Goal: Task Accomplishment & Management: Complete application form

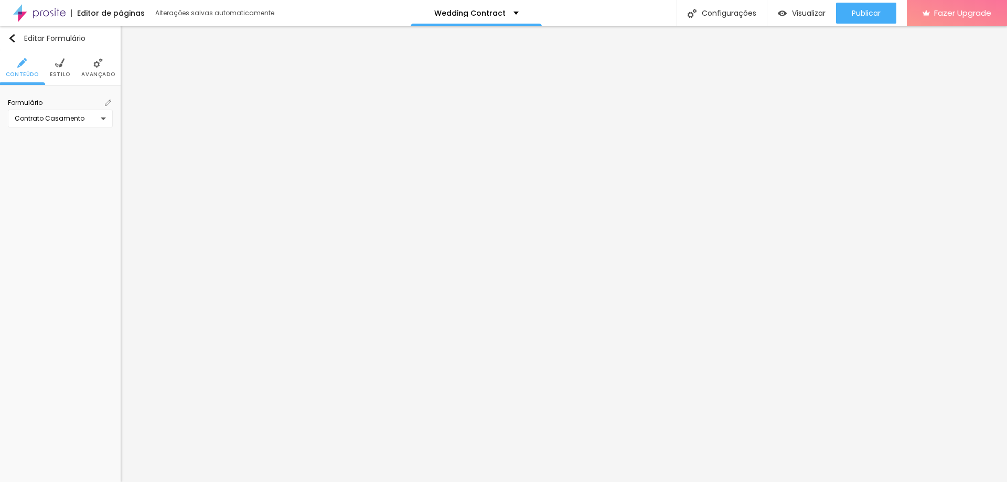
click at [105, 119] on div "Contrato Casamento" at bounding box center [60, 119] width 105 height 18
click at [109, 102] on div "Contacto Grau de Satisfação Sessões [DATE] DADOS PARA BATIZADO DADOS PARA CONTR…" at bounding box center [503, 241] width 1007 height 482
click at [105, 105] on img at bounding box center [108, 103] width 6 height 6
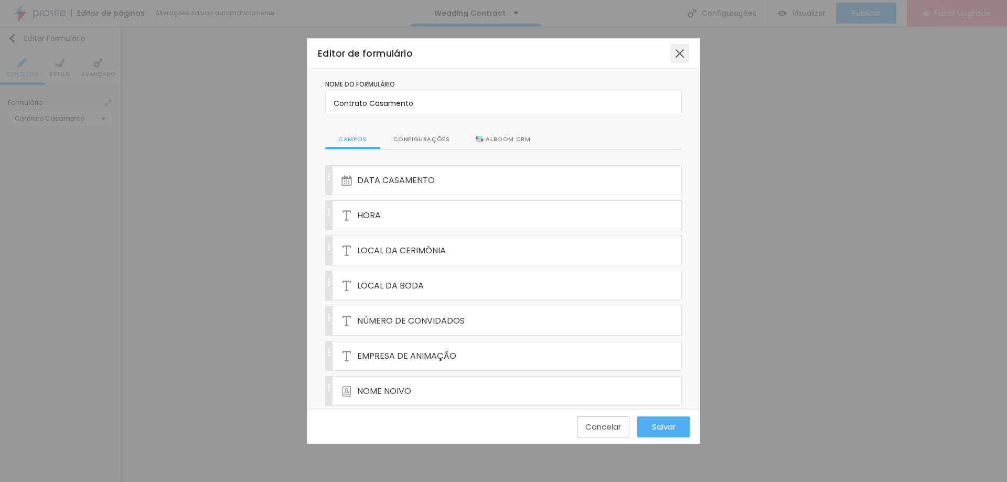
click at [683, 52] on div at bounding box center [679, 53] width 19 height 19
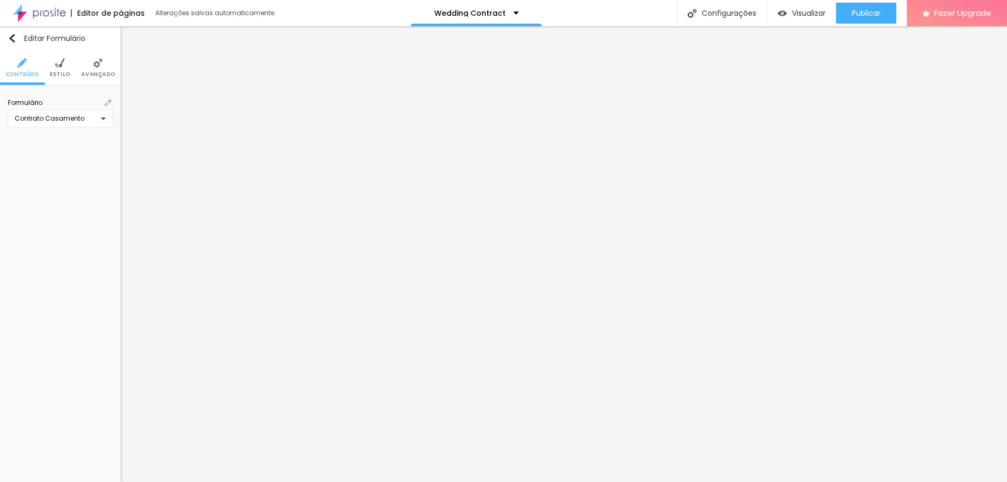
click at [99, 118] on div "Contrato Casamento" at bounding box center [58, 118] width 86 height 8
click at [325, 137] on div "Contacto Grau de Satisfação Sessões [DATE] DADOS PARA BATIZADO DADOS PARA CONTR…" at bounding box center [503, 241] width 1007 height 482
click at [103, 118] on div "Contrato Casamento" at bounding box center [60, 119] width 105 height 18
click at [389, 228] on div "Contacto Grau de Satisfação Sessões [DATE] DADOS PARA BATIZADO DADOS PARA CONTR…" at bounding box center [503, 241] width 1007 height 482
click at [109, 101] on img at bounding box center [108, 103] width 6 height 6
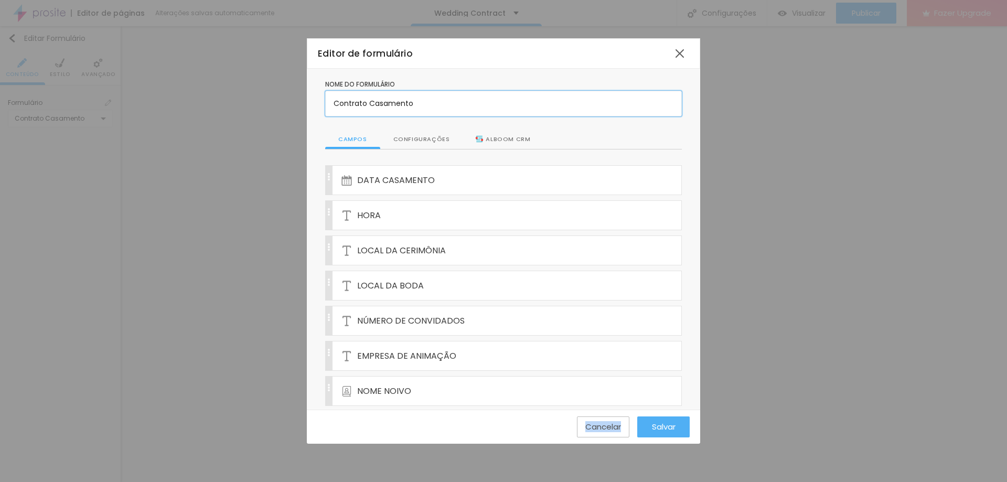
click at [431, 106] on input "Contrato Casamento" at bounding box center [503, 103] width 357 height 25
drag, startPoint x: 429, startPoint y: 104, endPoint x: 305, endPoint y: 101, distance: 123.3
click at [305, 101] on div "Editor de formulário Nome do formulário Contrato Casamento Campos Configurações…" at bounding box center [503, 241] width 1007 height 482
type input "Wedding Contract"
click at [454, 186] on div "DATA CASAMENTO" at bounding box center [492, 180] width 300 height 29
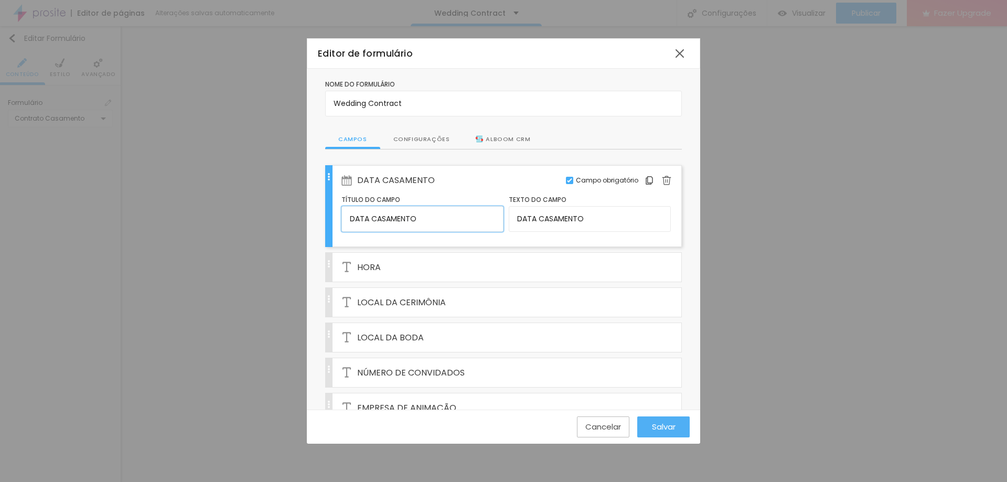
drag, startPoint x: 382, startPoint y: 219, endPoint x: 296, endPoint y: 218, distance: 86.0
click at [296, 218] on div "Editor de formulário Nome do formulário Wedding Contract Campos Configurações A…" at bounding box center [503, 241] width 1007 height 482
type input "Wedding Date"
click at [600, 225] on input "DATA CASAMENTO" at bounding box center [590, 218] width 162 height 25
drag, startPoint x: 609, startPoint y: 218, endPoint x: 502, endPoint y: 216, distance: 106.5
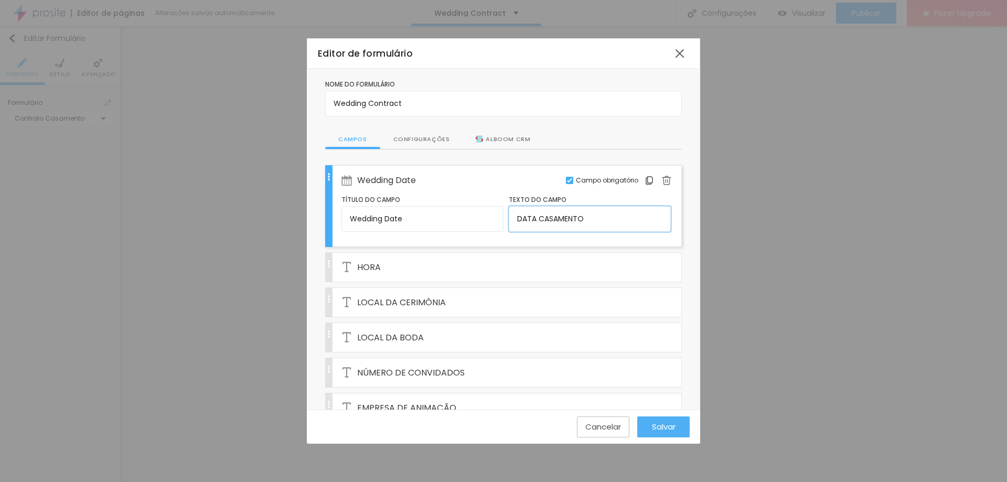
click at [502, 216] on div "Título do campo Wedding Date Texto do campo DATA CASAMENTO" at bounding box center [506, 215] width 329 height 41
click at [407, 220] on input "Wedding Date" at bounding box center [423, 218] width 162 height 25
drag, startPoint x: 418, startPoint y: 218, endPoint x: 316, endPoint y: 218, distance: 101.3
click at [592, 220] on input "DATA CASAMENTO" at bounding box center [590, 218] width 162 height 25
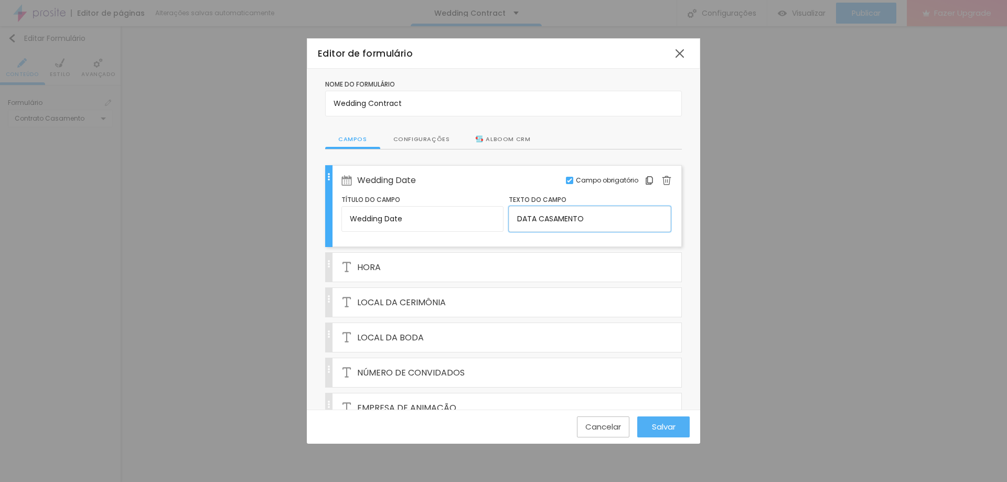
click at [465, 212] on div "Título do campo Wedding Date Texto do campo DATA CASAMENTO" at bounding box center [506, 215] width 329 height 41
paste input "Wedding Date"
type input "Wedding Date"
click at [384, 265] on div "HORA" at bounding box center [492, 267] width 300 height 29
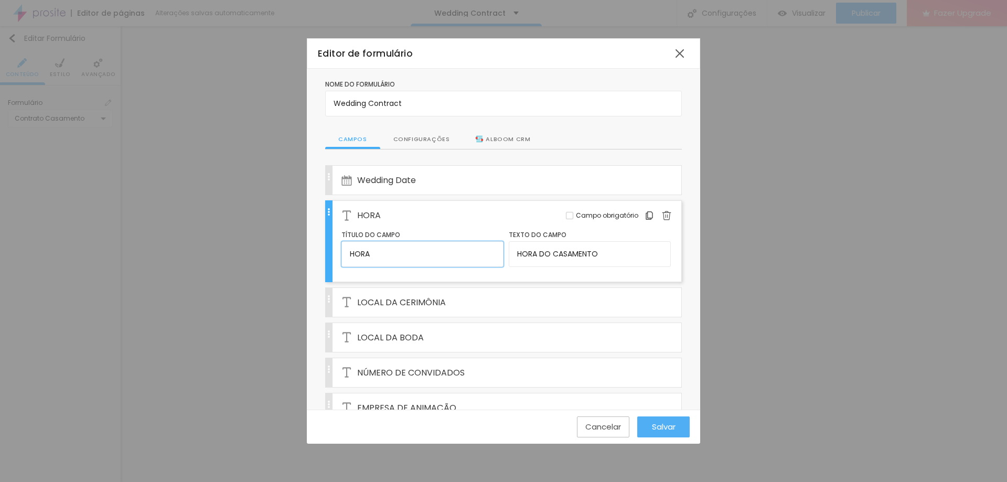
drag, startPoint x: 405, startPoint y: 254, endPoint x: 307, endPoint y: 249, distance: 98.2
type input "w"
click at [468, 226] on div "w" at bounding box center [492, 215] width 300 height 29
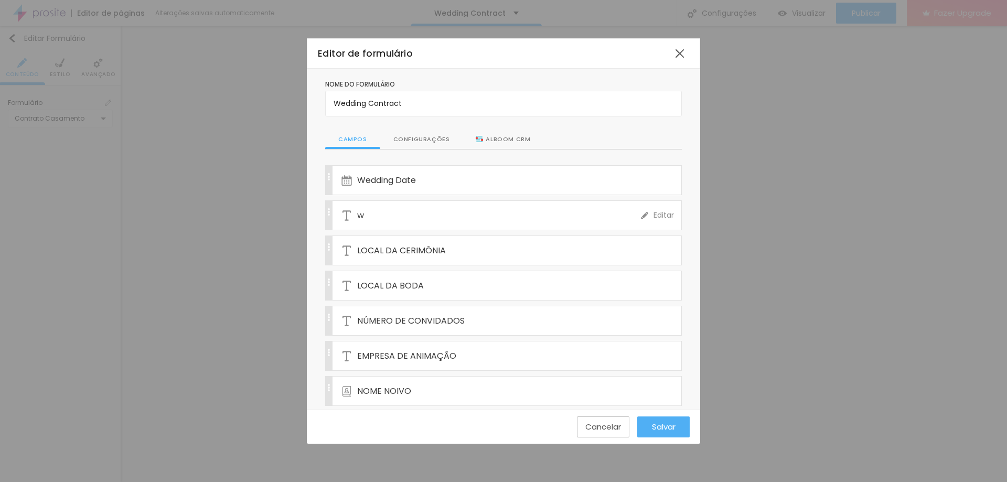
click at [383, 220] on div "w" at bounding box center [492, 215] width 300 height 29
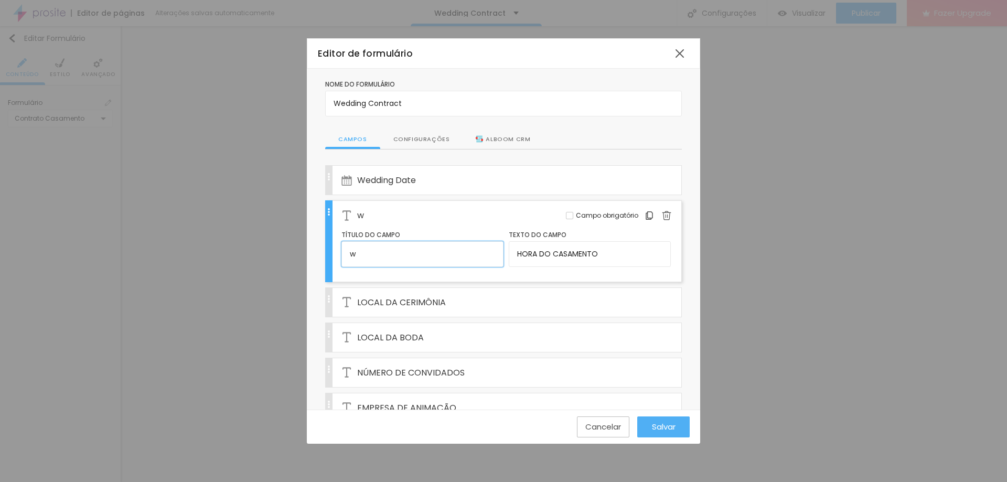
drag, startPoint x: 357, startPoint y: 254, endPoint x: 339, endPoint y: 254, distance: 17.8
click at [339, 254] on div "w Editar Campo obrigatório Título do campo w Texto do campo HORA DO CASAMENTO" at bounding box center [503, 241] width 357 height 82
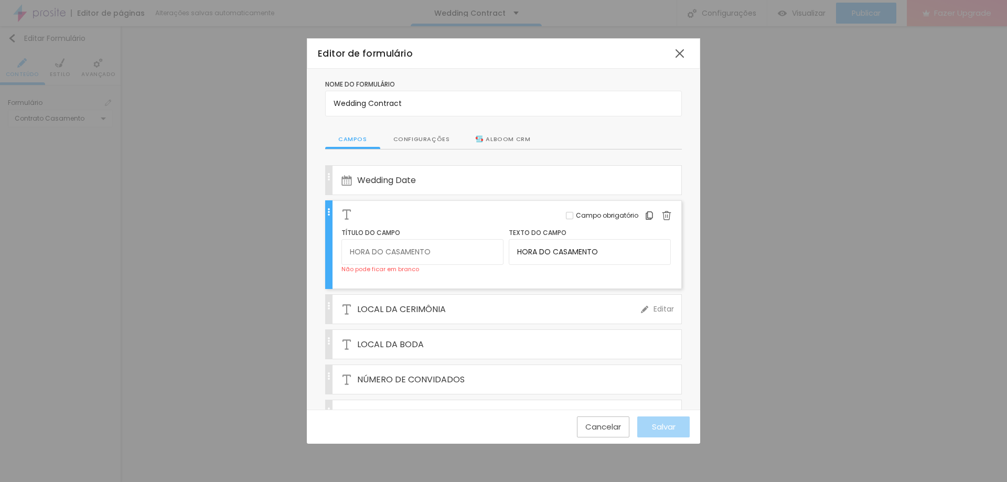
click at [396, 308] on span "LOCAL DA CERIMÔNIA" at bounding box center [401, 309] width 89 height 13
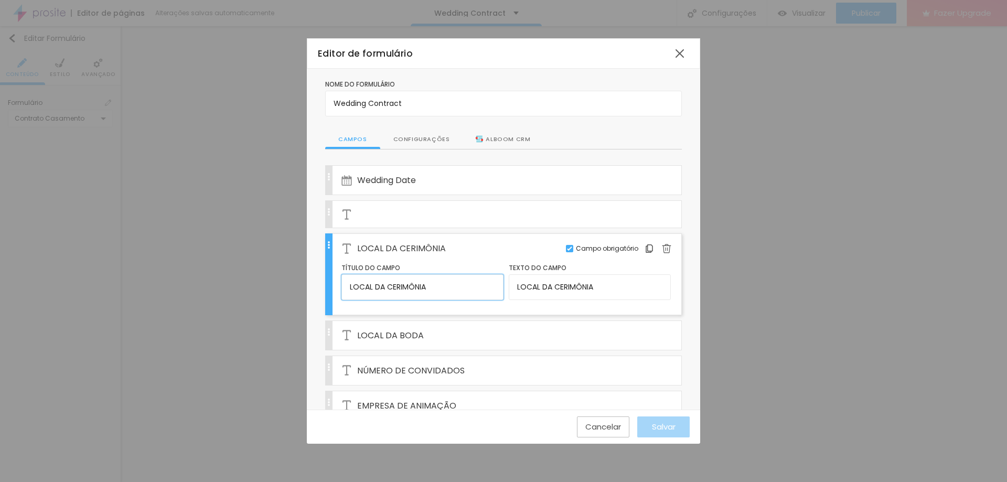
drag, startPoint x: 434, startPoint y: 289, endPoint x: 342, endPoint y: 289, distance: 92.9
click at [342, 289] on input "LOCAL DA CERIMÔNIA" at bounding box center [423, 286] width 162 height 25
click at [481, 345] on div "LOCAL DA BODA" at bounding box center [492, 335] width 300 height 29
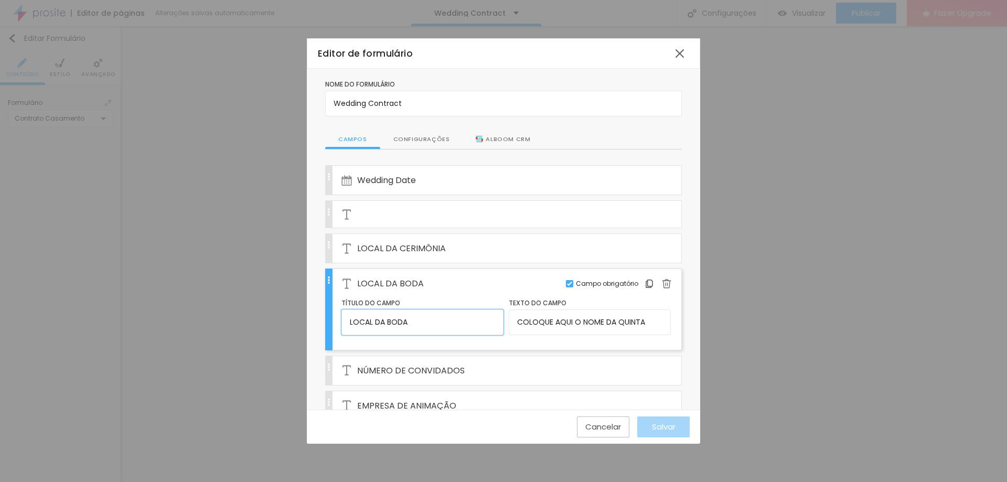
drag, startPoint x: 434, startPoint y: 327, endPoint x: 330, endPoint y: 326, distance: 103.9
click at [330, 326] on div "LOCAL DA BODA Editar Campo obrigatório Título do campo LOCAL DA BODA Texto do c…" at bounding box center [503, 310] width 357 height 82
type input "Wedding Venue"
drag, startPoint x: 644, startPoint y: 322, endPoint x: 495, endPoint y: 315, distance: 149.1
click at [495, 315] on div "Título do campo Wedding Venue Texto do campo COLOQUE AQUI O NOME DA QUINTA" at bounding box center [506, 318] width 329 height 41
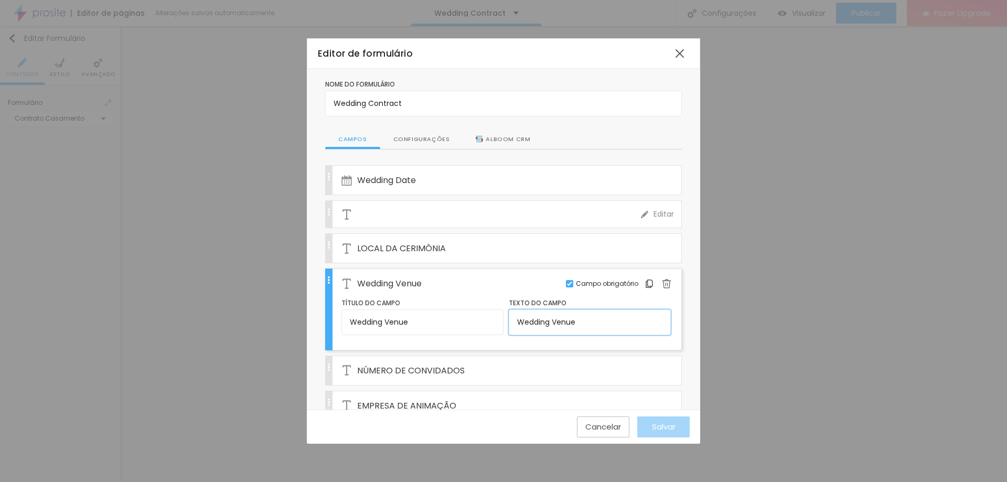
type input "Wedding Venue"
click at [401, 222] on div at bounding box center [492, 214] width 300 height 26
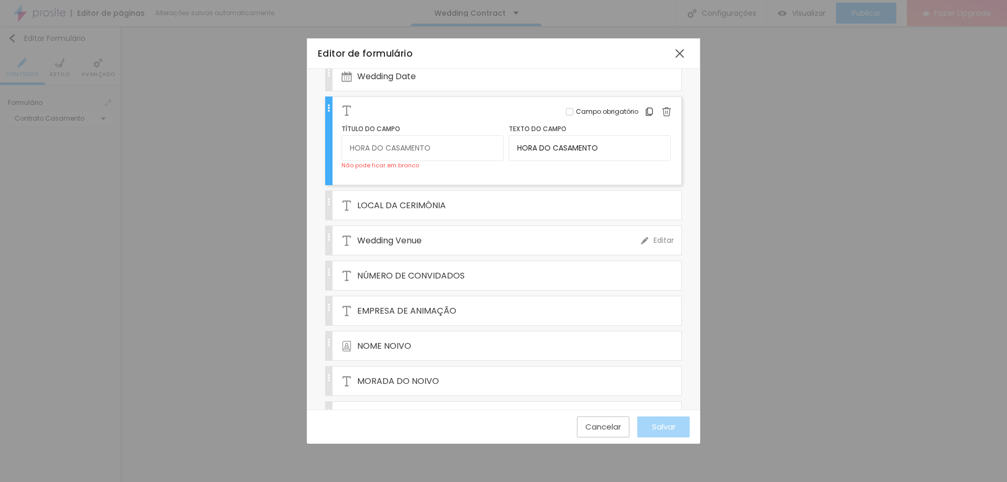
scroll to position [105, 0]
click at [439, 250] on div "Wedding Venue" at bounding box center [492, 239] width 300 height 29
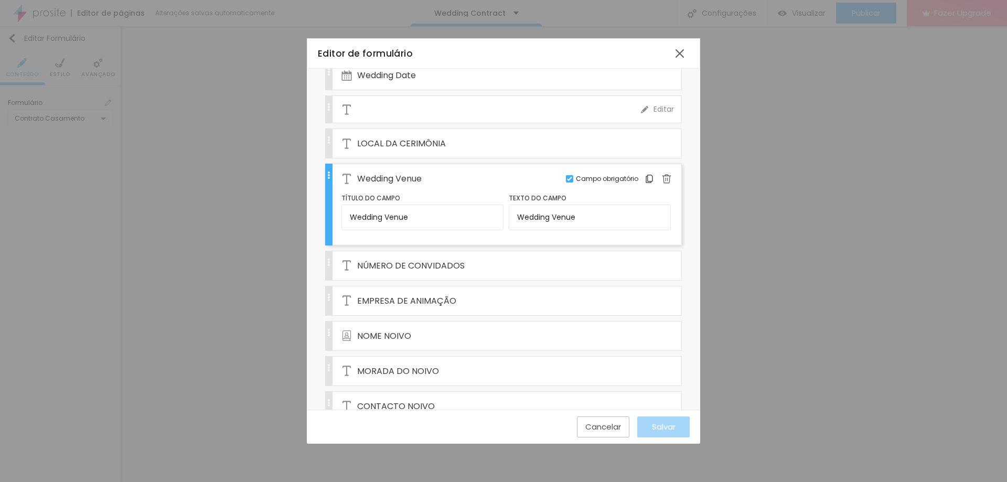
click at [431, 103] on div at bounding box center [492, 110] width 300 height 26
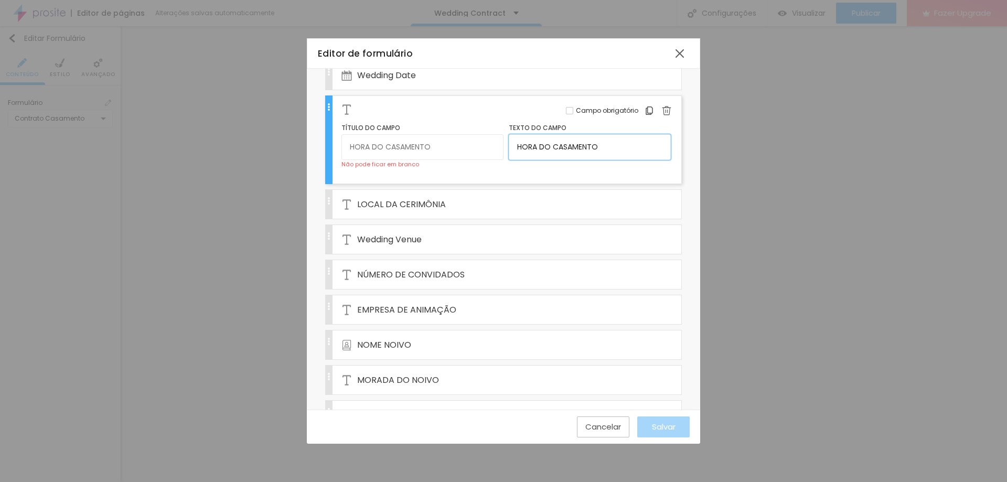
click at [487, 147] on div "Título do campo Não pode ficar em branco Texto do campo HORA DO CASAMENTO" at bounding box center [506, 148] width 329 height 50
type input "Time"
click at [401, 142] on input "text" at bounding box center [423, 146] width 162 height 25
click at [429, 274] on span "NÚMERO DE CONVIDADOS" at bounding box center [411, 274] width 108 height 13
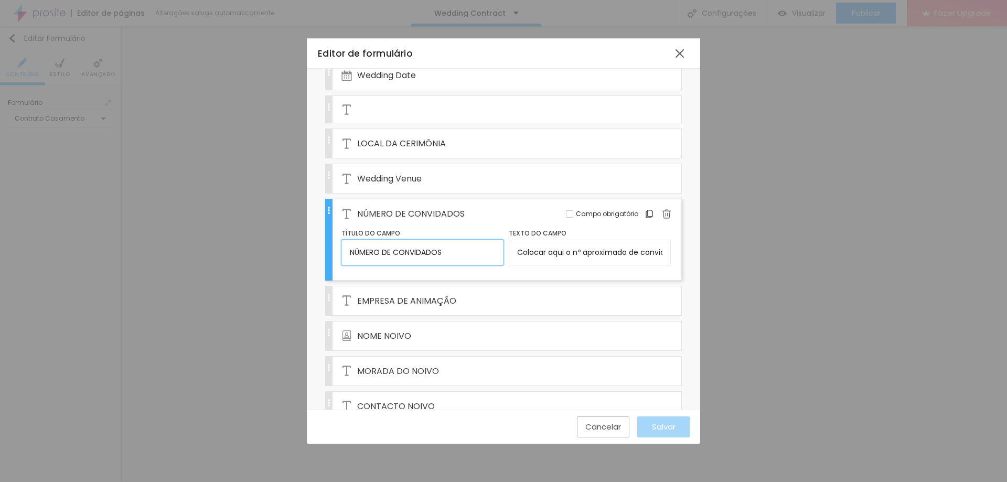
drag, startPoint x: 428, startPoint y: 252, endPoint x: 323, endPoint y: 252, distance: 104.9
type input "G"
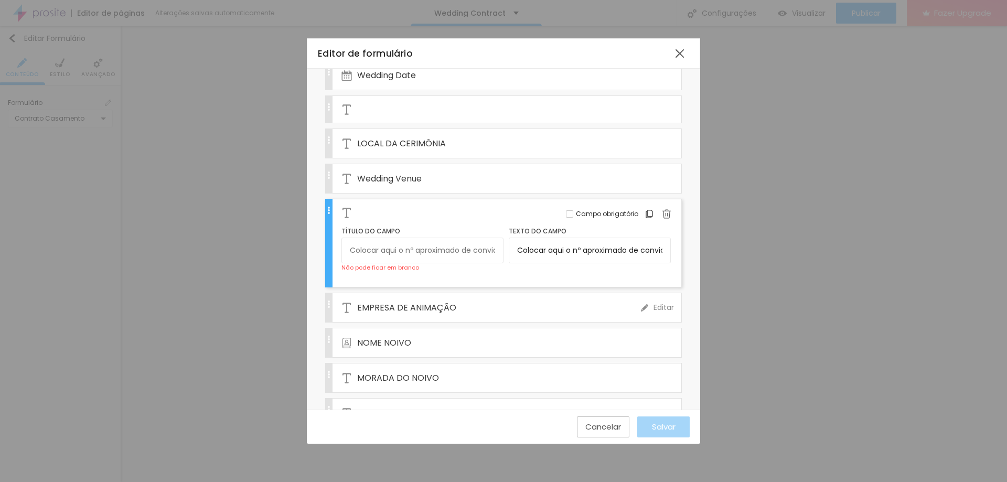
click at [453, 301] on span "EMPRESA DE ANIMAÇÃO" at bounding box center [406, 307] width 99 height 13
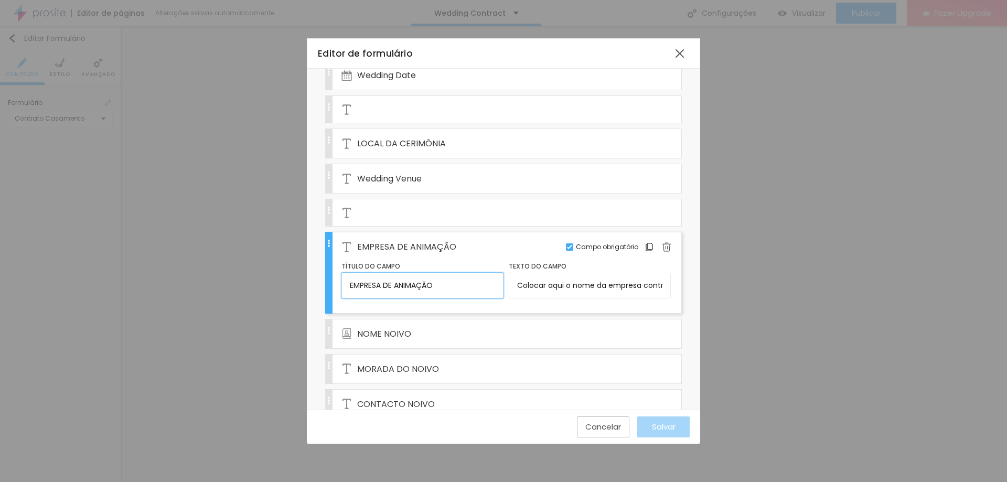
drag, startPoint x: 417, startPoint y: 289, endPoint x: 270, endPoint y: 289, distance: 147.4
click at [270, 289] on div "Editor de formulário Nome do formulário Wedding Contract Campos Configurações A…" at bounding box center [503, 241] width 1007 height 482
type input "DJ/BAND"
drag, startPoint x: 517, startPoint y: 282, endPoint x: 784, endPoint y: 277, distance: 266.5
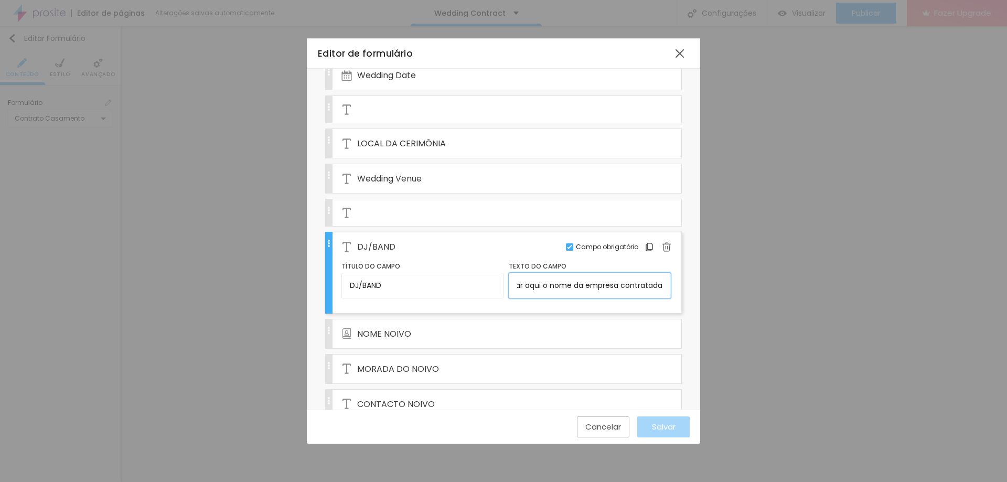
click at [784, 277] on div "Editor de formulário Nome do formulário Wedding Contract Campos Configurações A…" at bounding box center [503, 241] width 1007 height 482
type input "DJ name or Band name"
click at [381, 328] on span "NOME NOIVO" at bounding box center [384, 333] width 54 height 13
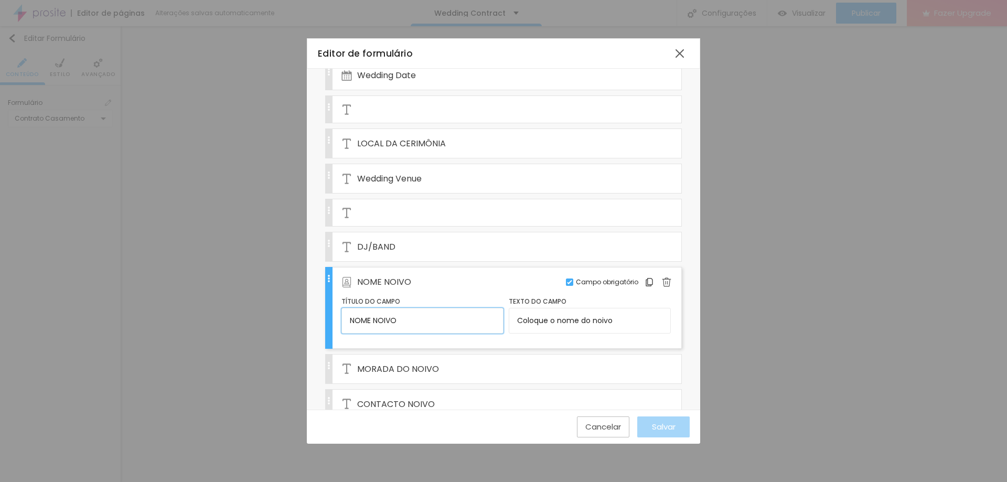
drag, startPoint x: 404, startPoint y: 319, endPoint x: 319, endPoint y: 312, distance: 85.3
type input "Groom Name"
drag, startPoint x: 637, startPoint y: 327, endPoint x: 501, endPoint y: 324, distance: 135.9
click at [501, 325] on div "Título do campo Groom Name Texto do campo Coloque o nome do [GEOGRAPHIC_DATA]" at bounding box center [506, 316] width 329 height 41
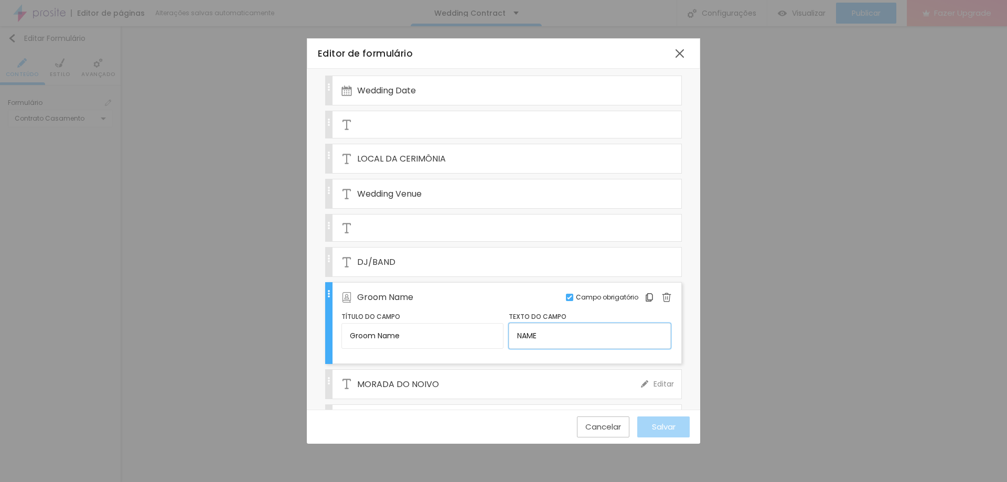
scroll to position [157, 0]
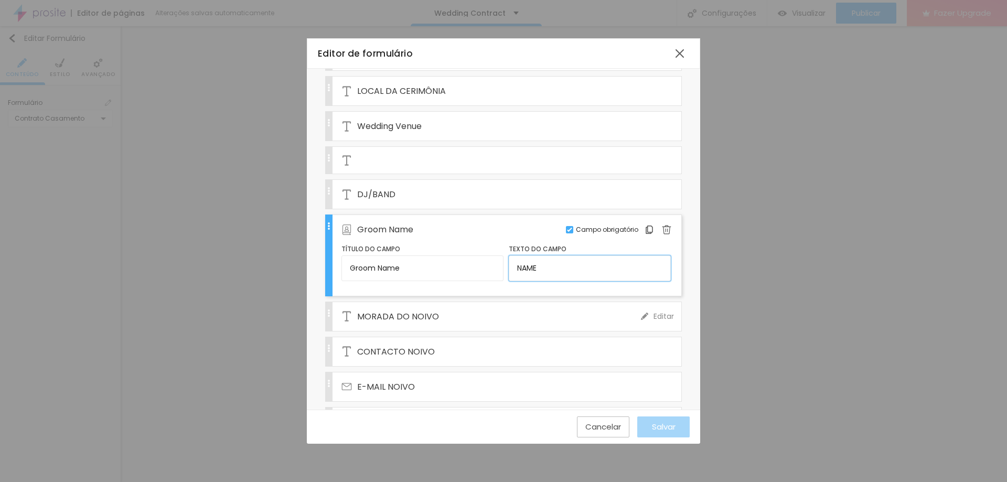
type input "NAME"
click at [421, 315] on span "MORADA DO NOIVO" at bounding box center [398, 316] width 82 height 13
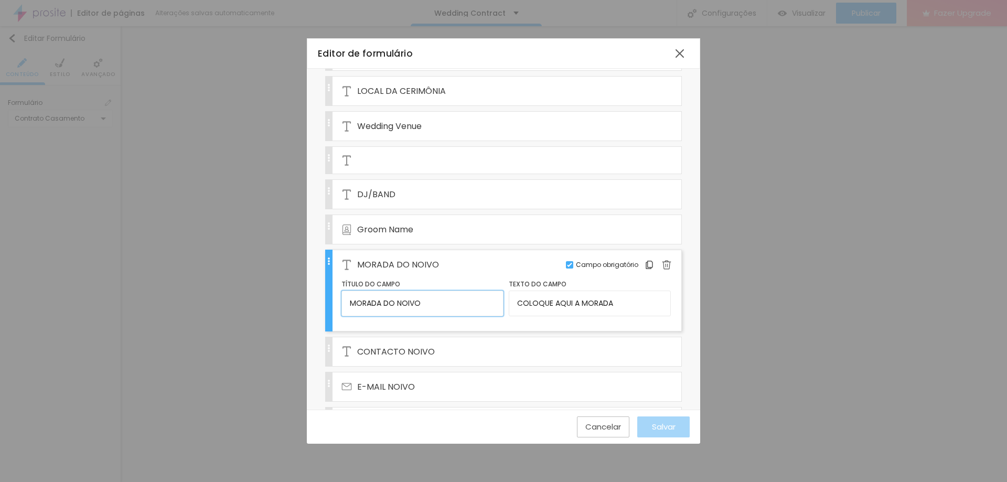
drag, startPoint x: 452, startPoint y: 307, endPoint x: 339, endPoint y: 305, distance: 112.8
click at [339, 305] on div "MORADA DO NOIVO Editar Campo obrigatório Título do campo MORADA DO NOIVO Texto …" at bounding box center [503, 291] width 357 height 82
click at [662, 268] on img at bounding box center [666, 264] width 9 height 9
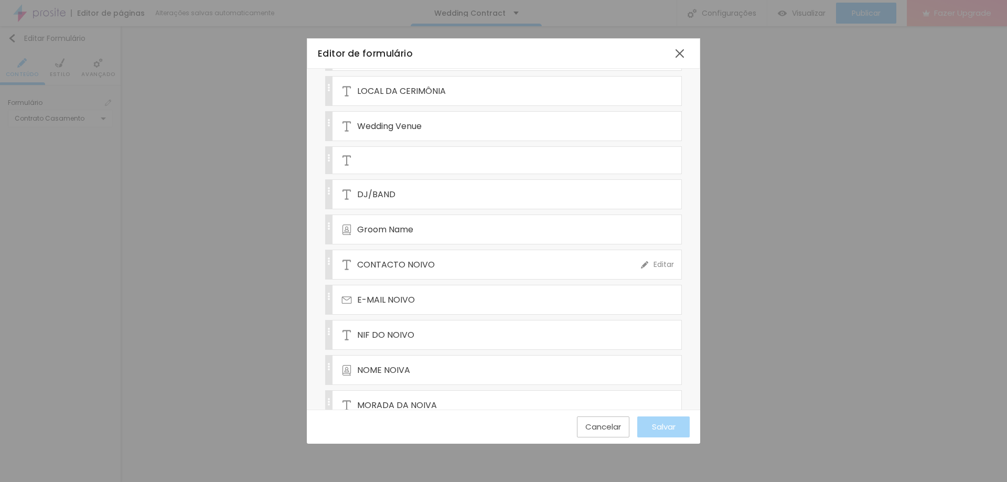
click at [471, 274] on div "CONTACTO NOIVO" at bounding box center [492, 264] width 300 height 29
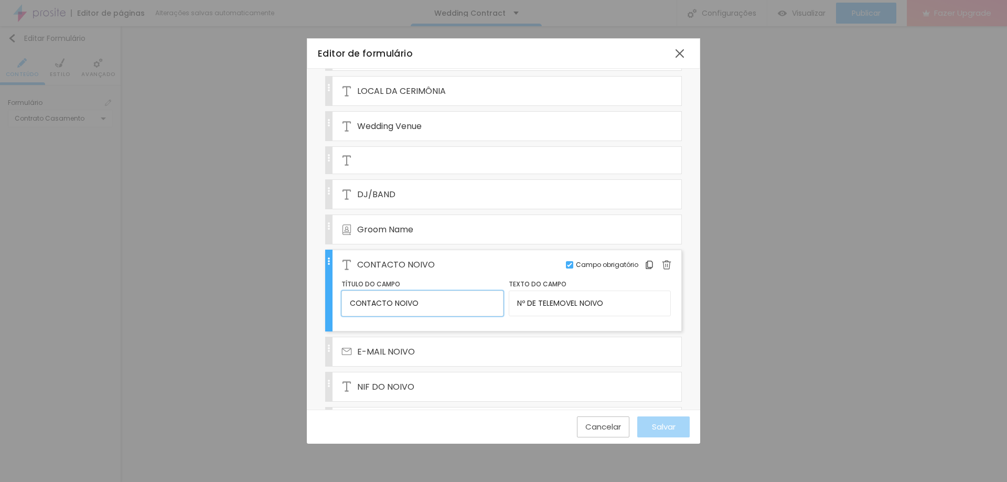
drag, startPoint x: 382, startPoint y: 309, endPoint x: 347, endPoint y: 308, distance: 35.2
click at [352, 309] on input "CONTACTO NOIVO" at bounding box center [423, 303] width 162 height 25
type input "Groom's contact"
click at [633, 306] on input "Nº DE TELEMOVEL NOIVO" at bounding box center [590, 303] width 162 height 25
drag, startPoint x: 514, startPoint y: 306, endPoint x: 480, endPoint y: 307, distance: 34.1
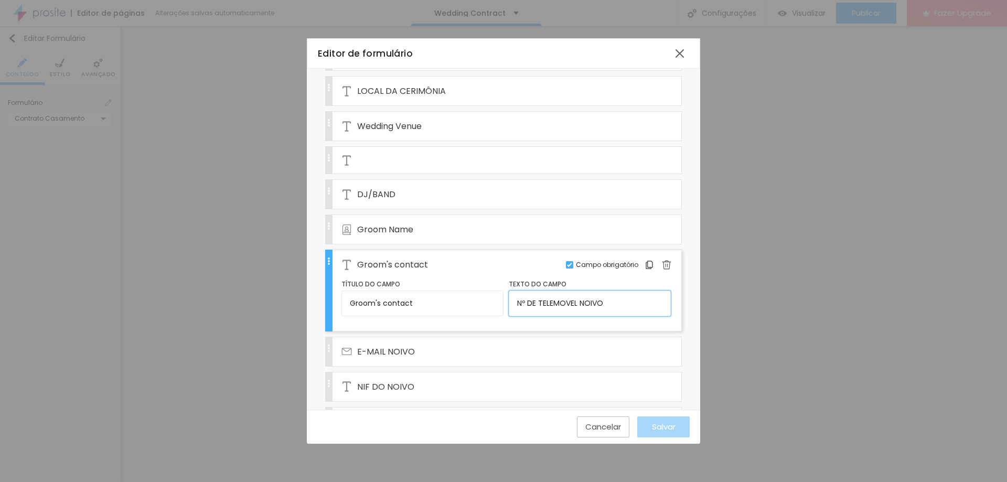
click at [480, 307] on div "Título do campo Groom's contact Texto do campo Nº DE TELEMOVEL NOIVO" at bounding box center [506, 299] width 329 height 41
click at [529, 304] on input "CELLPHONE NUMBER" at bounding box center [590, 303] width 162 height 25
type input "CELLPHONE NUMBER"
drag, startPoint x: 554, startPoint y: 301, endPoint x: 499, endPoint y: 302, distance: 54.6
click at [499, 302] on div "Título do campo Groom's contact Texto do campo CELLPHONE NUMBER" at bounding box center [506, 299] width 329 height 41
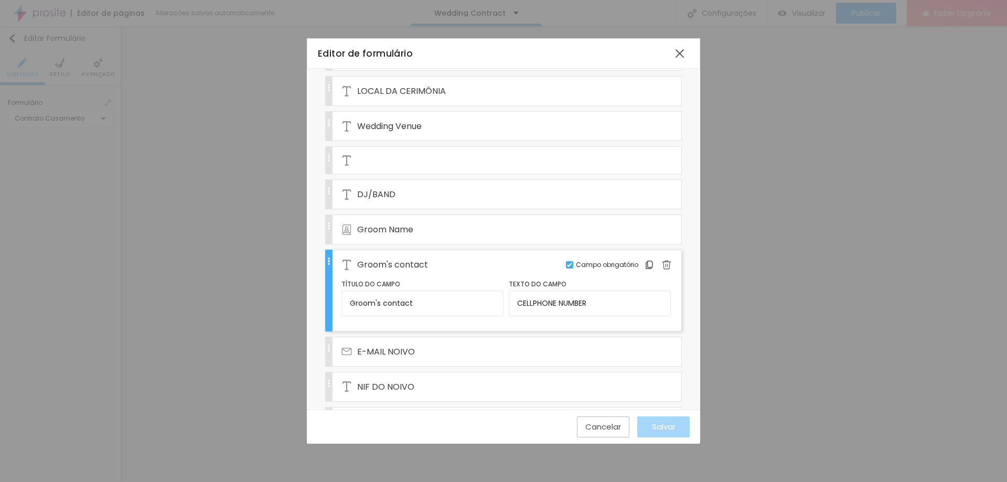
click at [556, 319] on div "Título do campo Groom's contact Texto do campo CELLPHONE NUMBER" at bounding box center [506, 299] width 329 height 41
drag, startPoint x: 553, startPoint y: 302, endPoint x: 506, endPoint y: 302, distance: 47.2
click at [509, 302] on input "CELLPHONE NUMBER" at bounding box center [590, 303] width 162 height 25
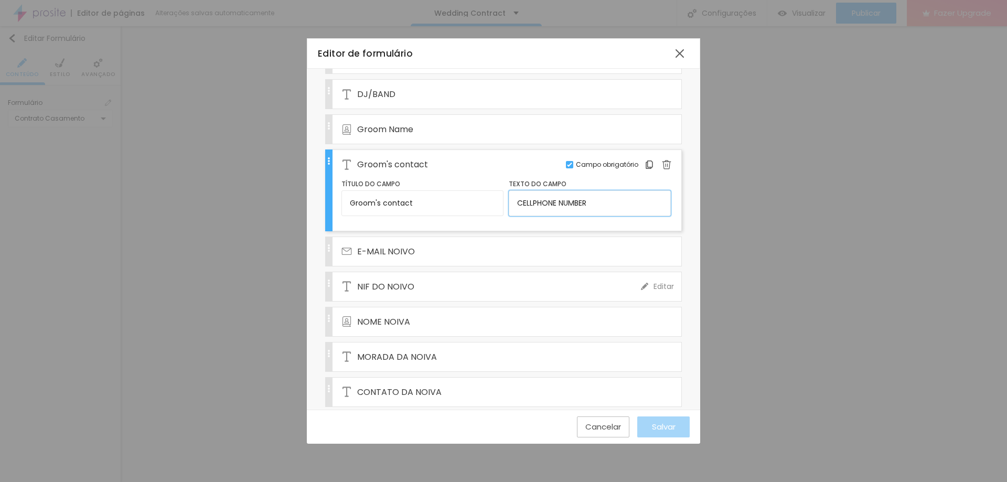
scroll to position [262, 0]
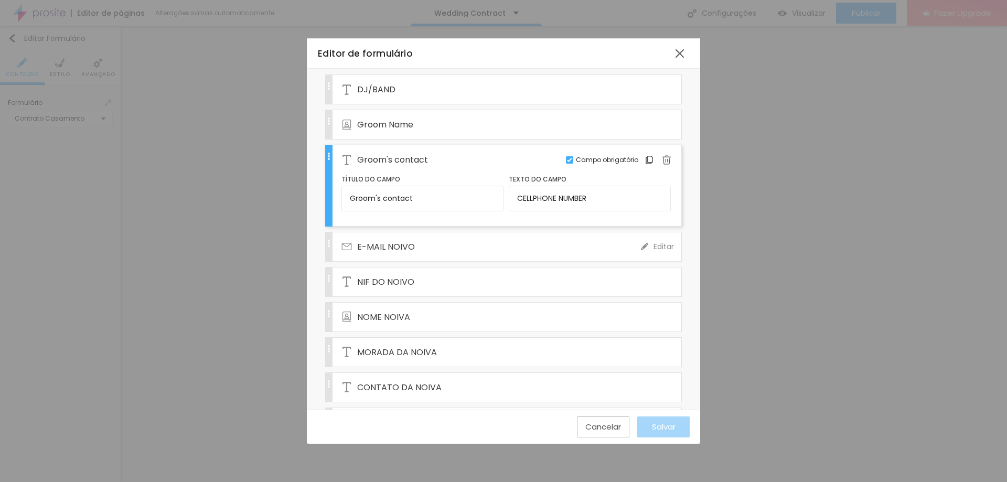
click at [404, 249] on span "E-MAIL NOIVO" at bounding box center [386, 246] width 58 height 13
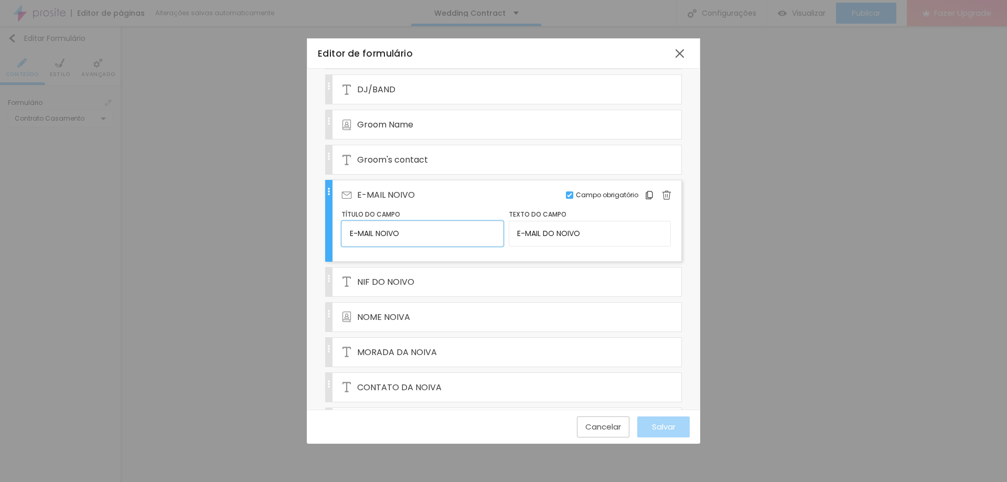
drag, startPoint x: 397, startPoint y: 234, endPoint x: 292, endPoint y: 232, distance: 104.9
click at [292, 232] on div "Editor de formulário Nome do formulário Wedding Contract Campos Configurações A…" at bounding box center [503, 241] width 1007 height 482
type input "GROOM's Email"
drag, startPoint x: 587, startPoint y: 235, endPoint x: 537, endPoint y: 238, distance: 49.9
click at [537, 238] on input "E-MAIL DO NOIVO" at bounding box center [590, 233] width 162 height 25
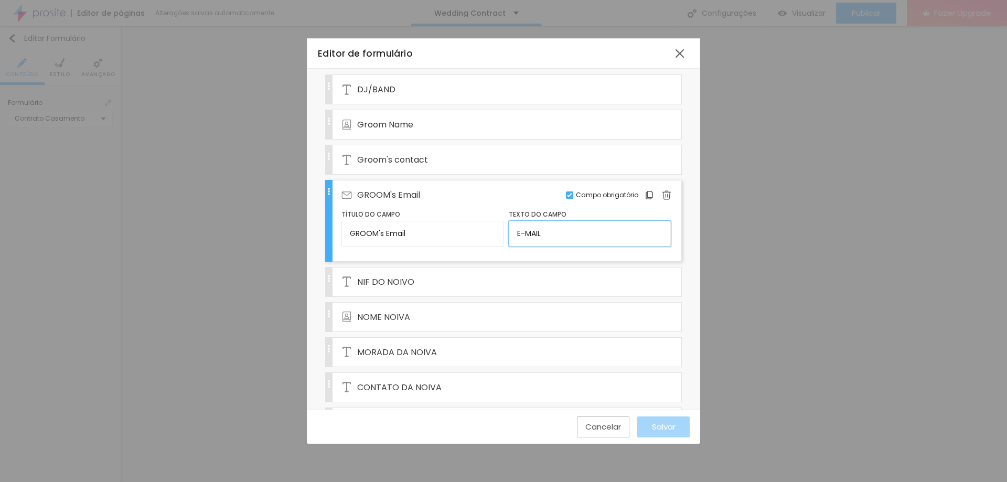
click at [521, 231] on input "E-MAIL" at bounding box center [590, 233] width 162 height 25
type input "EMAIL"
click at [575, 275] on div "NIF DO NOIVO" at bounding box center [492, 282] width 300 height 29
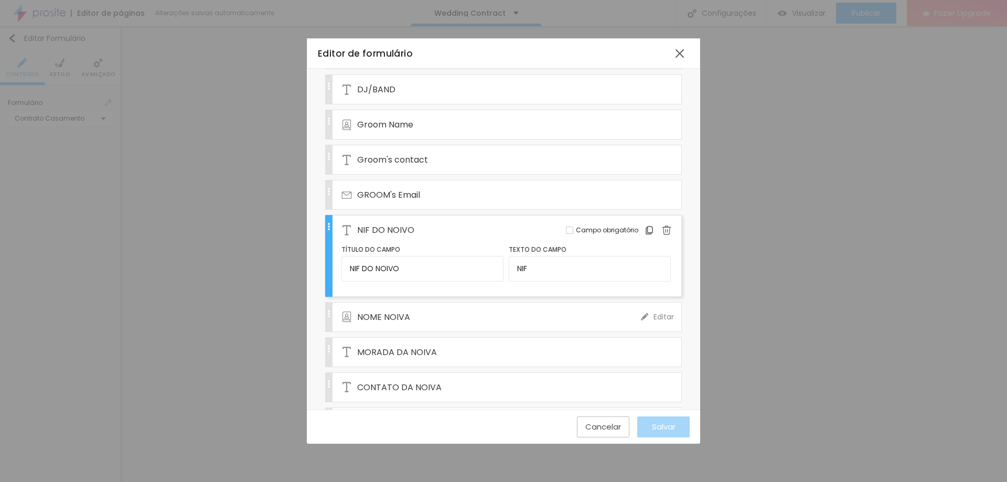
click at [662, 228] on img at bounding box center [666, 230] width 9 height 9
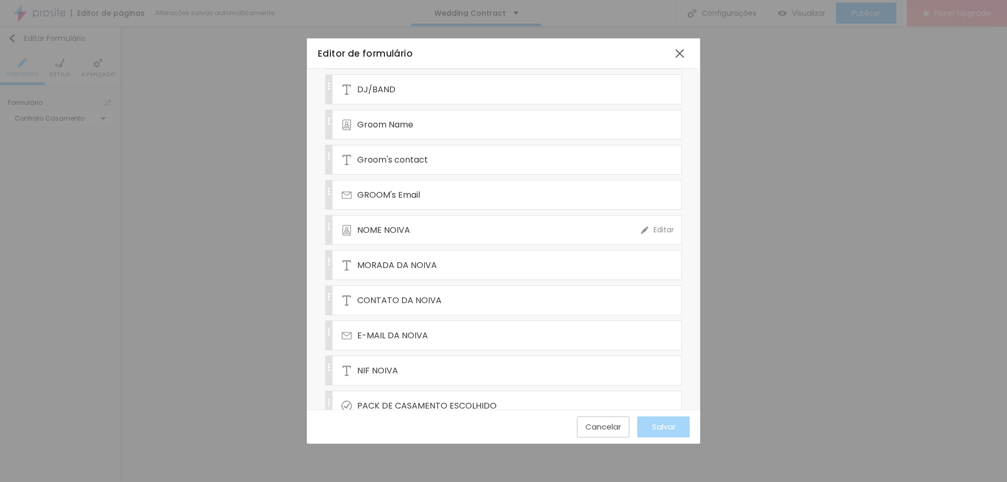
click at [405, 239] on div "NOME NOIVA" at bounding box center [492, 230] width 300 height 29
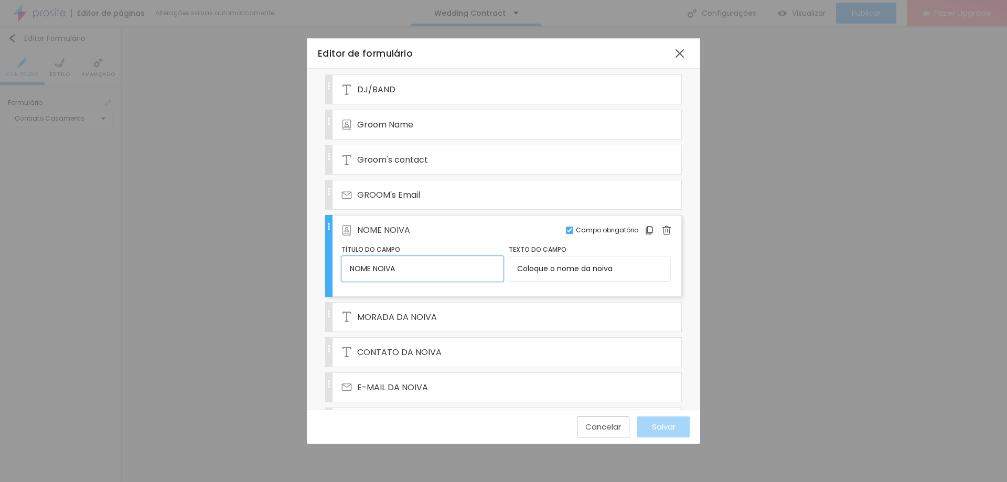
drag, startPoint x: 274, startPoint y: 264, endPoint x: 221, endPoint y: 265, distance: 53.0
click at [222, 266] on div "Editor de formulário Nome do formulário Wedding Contract Campos Configurações A…" at bounding box center [503, 241] width 1007 height 482
type input "Bride Name"
drag, startPoint x: 642, startPoint y: 268, endPoint x: 476, endPoint y: 265, distance: 166.3
click at [476, 265] on div "Título do campo Bride Name Texto do campo Coloque o nome da noiva" at bounding box center [506, 264] width 329 height 41
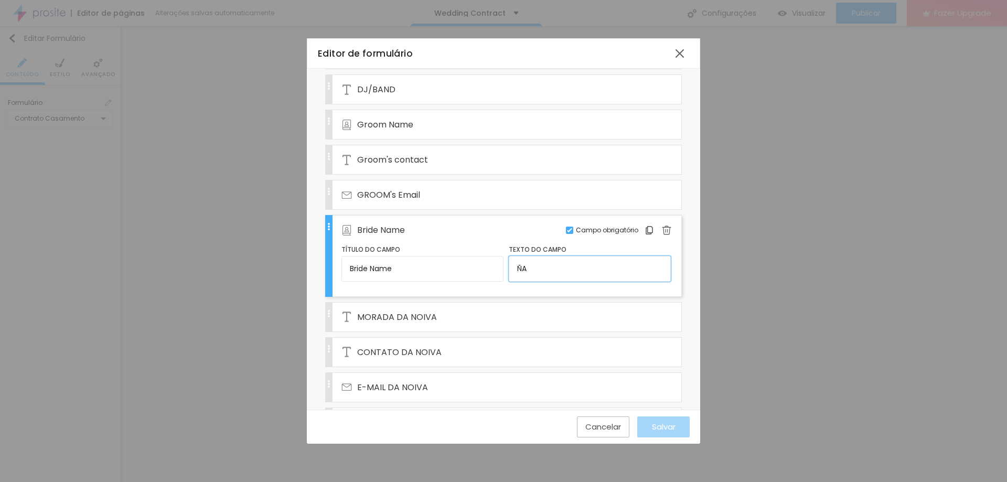
type input "Ñ"
type input "NAME"
click at [445, 328] on div "MORADA DA NOIVA" at bounding box center [492, 317] width 300 height 29
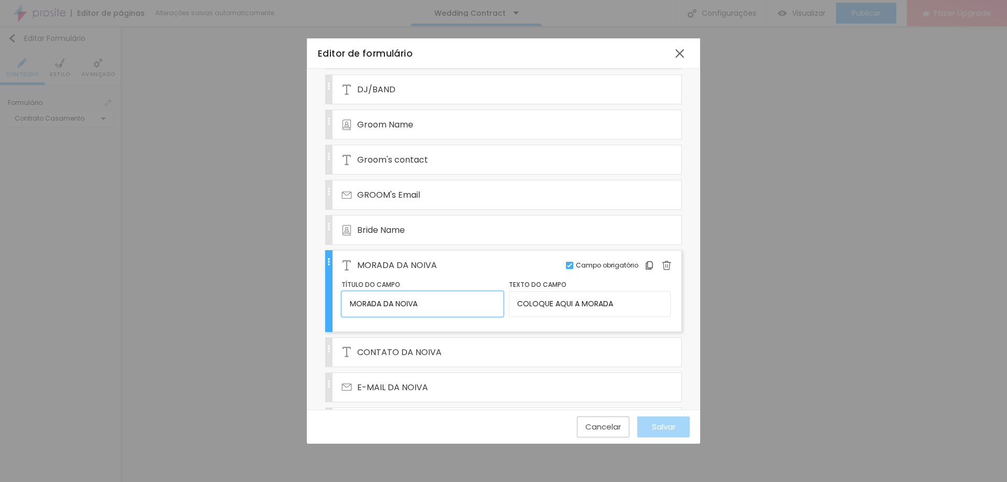
drag, startPoint x: 393, startPoint y: 303, endPoint x: 393, endPoint y: 297, distance: 5.8
click at [334, 301] on div "MORADA DA NOIVA Editar Campo obrigatório Título do campo MORADA DA NOIVA Texto …" at bounding box center [503, 291] width 357 height 82
click at [662, 268] on img at bounding box center [666, 265] width 9 height 9
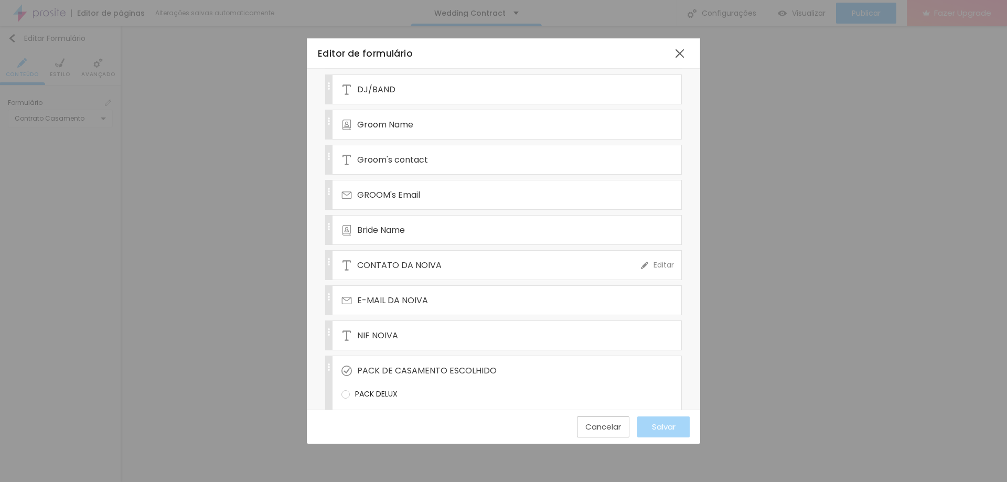
click at [405, 267] on span "CONTATO DA NOIVA" at bounding box center [399, 265] width 84 height 13
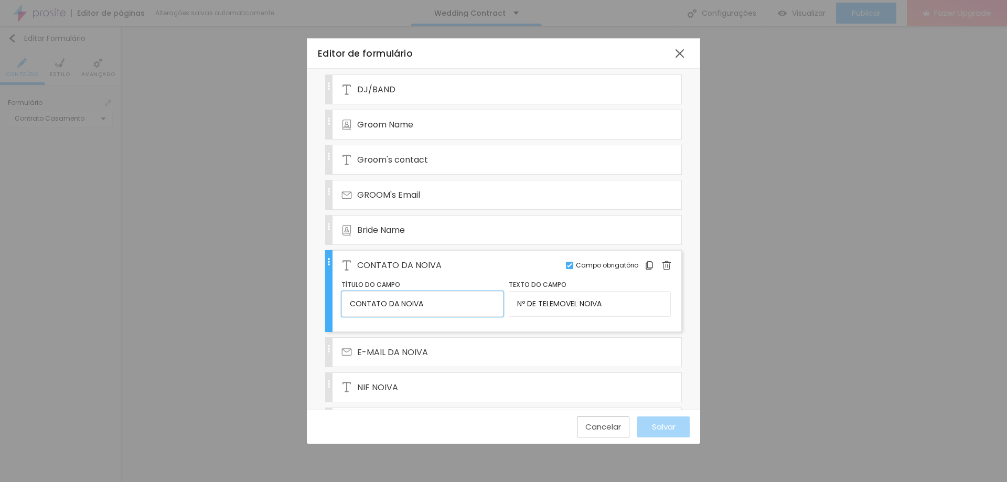
drag, startPoint x: 433, startPoint y: 307, endPoint x: 299, endPoint y: 302, distance: 134.4
click at [299, 302] on div "Editor de formulário Nome do formulário Wedding Contract Campos Configurações A…" at bounding box center [503, 241] width 1007 height 482
type input "Bride's Contact"
drag, startPoint x: 620, startPoint y: 304, endPoint x: 505, endPoint y: 302, distance: 114.4
click at [509, 302] on input "Nº DE TELEMOVEL NOIVA" at bounding box center [590, 303] width 162 height 25
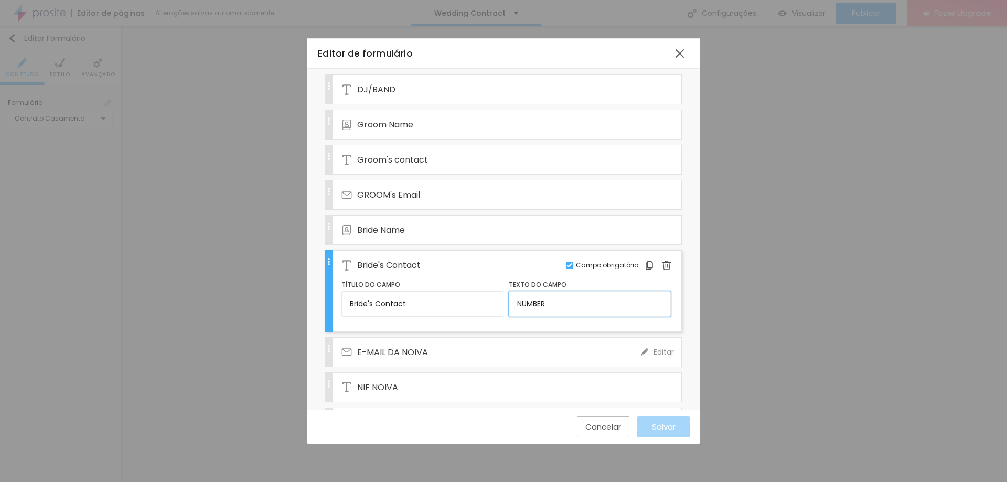
type input "NUMBER"
click at [488, 349] on div "E-MAIL DA NOIVA" at bounding box center [492, 352] width 300 height 29
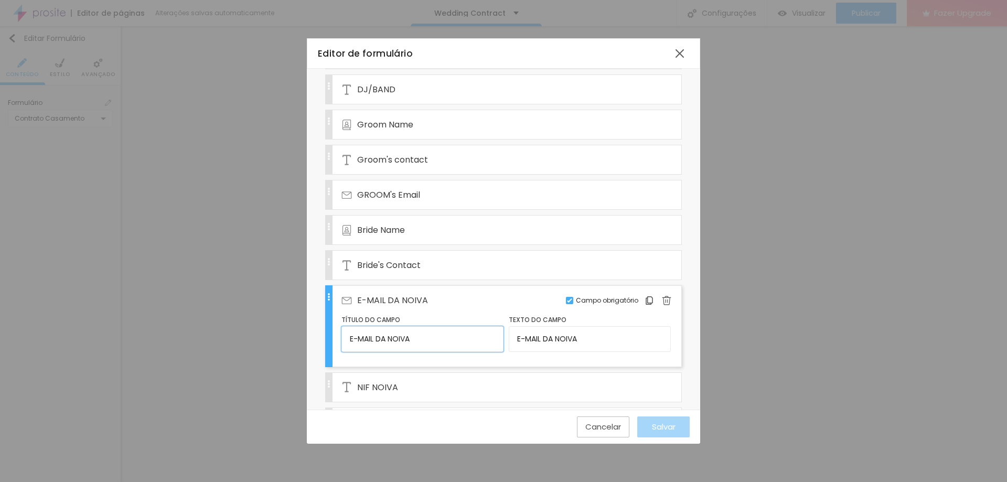
drag, startPoint x: 380, startPoint y: 335, endPoint x: 285, endPoint y: 335, distance: 95.5
click at [286, 337] on div "Editor de formulário Nome do formulário Wedding Contract Campos Configurações A…" at bounding box center [503, 241] width 1007 height 482
type input "Bride's Email"
drag, startPoint x: 595, startPoint y: 339, endPoint x: 517, endPoint y: 339, distance: 78.2
click at [517, 339] on input "E-MAIL DA NOIVA" at bounding box center [590, 338] width 162 height 25
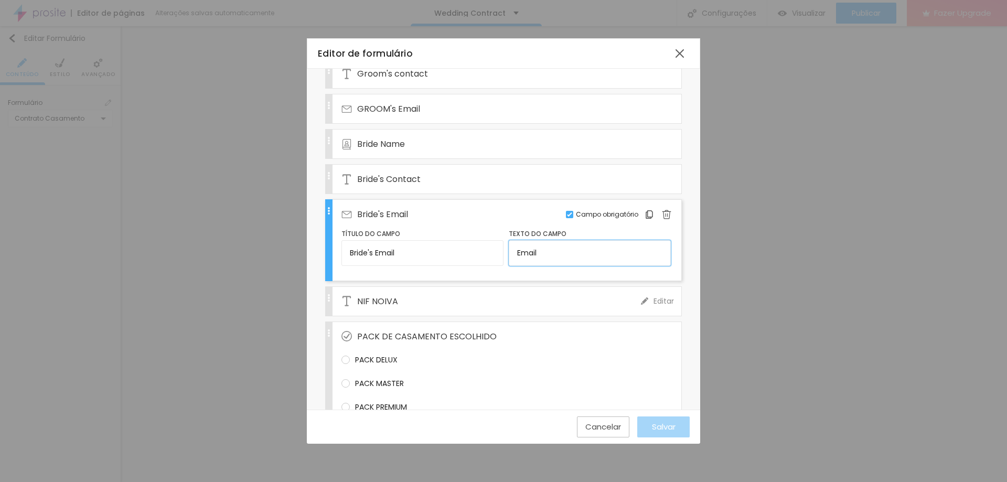
scroll to position [367, 0]
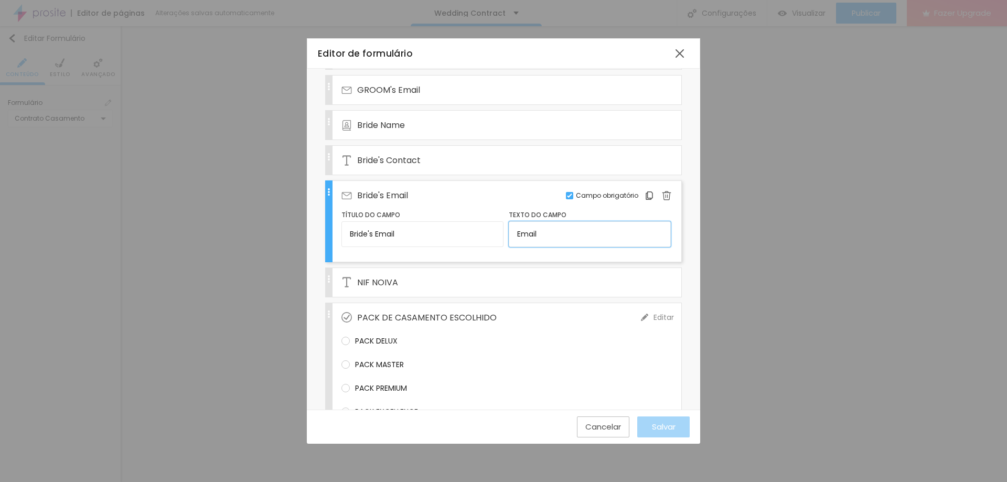
type input "EMAIL"
click at [471, 286] on div "NIF NOIVA" at bounding box center [492, 282] width 300 height 29
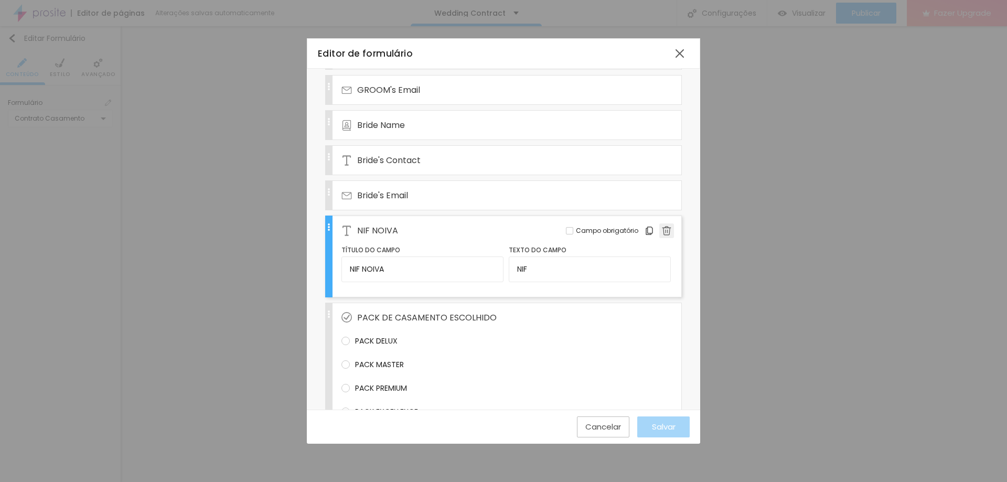
click at [662, 230] on img at bounding box center [666, 230] width 9 height 9
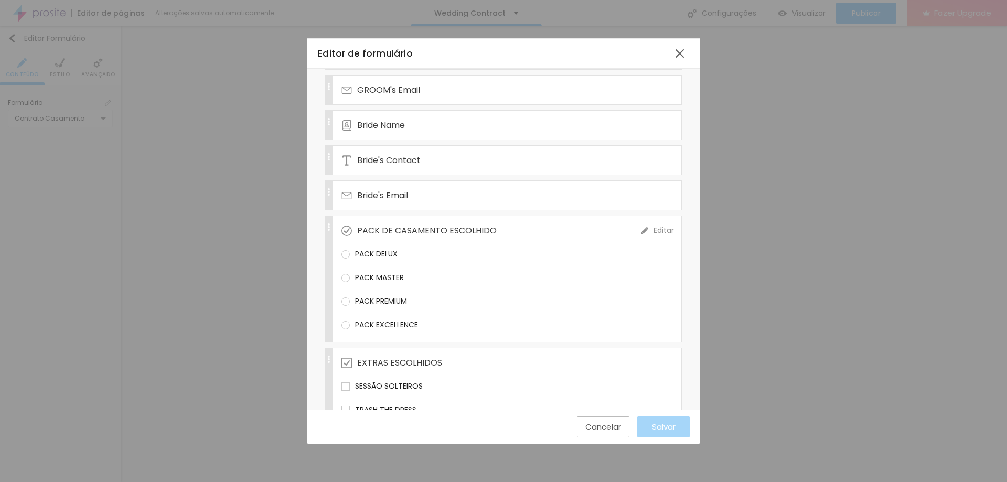
click at [654, 231] on span "Editar" at bounding box center [664, 230] width 20 height 11
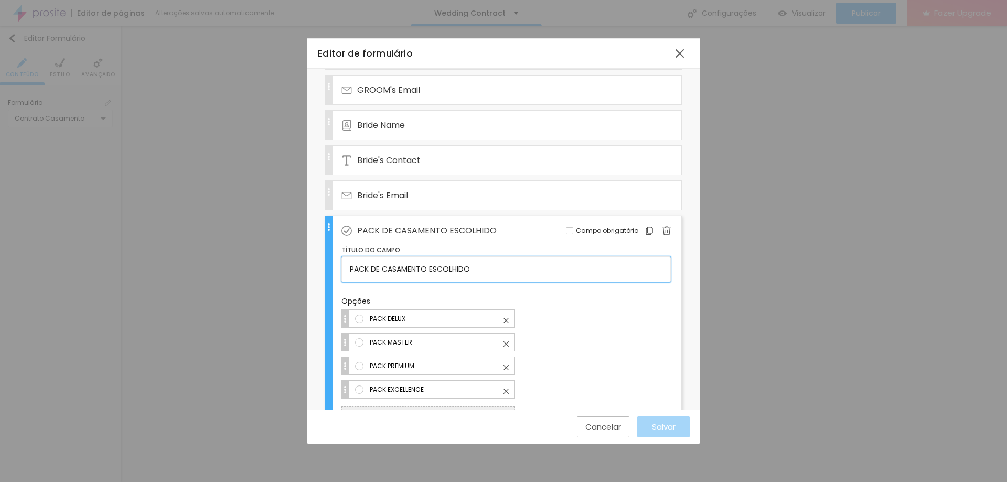
drag, startPoint x: 481, startPoint y: 271, endPoint x: 293, endPoint y: 269, distance: 187.8
click at [293, 269] on div "Editor de formulário Nome do formulário Wedding Contract Campos Configurações A…" at bounding box center [503, 241] width 1007 height 482
type input "Wedding Services"
click at [407, 315] on input "PACK DELUX" at bounding box center [437, 318] width 137 height 11
click at [508, 370] on img at bounding box center [506, 367] width 5 height 5
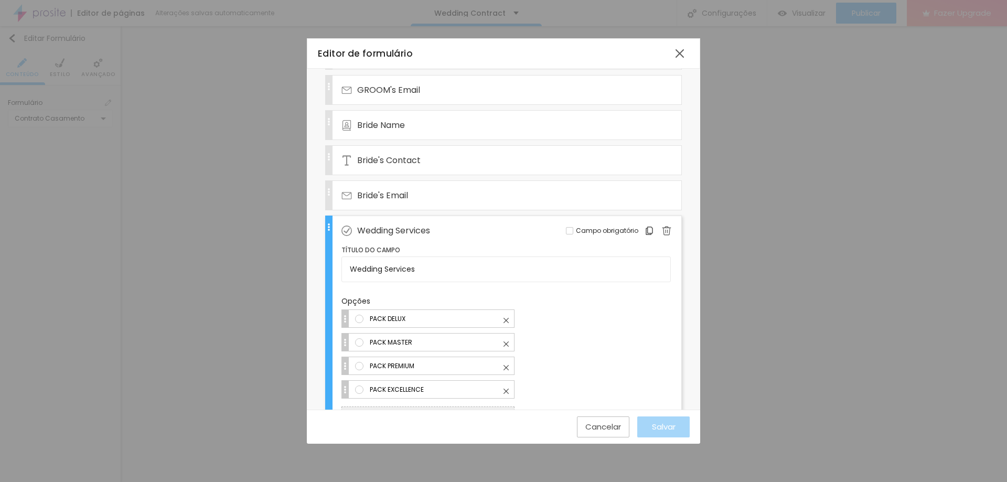
click at [506, 324] on input "PACK DELUX" at bounding box center [437, 318] width 137 height 11
click at [506, 367] on img at bounding box center [506, 367] width 5 height 5
click at [506, 324] on input "PACK DELUX" at bounding box center [437, 318] width 137 height 11
click at [584, 363] on div "PACK PREMIUM" at bounding box center [506, 366] width 329 height 18
click at [506, 324] on input "PACK DELUX" at bounding box center [437, 318] width 137 height 11
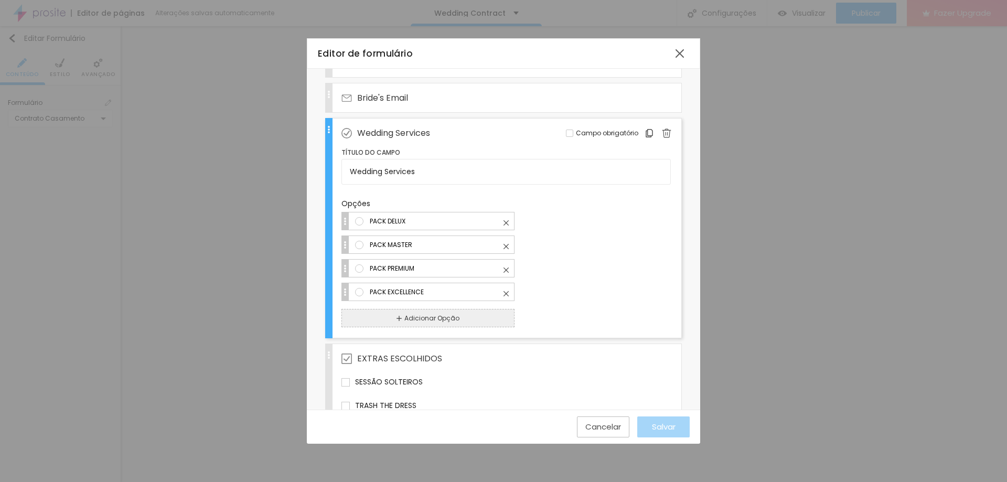
scroll to position [472, 0]
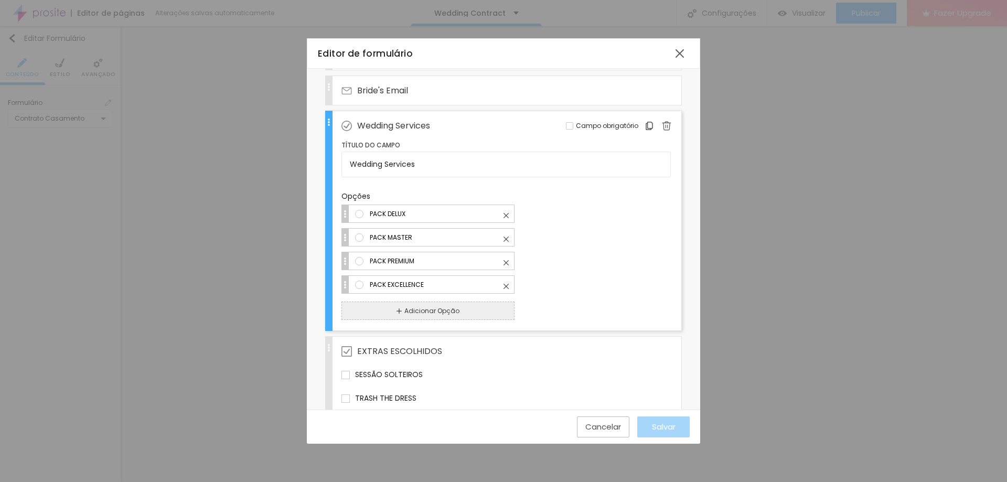
click at [506, 288] on img at bounding box center [506, 286] width 5 height 5
click at [506, 219] on input "PACK DELUX" at bounding box center [437, 213] width 137 height 11
click at [586, 230] on div "PACK MASTER" at bounding box center [506, 237] width 329 height 18
click at [506, 219] on input "PACK DELUX" at bounding box center [437, 213] width 137 height 11
click at [461, 188] on div "Título do campo Wedding Services Opções PACK DELUX PACK MASTER PACK PREMIUM PAC…" at bounding box center [506, 230] width 329 height 180
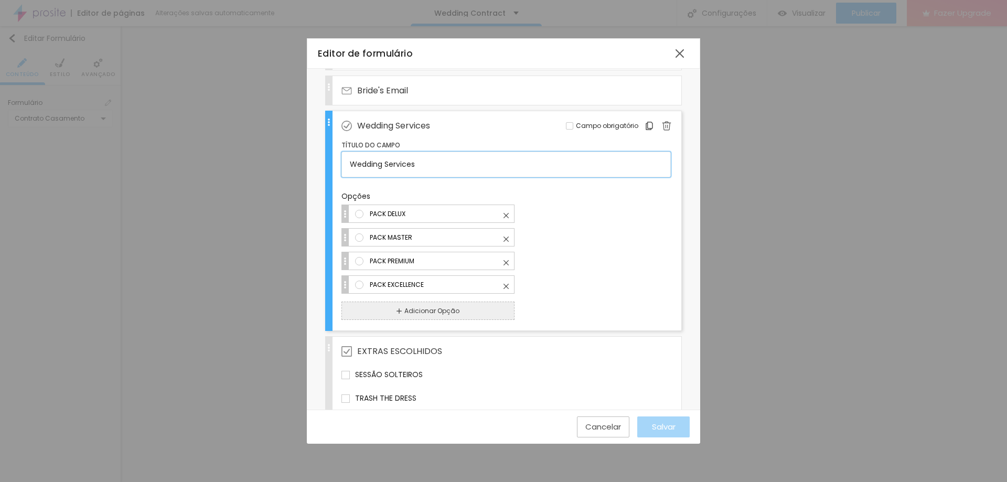
click at [420, 169] on input "Wedding Services" at bounding box center [506, 164] width 329 height 25
click at [581, 126] on span "Campo obrigatório" at bounding box center [607, 125] width 62 height 9
click at [434, 174] on input "Wedding Services" at bounding box center [506, 164] width 329 height 25
click at [584, 121] on span "Campo obrigatório" at bounding box center [607, 125] width 62 height 9
click at [549, 360] on div "EXTRAS ESCOLHIDOS" at bounding box center [492, 351] width 300 height 29
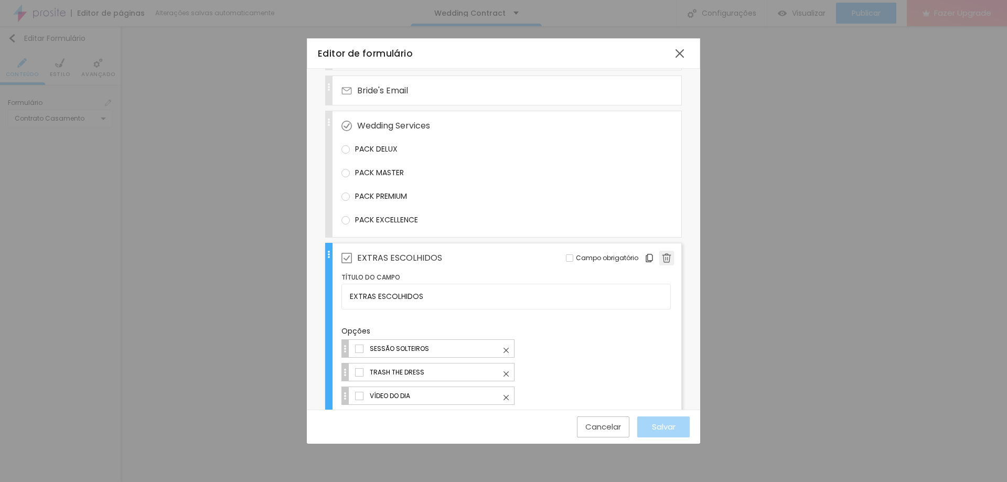
click at [662, 260] on img at bounding box center [666, 257] width 9 height 9
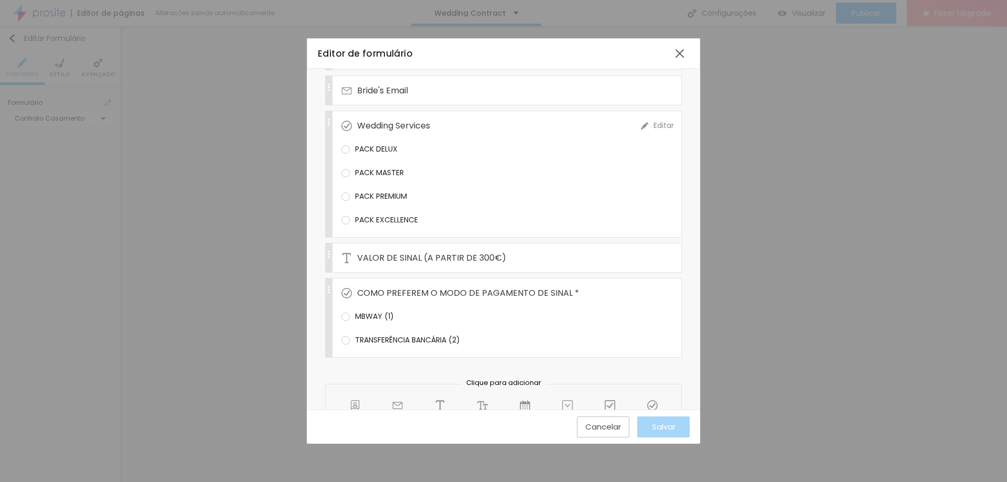
click at [472, 120] on div "Wedding Services" at bounding box center [492, 125] width 300 height 29
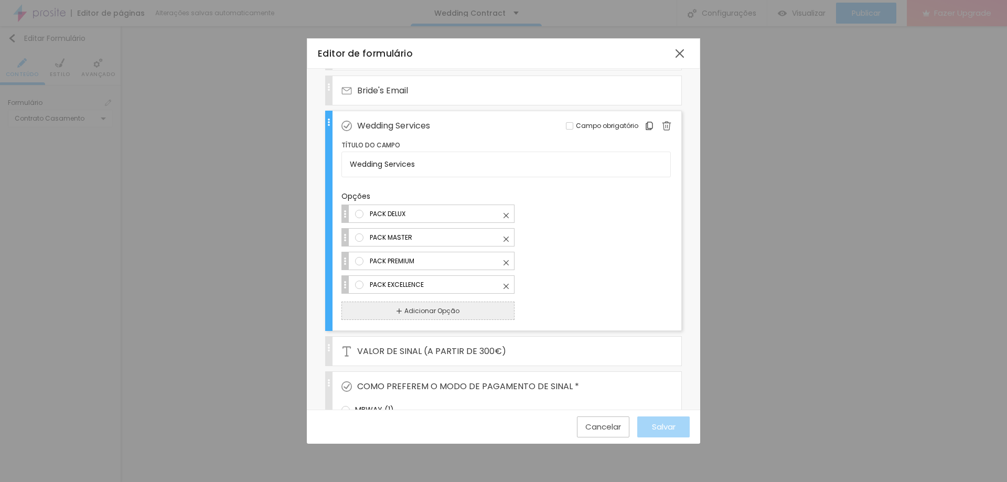
click at [507, 262] on img at bounding box center [506, 262] width 5 height 5
click at [506, 219] on input "PACK DELUX" at bounding box center [437, 213] width 137 height 11
drag, startPoint x: 449, startPoint y: 266, endPoint x: 420, endPoint y: 270, distance: 28.6
click at [448, 266] on input "PACK PREMIUM" at bounding box center [437, 260] width 137 height 11
click at [346, 263] on div "PACK DELUX PACK MASTER PACK PREMIUM PACK EXCELLENCE" at bounding box center [506, 252] width 329 height 94
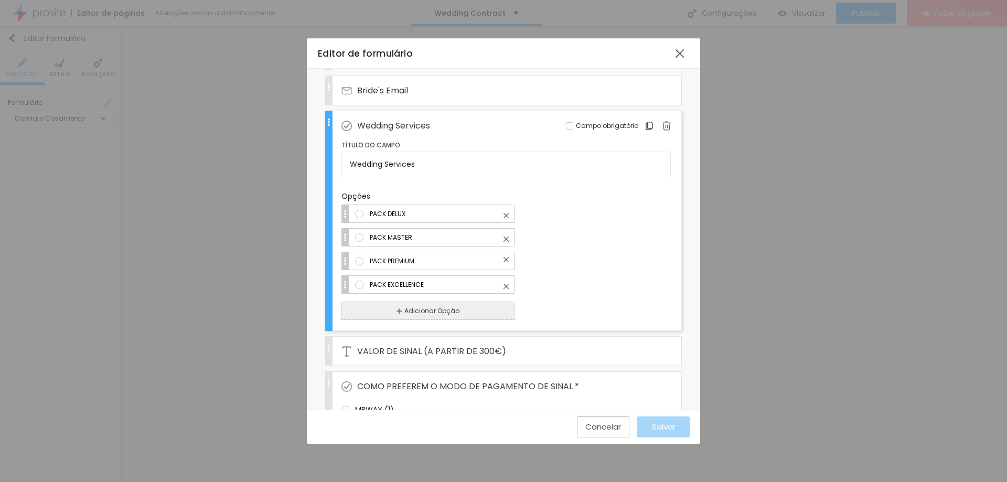
click at [369, 219] on input "PACK DELUX" at bounding box center [437, 213] width 137 height 11
click at [505, 262] on img at bounding box center [506, 262] width 5 height 5
click at [505, 219] on input "PACK DELUX" at bounding box center [437, 213] width 137 height 11
click at [507, 285] on img at bounding box center [506, 286] width 5 height 5
click at [506, 219] on input "PACK DELUX" at bounding box center [437, 213] width 137 height 11
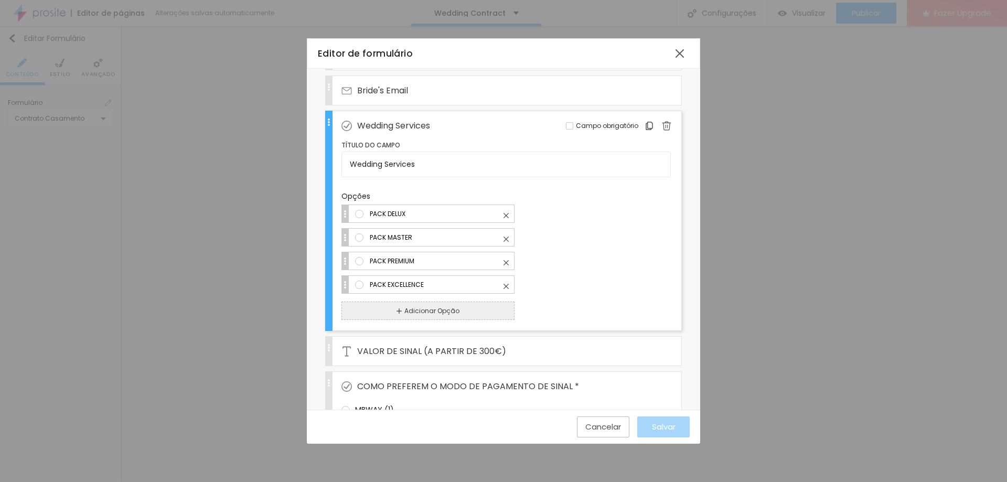
click at [579, 292] on div "PACK EXCELLENCE" at bounding box center [506, 284] width 329 height 18
click at [506, 219] on input "PACK DELUX" at bounding box center [437, 213] width 137 height 11
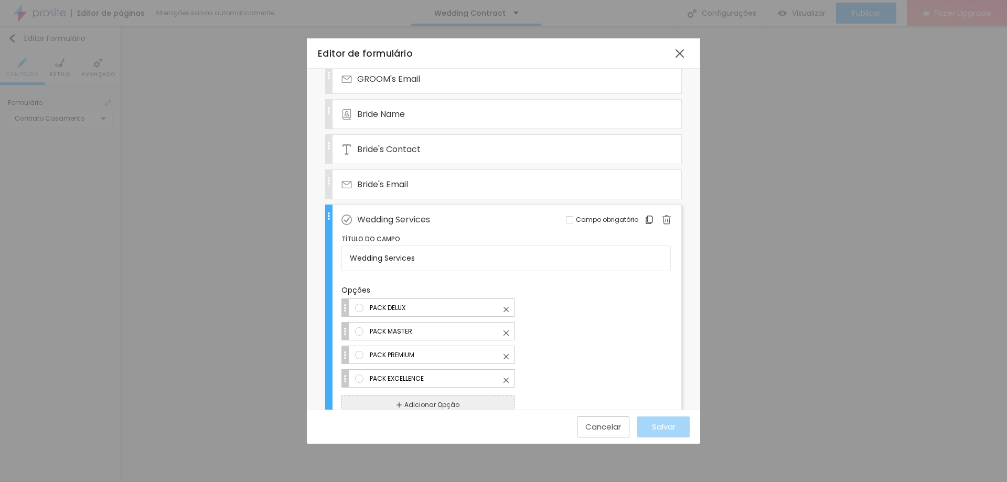
scroll to position [367, 0]
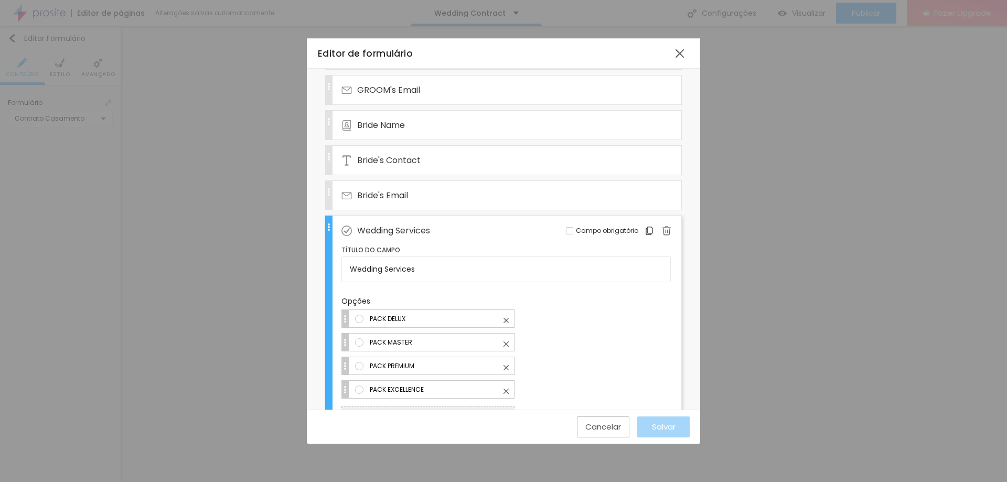
click at [691, 309] on div "Nome do formulário Wedding Contract Campos Configurações Alboom CRM Wedding Dat…" at bounding box center [503, 183] width 393 height 965
click at [565, 210] on div "Bride's Email" at bounding box center [492, 195] width 300 height 29
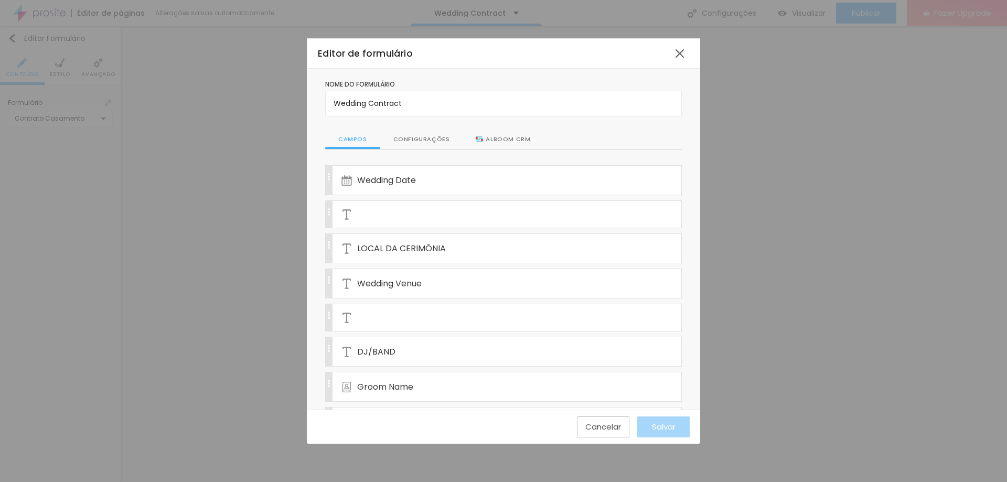
scroll to position [52, 0]
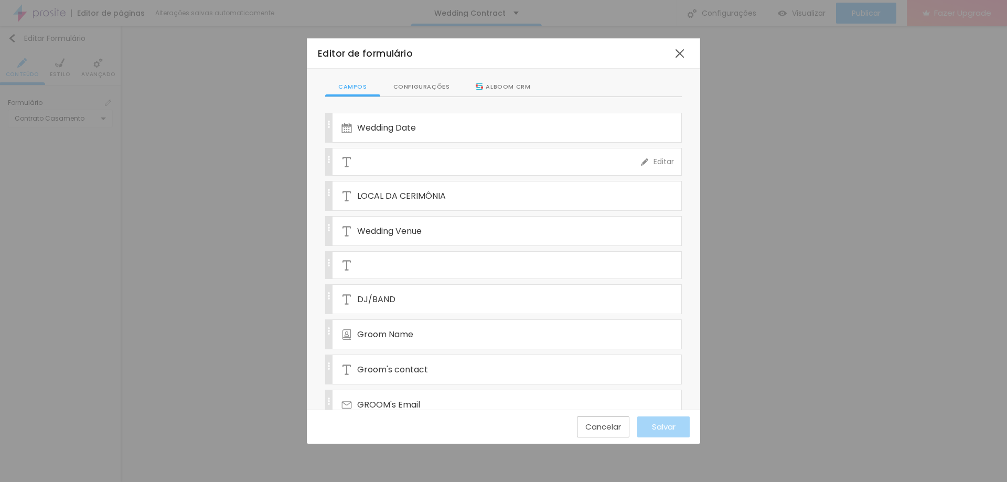
click at [417, 159] on div at bounding box center [492, 162] width 300 height 26
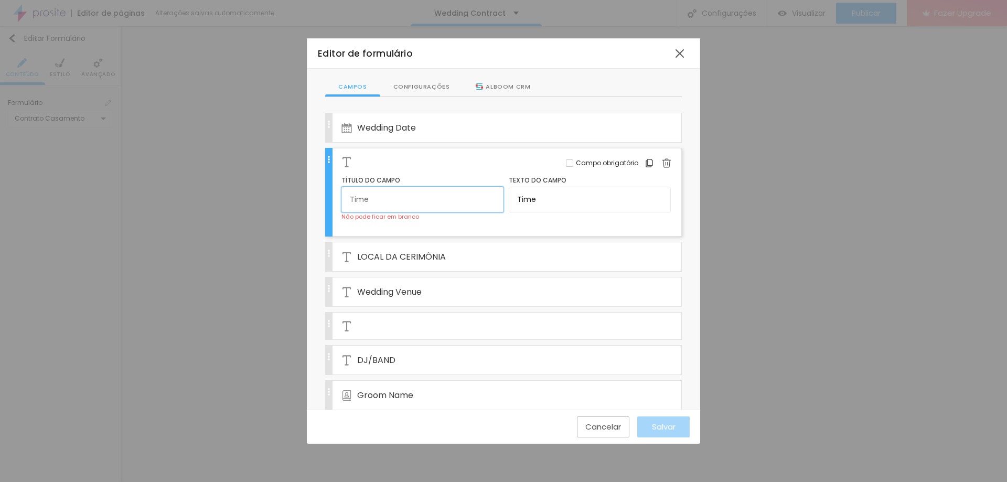
click at [411, 198] on input "text" at bounding box center [423, 199] width 162 height 25
click at [415, 201] on input "text" at bounding box center [423, 199] width 162 height 25
type input "w"
drag, startPoint x: 419, startPoint y: 205, endPoint x: 294, endPoint y: 204, distance: 125.4
click at [295, 204] on div "Editor de formulário Nome do formulário Wedding Contract Campos Configurações A…" at bounding box center [503, 241] width 1007 height 482
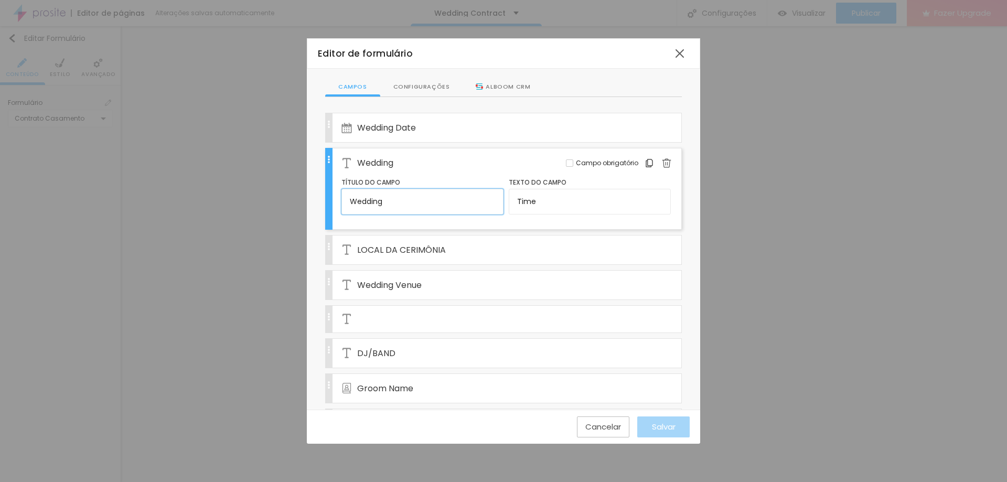
paste input "ceremony start time"
drag, startPoint x: 355, startPoint y: 200, endPoint x: 344, endPoint y: 200, distance: 11.5
click at [344, 200] on input "ceremony start time" at bounding box center [423, 201] width 162 height 25
click at [391, 204] on input "Ceremony start time" at bounding box center [423, 201] width 162 height 25
click at [410, 202] on input "Ceremony Start time" at bounding box center [423, 201] width 162 height 25
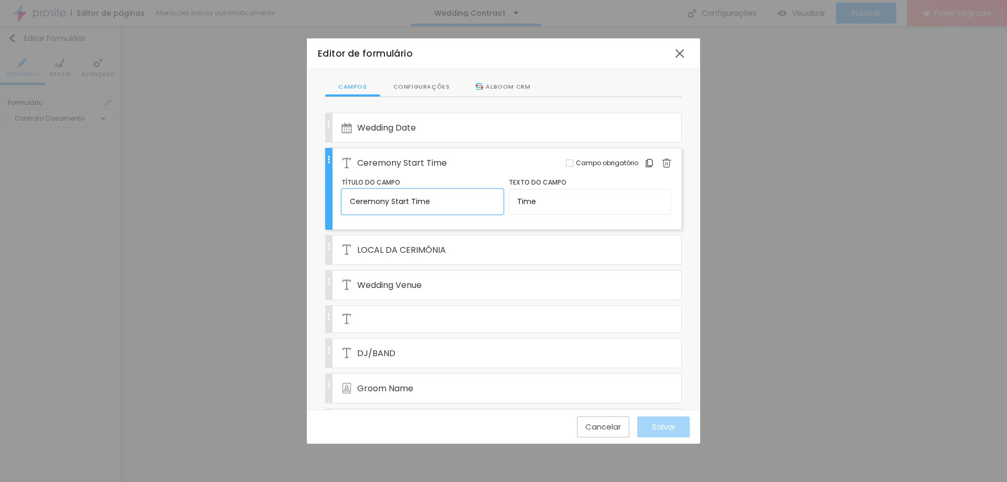
click at [472, 207] on input "Ceremony Start Time" at bounding box center [423, 201] width 162 height 25
type input "Ceremony Start Time"
click at [547, 208] on input "Time" at bounding box center [590, 201] width 162 height 25
click at [439, 252] on span "LOCAL DA CERIMÔNIA" at bounding box center [401, 249] width 89 height 13
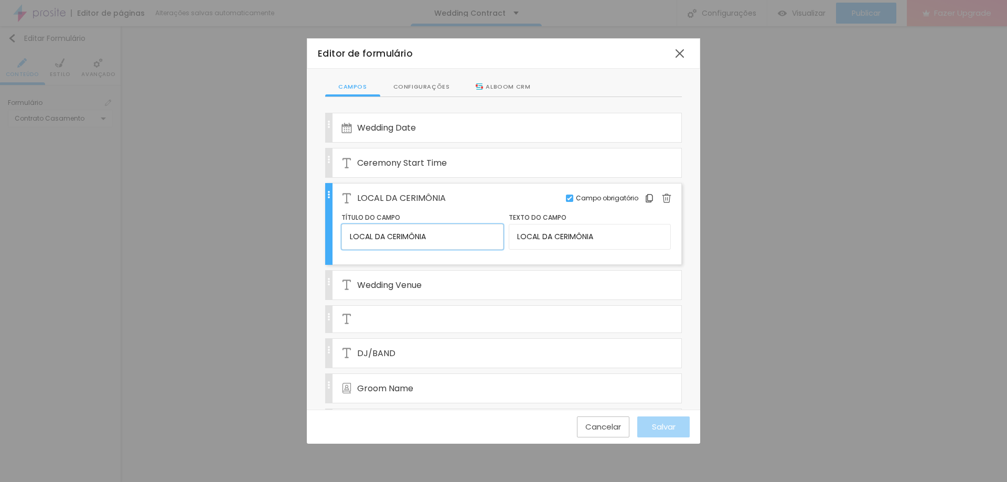
drag, startPoint x: 452, startPoint y: 239, endPoint x: 343, endPoint y: 239, distance: 109.6
click at [343, 239] on input "LOCAL DA CERIMÔNIA" at bounding box center [423, 236] width 162 height 25
click at [443, 240] on input "LOCAL DA CERIMÔNIA" at bounding box center [423, 236] width 162 height 25
click at [451, 241] on input "LOCAL DA CERIMÔNIA" at bounding box center [423, 236] width 162 height 25
click at [413, 164] on span "Ceremony Start Time" at bounding box center [402, 162] width 90 height 13
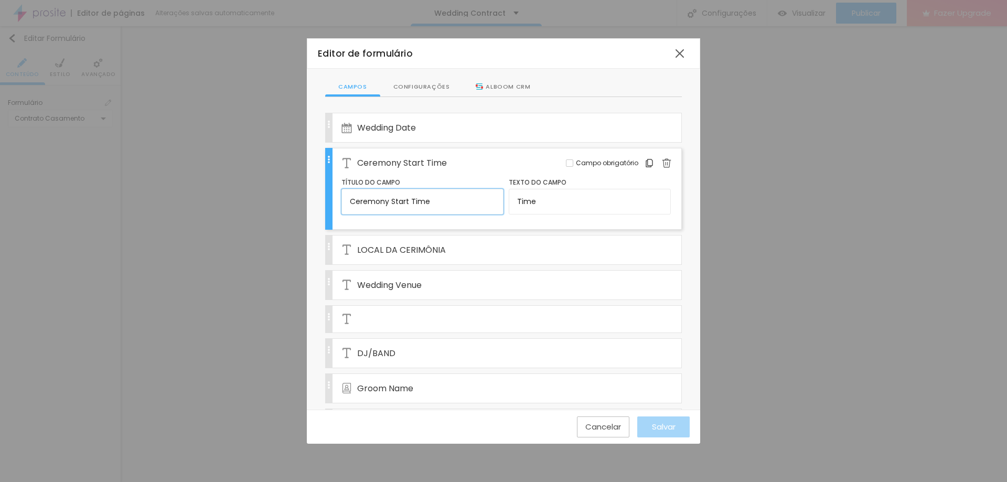
drag, startPoint x: 387, startPoint y: 200, endPoint x: 339, endPoint y: 200, distance: 47.7
click at [339, 200] on div "Ceremony Start Time Editar Campo obrigatório Título do campo Ceremony Start Tim…" at bounding box center [503, 189] width 357 height 82
click at [449, 252] on div "LOCAL DA CERIMÔNIA" at bounding box center [492, 250] width 300 height 29
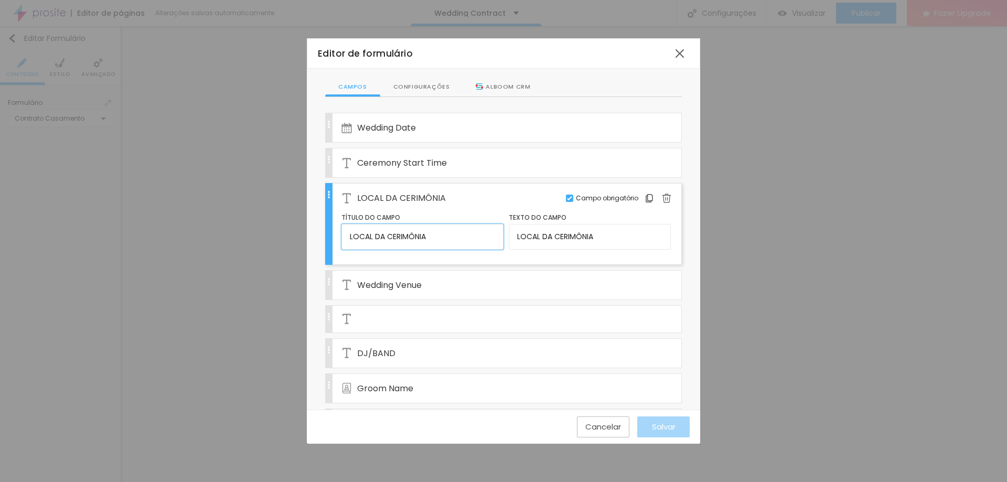
drag, startPoint x: 423, startPoint y: 234, endPoint x: 344, endPoint y: 231, distance: 79.8
click at [347, 231] on input "LOCAL DA CERIMÔNIA" at bounding box center [423, 236] width 162 height 25
paste input "Ceremony"
click at [384, 232] on input "Ceremony Location" at bounding box center [423, 236] width 162 height 25
type input "Ceremony Location"
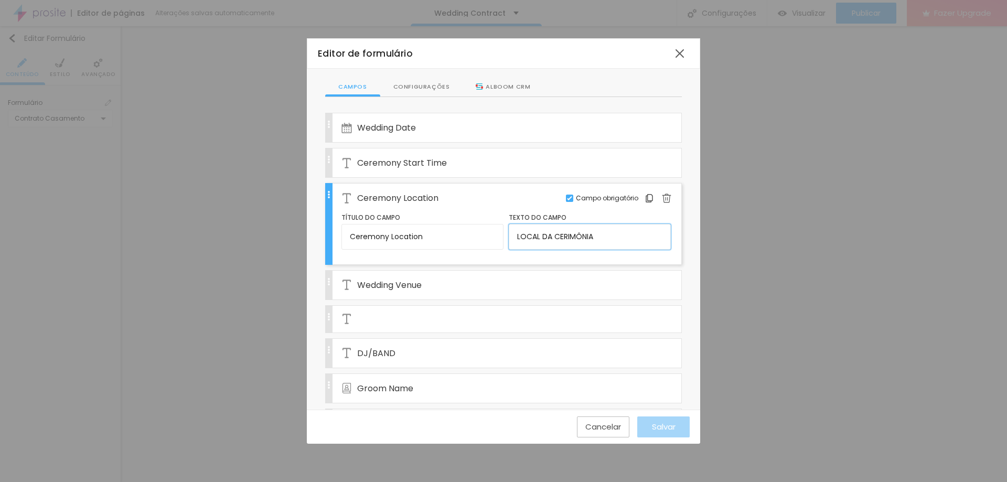
click at [580, 237] on input "LOCAL DA CERIMÔNIA" at bounding box center [590, 236] width 162 height 25
drag, startPoint x: 607, startPoint y: 237, endPoint x: 510, endPoint y: 235, distance: 97.1
click at [510, 235] on input "LOCAL DA CERIMÔNIA" at bounding box center [590, 236] width 162 height 25
type input "Location"
click at [484, 280] on div "Wedding Venue" at bounding box center [492, 285] width 300 height 29
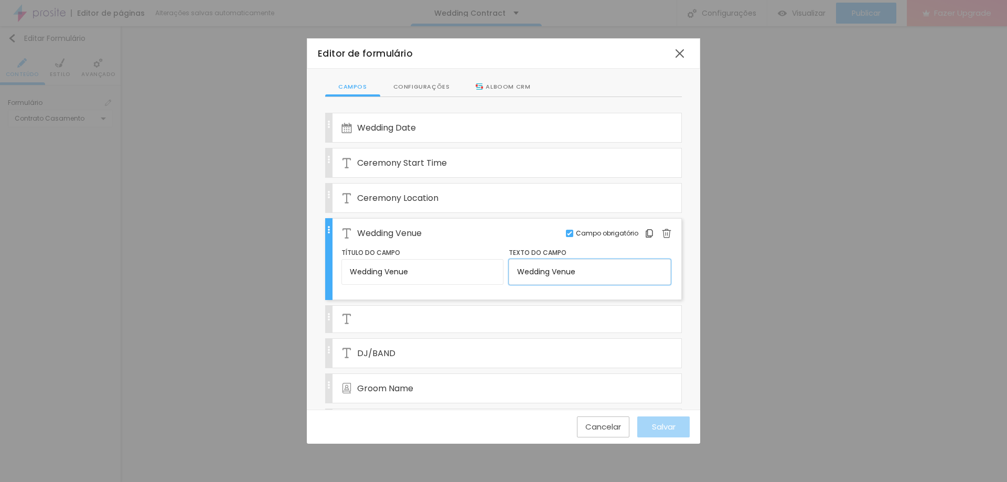
click at [513, 268] on input "Wedding Venue" at bounding box center [590, 271] width 162 height 25
type input "Name of Wedding Venue"
click at [547, 197] on div "Ceremony Location" at bounding box center [492, 198] width 300 height 29
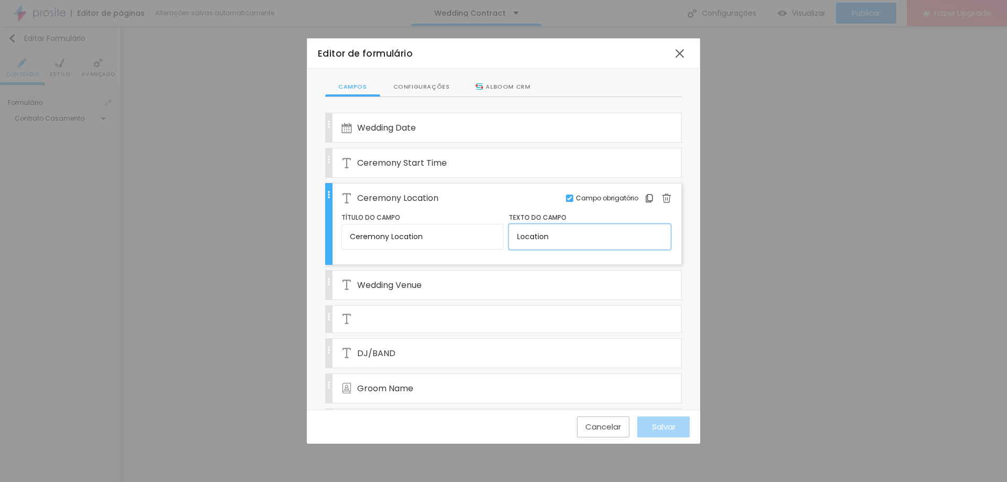
click at [512, 232] on input "Location" at bounding box center [590, 236] width 162 height 25
click at [435, 316] on div at bounding box center [492, 319] width 300 height 26
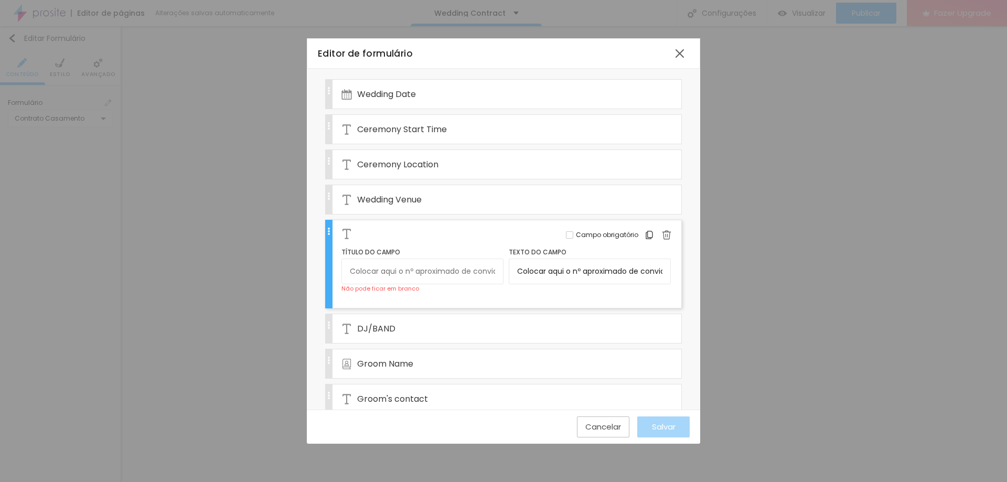
scroll to position [105, 0]
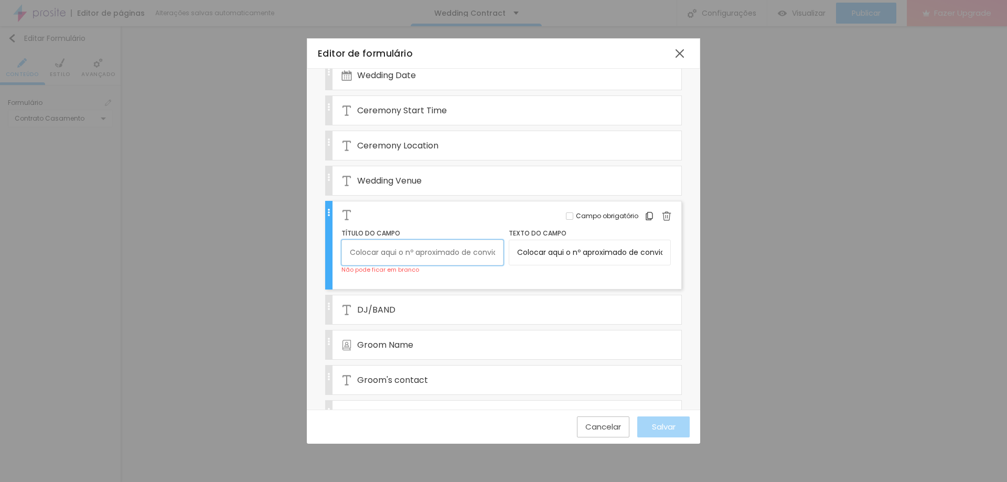
click at [423, 252] on input "text" at bounding box center [423, 252] width 162 height 25
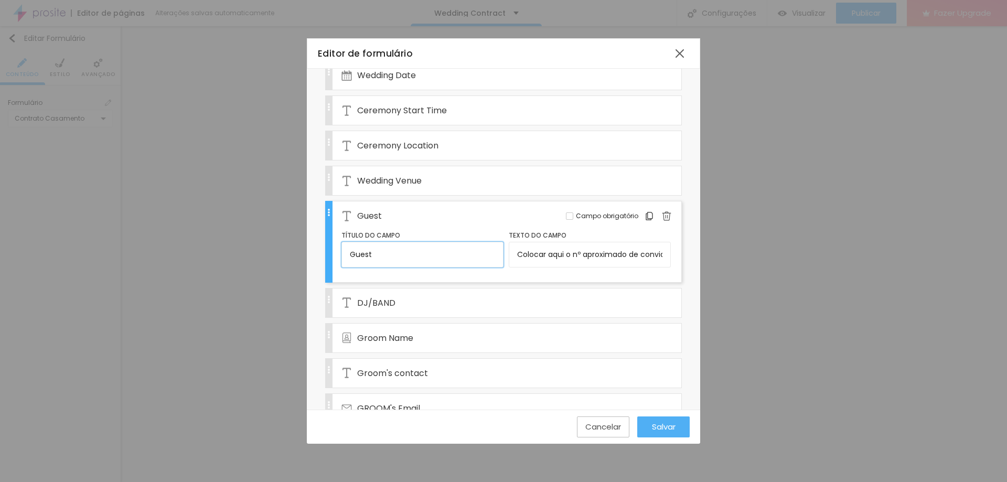
drag, startPoint x: 391, startPoint y: 256, endPoint x: 340, endPoint y: 255, distance: 50.9
click at [340, 255] on div "Guest Editar Campo obrigatório Título do campo Guest Texto do campo Colocar aqu…" at bounding box center [503, 242] width 357 height 82
click at [400, 254] on input "Guest" at bounding box center [423, 254] width 162 height 25
type input "Guest Number"
click at [551, 261] on input "Colocar aqui o nº aproximado de convidados" at bounding box center [590, 254] width 162 height 25
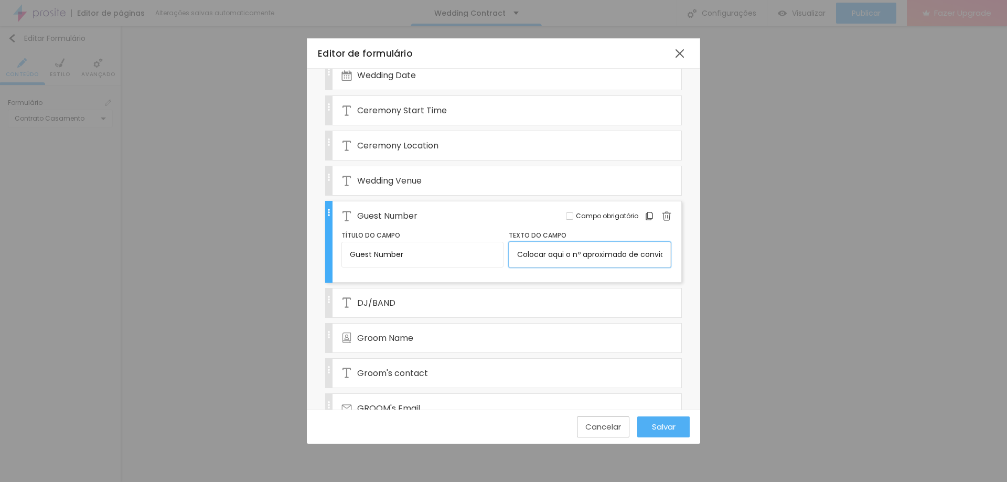
scroll to position [0, 26]
drag, startPoint x: 514, startPoint y: 255, endPoint x: 749, endPoint y: 250, distance: 235.1
click at [749, 250] on div "Editor de formulário Nome do formulário Wedding Contract Campos Configurações A…" at bounding box center [503, 241] width 1007 height 482
drag, startPoint x: 376, startPoint y: 254, endPoint x: 262, endPoint y: 252, distance: 113.3
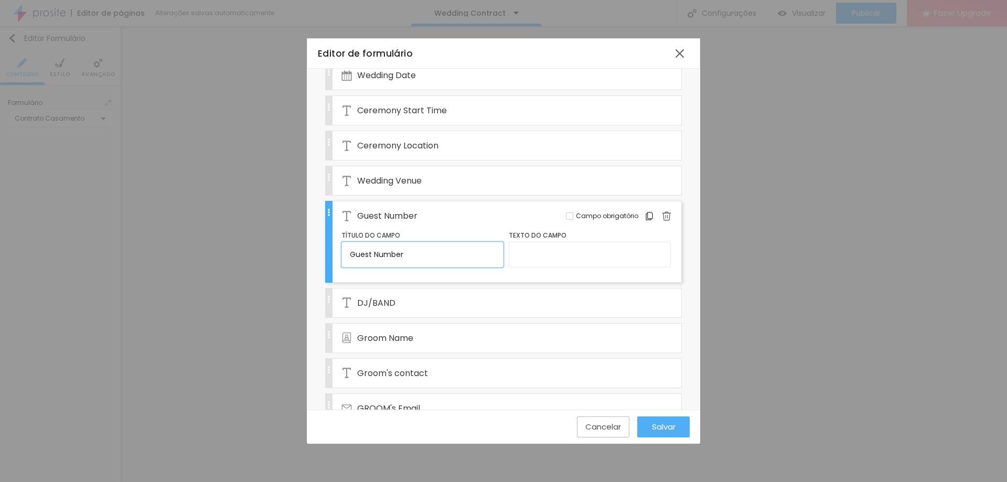
click at [262, 252] on div "Editor de formulário Nome do formulário Wedding Contract Campos Configurações A…" at bounding box center [503, 241] width 1007 height 482
type input "Number of Guests"
click at [557, 258] on input "text" at bounding box center [590, 254] width 162 height 25
type input "NUMBER"
click at [549, 300] on div "DJ/BAND" at bounding box center [492, 303] width 300 height 29
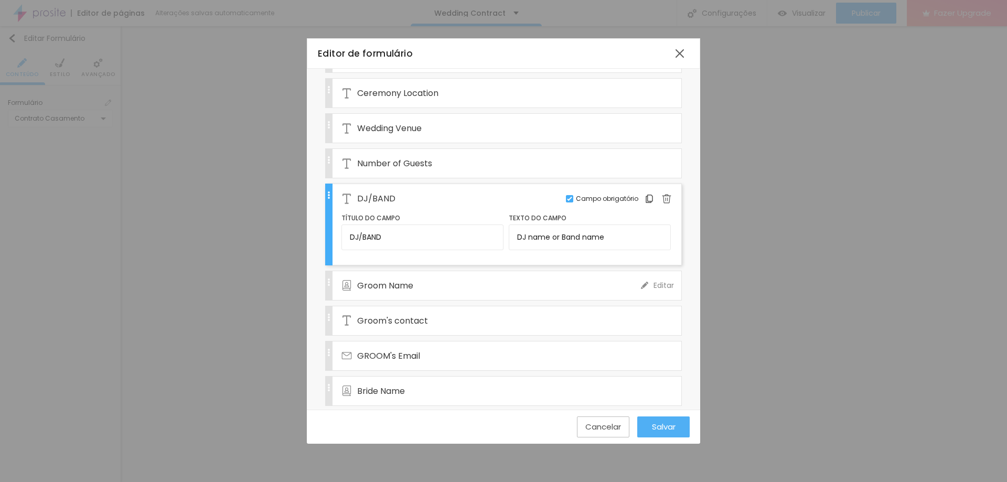
click at [498, 294] on div "Groom Name" at bounding box center [492, 285] width 300 height 29
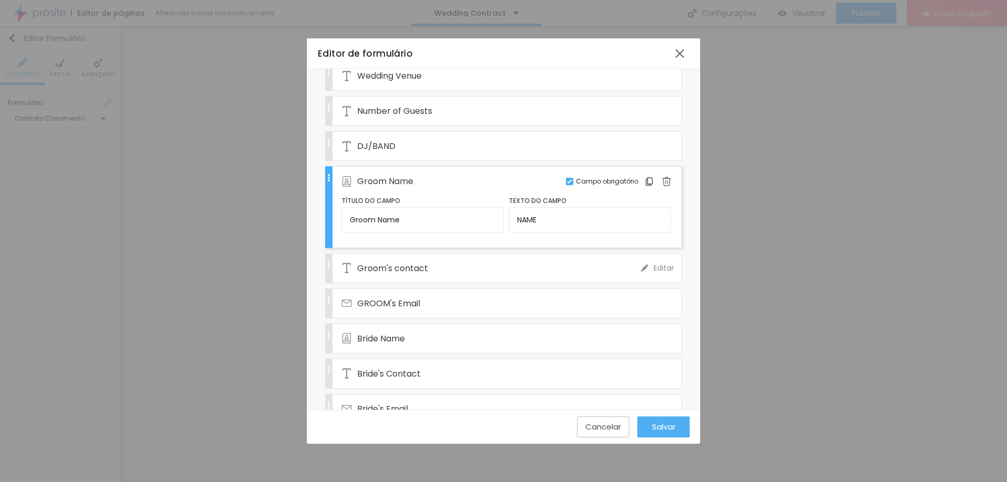
click at [504, 263] on div "Groom's contact" at bounding box center [492, 268] width 300 height 29
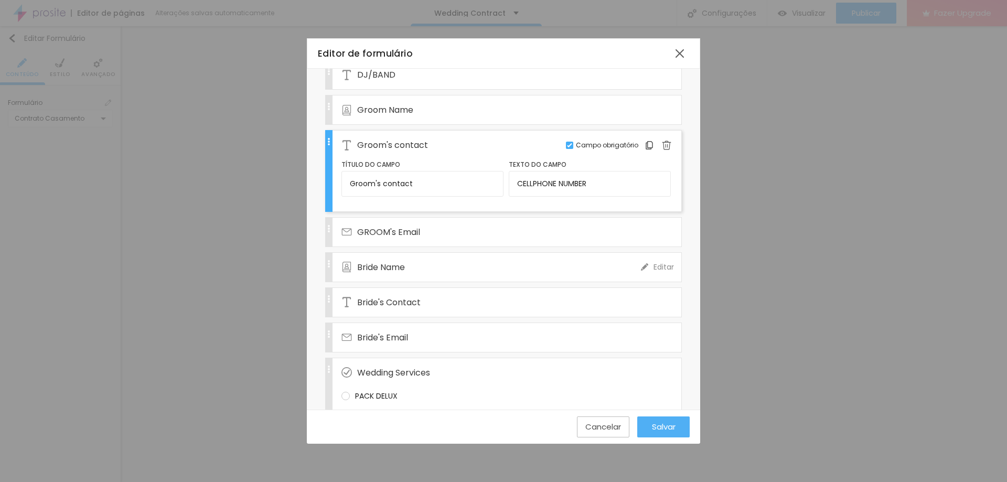
scroll to position [262, 0]
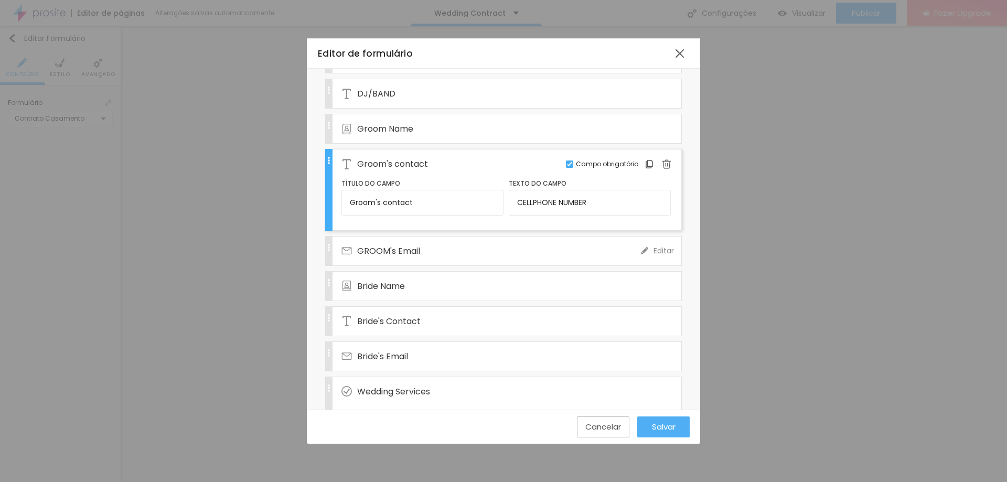
click at [431, 244] on div "GROOM's Email" at bounding box center [492, 251] width 300 height 29
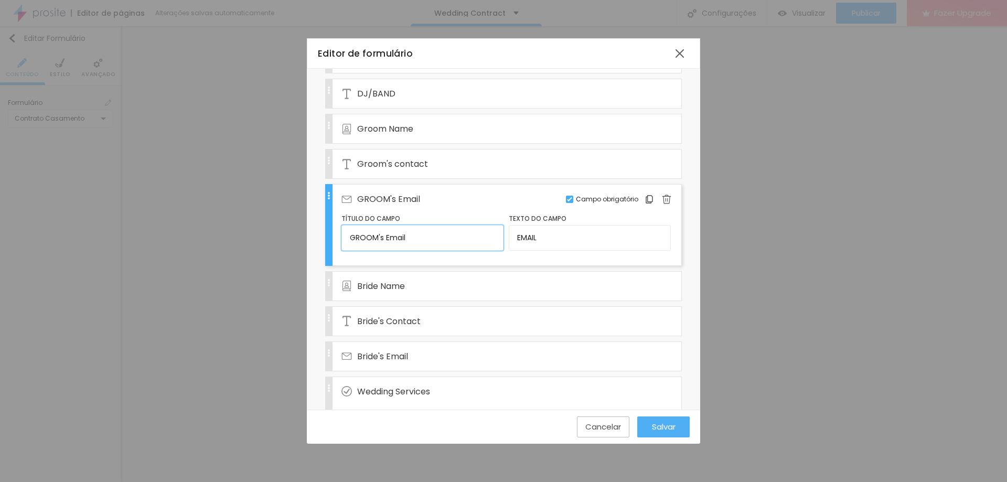
drag, startPoint x: 377, startPoint y: 236, endPoint x: 357, endPoint y: 241, distance: 21.1
click at [357, 241] on input "GROOM's Email" at bounding box center [423, 237] width 162 height 25
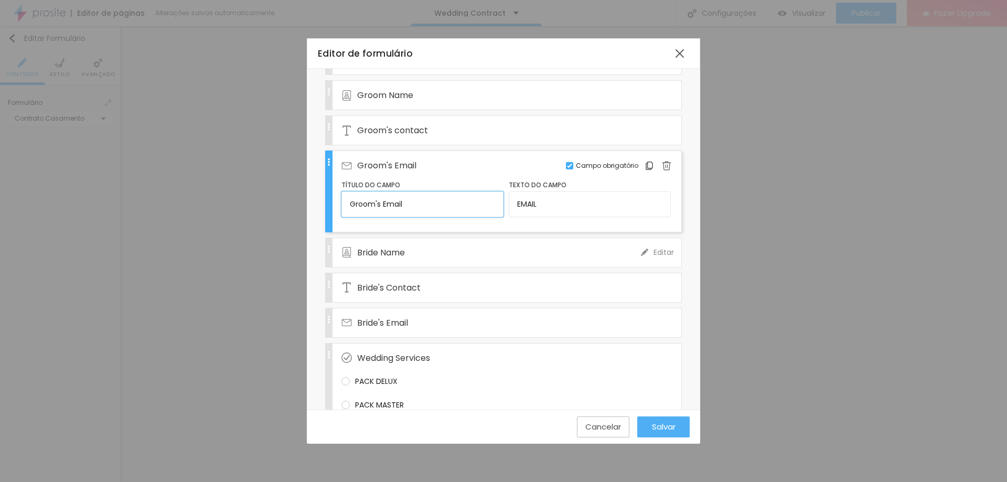
scroll to position [315, 0]
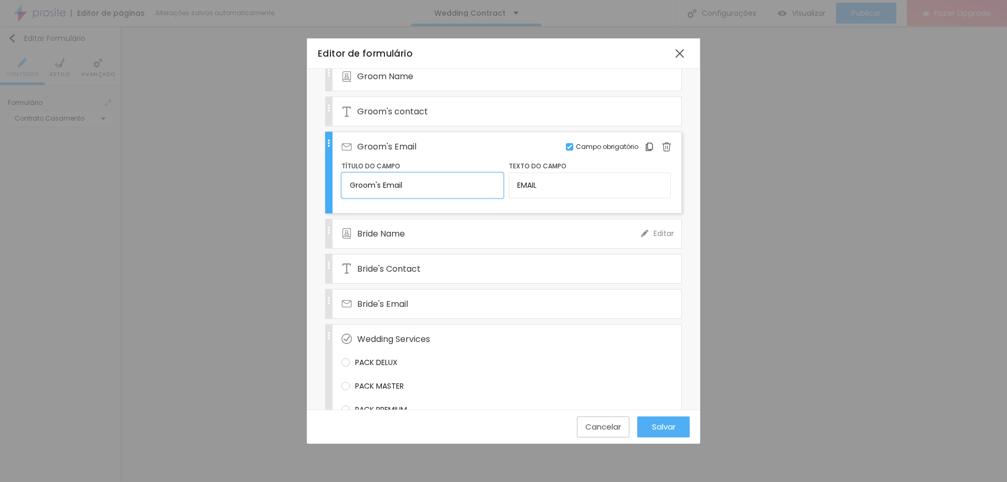
type input "Groom's Email"
click at [431, 244] on div "Bride Name" at bounding box center [492, 233] width 300 height 29
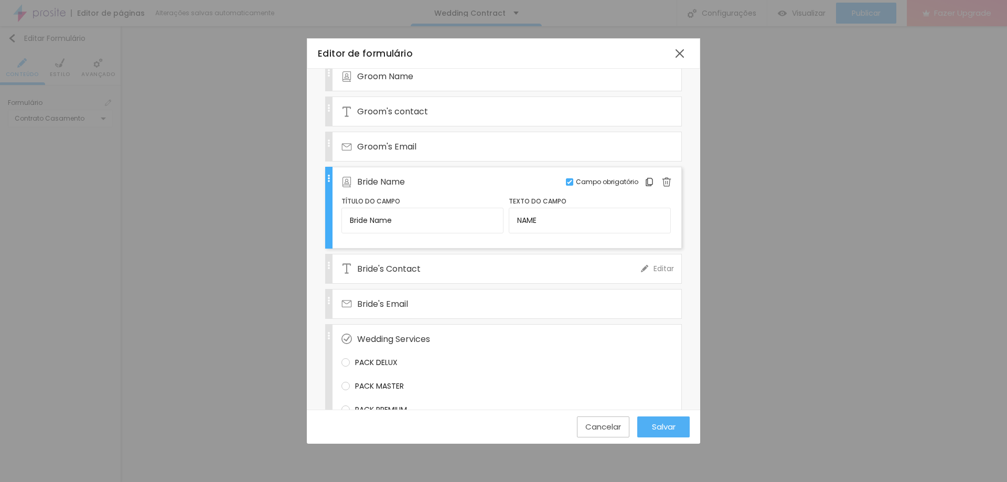
click at [428, 267] on div "Bride's Contact" at bounding box center [492, 268] width 300 height 29
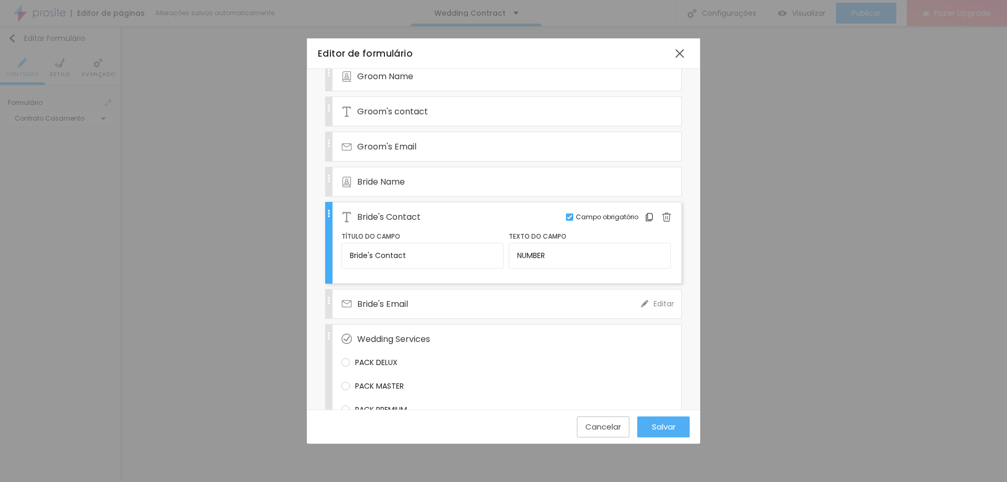
click at [422, 299] on div "Bride's Email" at bounding box center [492, 304] width 300 height 29
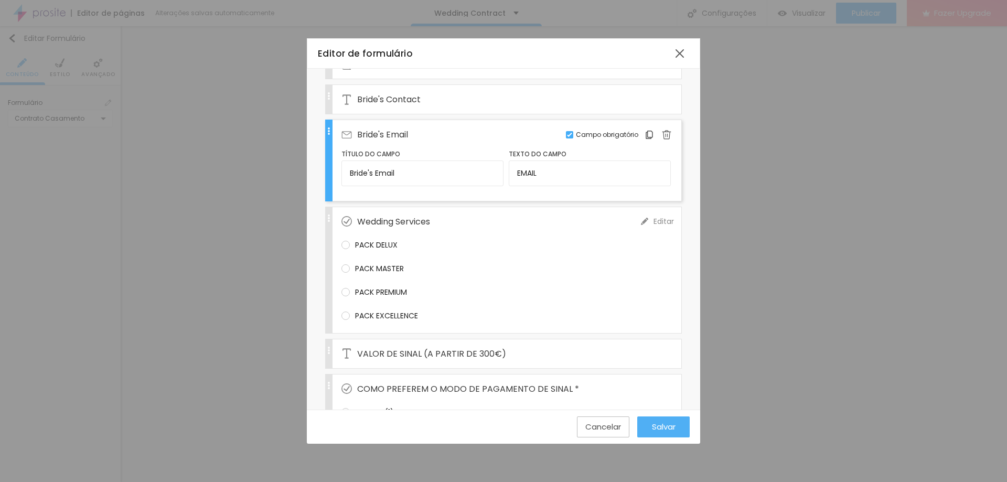
scroll to position [472, 0]
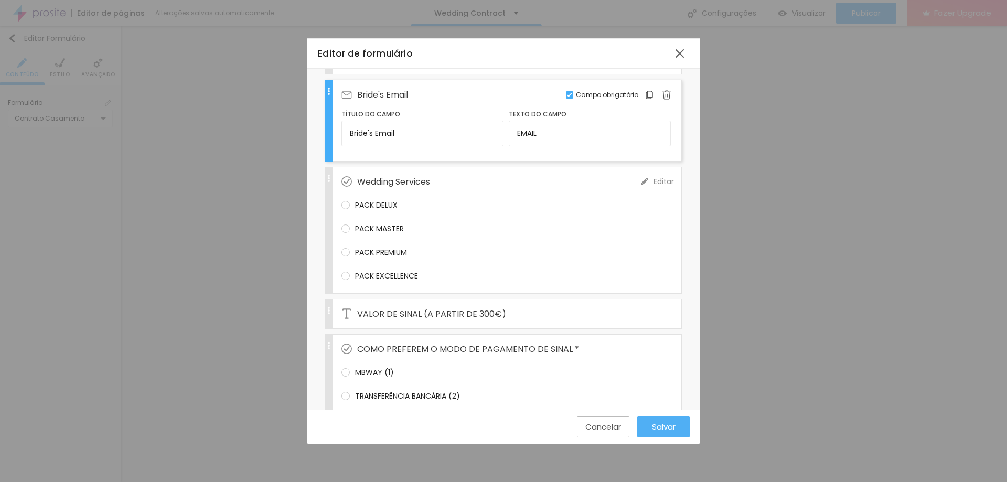
click at [447, 183] on div "Wedding Services" at bounding box center [492, 181] width 300 height 29
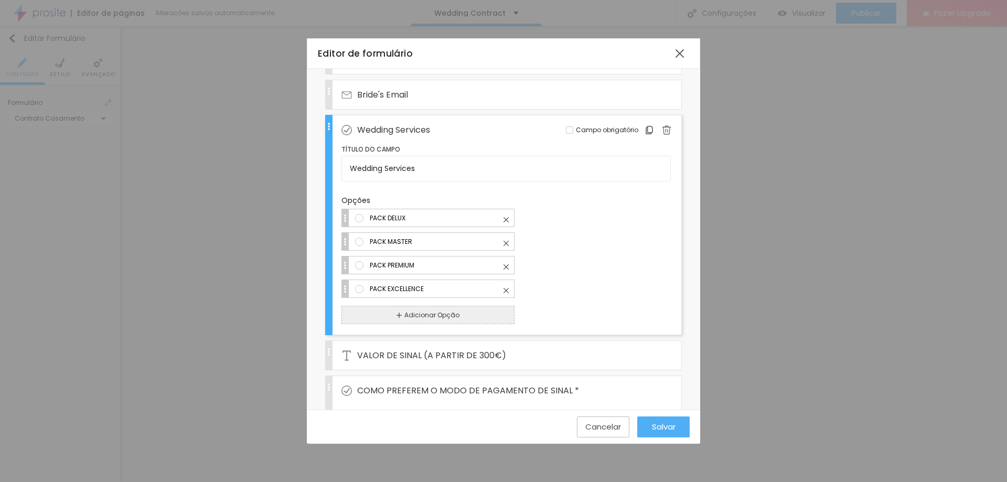
click at [508, 266] on img at bounding box center [506, 266] width 5 height 5
click at [506, 223] on input "PACK DELUX" at bounding box center [437, 217] width 137 height 11
type input "PACK EXCELLENCE"
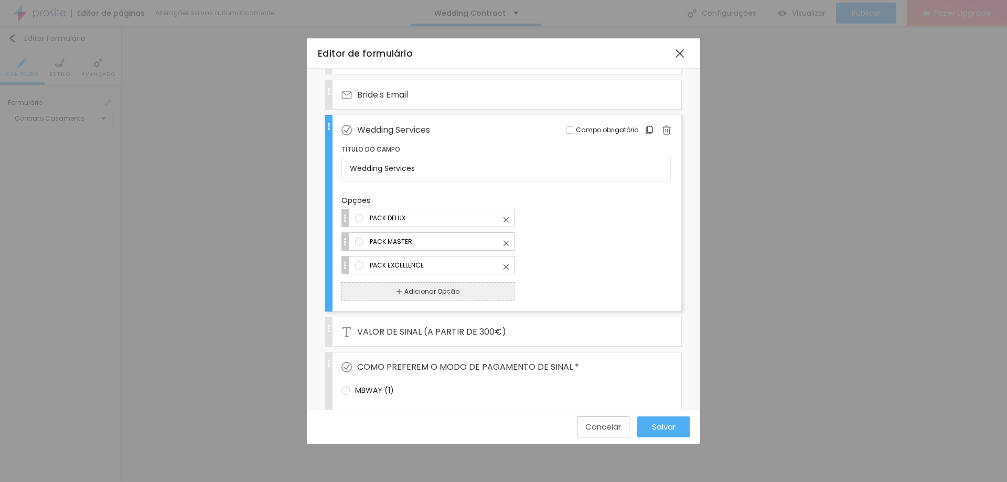
click at [506, 268] on img at bounding box center [506, 266] width 5 height 5
click at [506, 223] on input "PACK DELUX" at bounding box center [437, 217] width 137 height 11
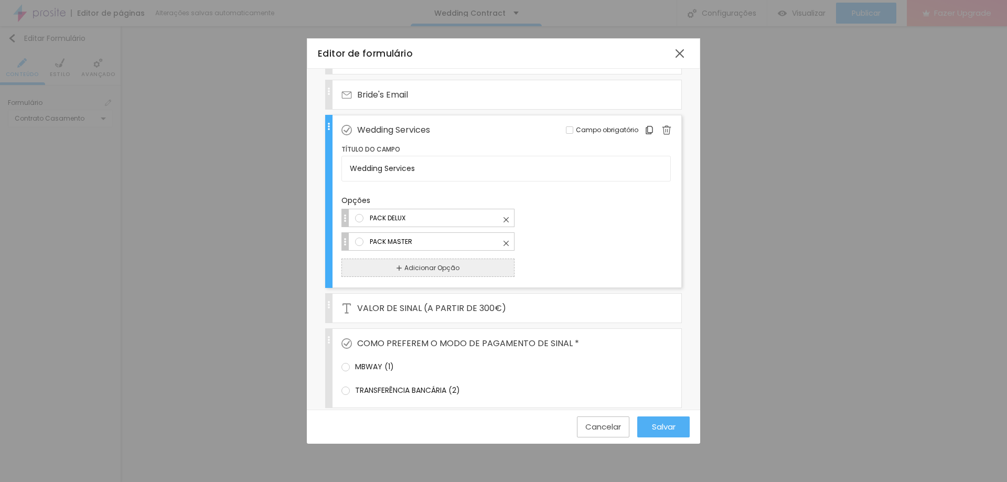
drag, startPoint x: 388, startPoint y: 218, endPoint x: 369, endPoint y: 216, distance: 19.0
click at [369, 216] on input "PACK DELUX" at bounding box center [437, 217] width 137 height 11
type input "DIGITAL PACK - 900€"
drag, startPoint x: 425, startPoint y: 239, endPoint x: 370, endPoint y: 240, distance: 55.1
click at [370, 240] on input "PACK MASTER" at bounding box center [437, 241] width 137 height 11
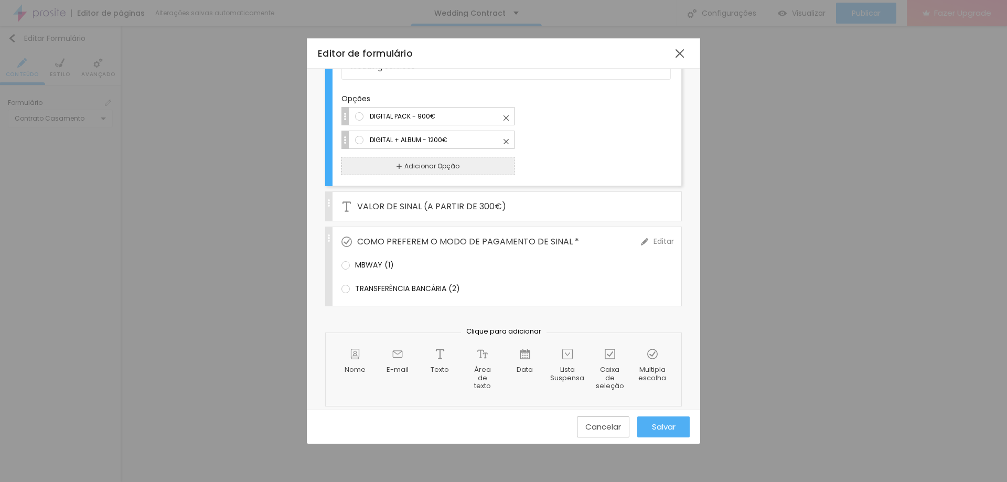
scroll to position [577, 0]
type input "DIGITAL + ALBUM - 1200€"
click at [494, 206] on span "VALOR DE SINAL (A PARTIR DE 300€)" at bounding box center [431, 203] width 149 height 13
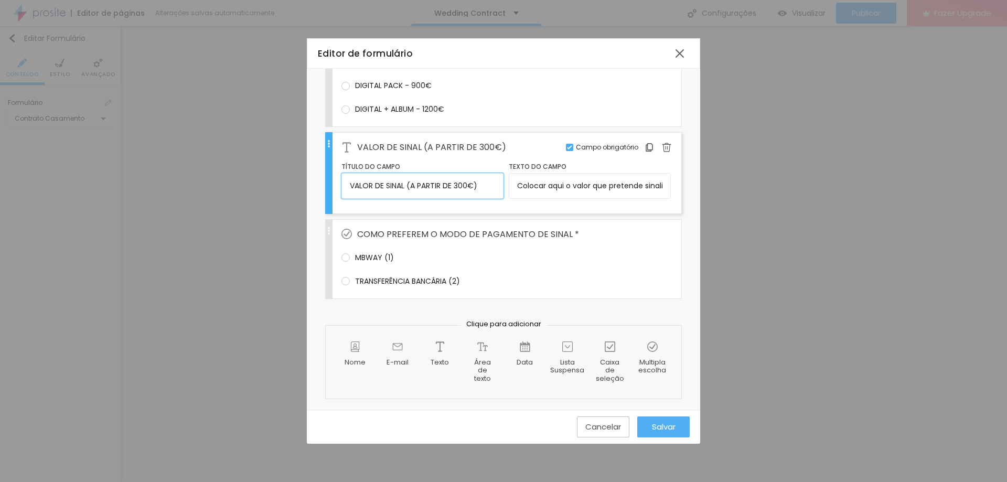
drag, startPoint x: 474, startPoint y: 187, endPoint x: 306, endPoint y: 187, distance: 167.9
paste input "Deposit Payment:"
drag, startPoint x: 417, startPoint y: 188, endPoint x: 425, endPoint y: 188, distance: 8.9
click at [417, 188] on input "Deposit Payment:" at bounding box center [423, 185] width 162 height 25
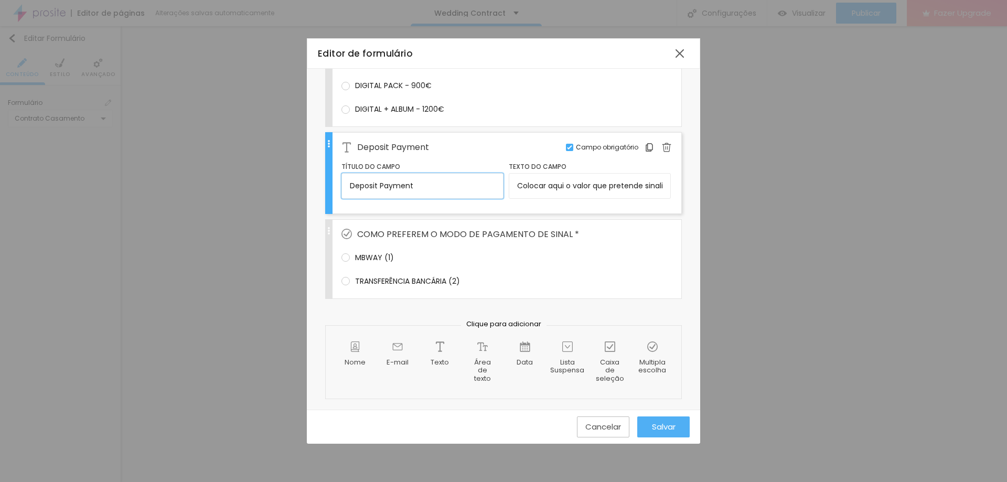
type input "Deposit Payment"
click at [542, 190] on input "Colocar aqui o valor que pretende sinalizar o contrato" at bounding box center [590, 185] width 162 height 25
drag, startPoint x: 513, startPoint y: 187, endPoint x: 721, endPoint y: 187, distance: 208.3
click at [721, 187] on div "Editor de formulário Nome do formulário Wedding Contract Campos Configurações A…" at bounding box center [503, 241] width 1007 height 482
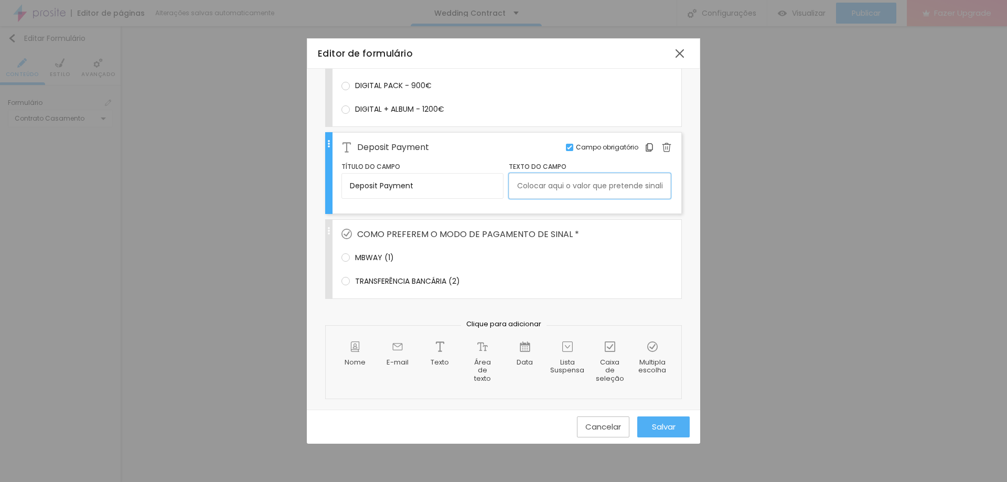
scroll to position [0, 0]
drag, startPoint x: 515, startPoint y: 186, endPoint x: 546, endPoint y: 184, distance: 31.5
click at [515, 185] on input "Amount" at bounding box center [590, 185] width 162 height 25
type input "Deposit Amount"
click at [526, 232] on span "COMO PREFEREM O MODO DE PAGAMENTO DE SINAL *" at bounding box center [468, 234] width 222 height 13
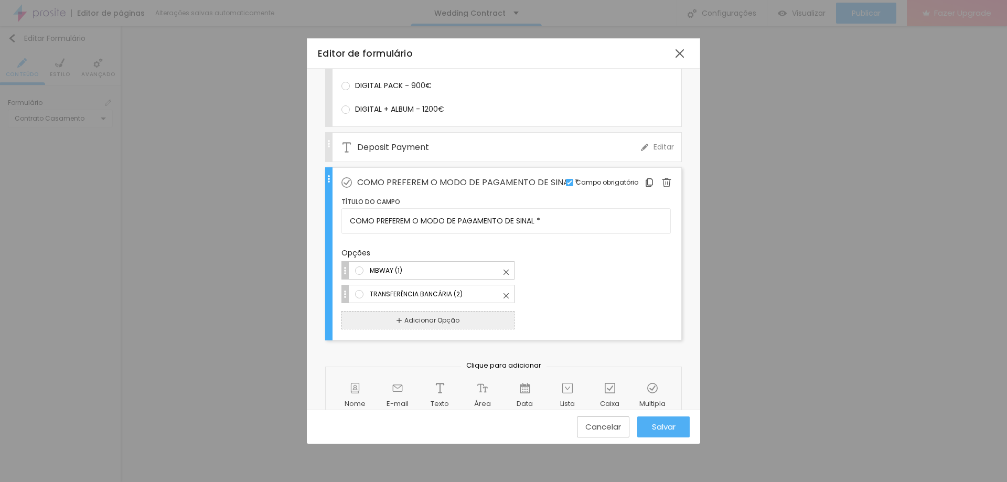
click at [448, 151] on div "Deposit Payment" at bounding box center [492, 147] width 300 height 29
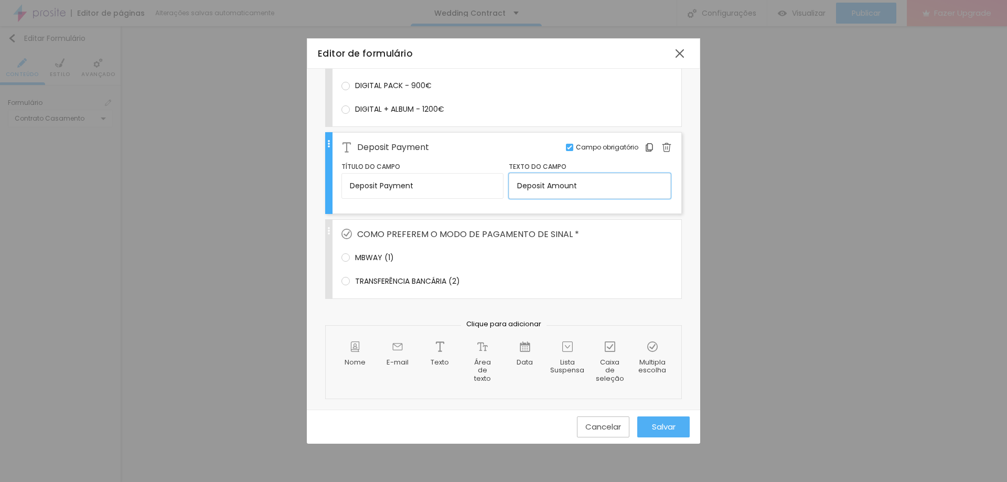
click at [607, 190] on input "Deposit Amount" at bounding box center [590, 185] width 162 height 25
type input "Deposit Amount in Euro"
click at [442, 190] on input "Deposit Payment" at bounding box center [423, 185] width 162 height 25
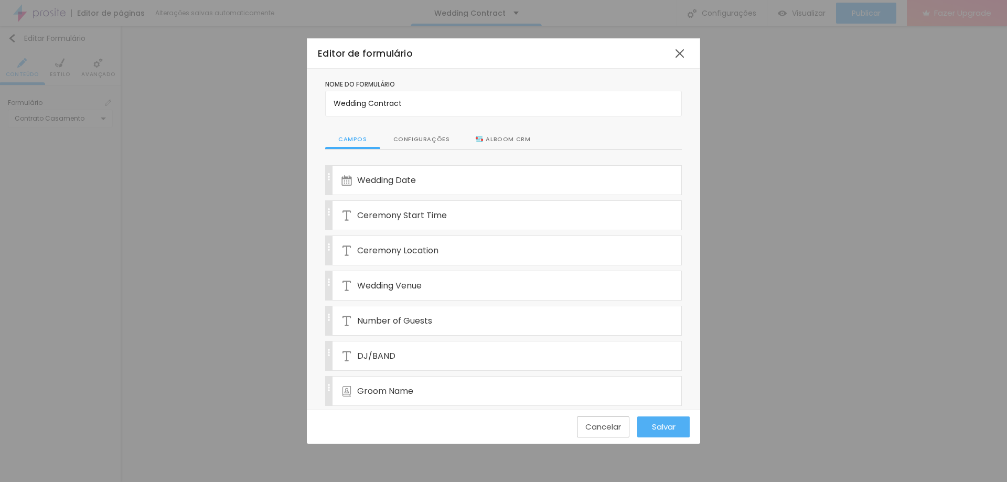
click at [434, 139] on div "Configurações" at bounding box center [421, 140] width 83 height 20
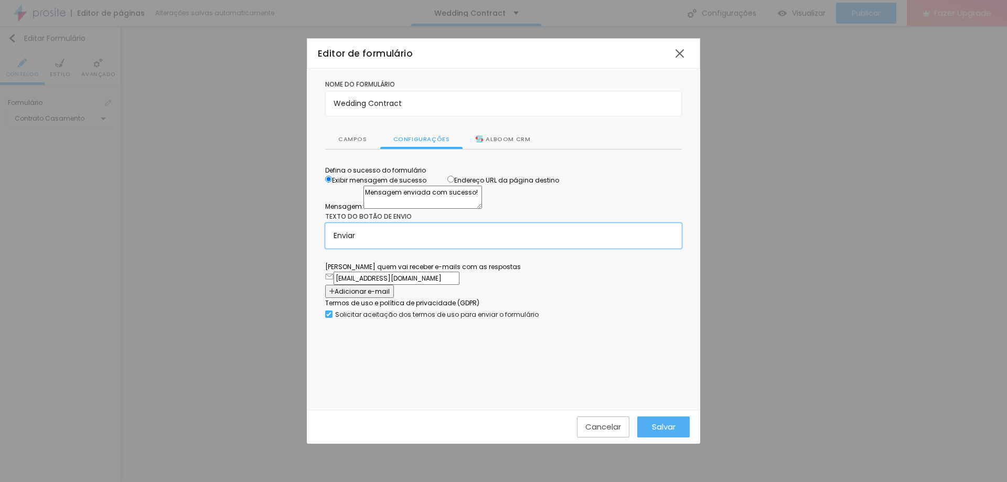
drag, startPoint x: 352, startPoint y: 307, endPoint x: 318, endPoint y: 306, distance: 34.1
click at [318, 306] on div "Nome do formulário Wedding Contract Campos Configurações Alboom CRM Defina o su…" at bounding box center [503, 208] width 393 height 278
type input "SEND"
click at [482, 209] on textarea "Mensagem enviada com sucesso!" at bounding box center [423, 197] width 119 height 23
drag, startPoint x: 490, startPoint y: 231, endPoint x: 303, endPoint y: 237, distance: 187.4
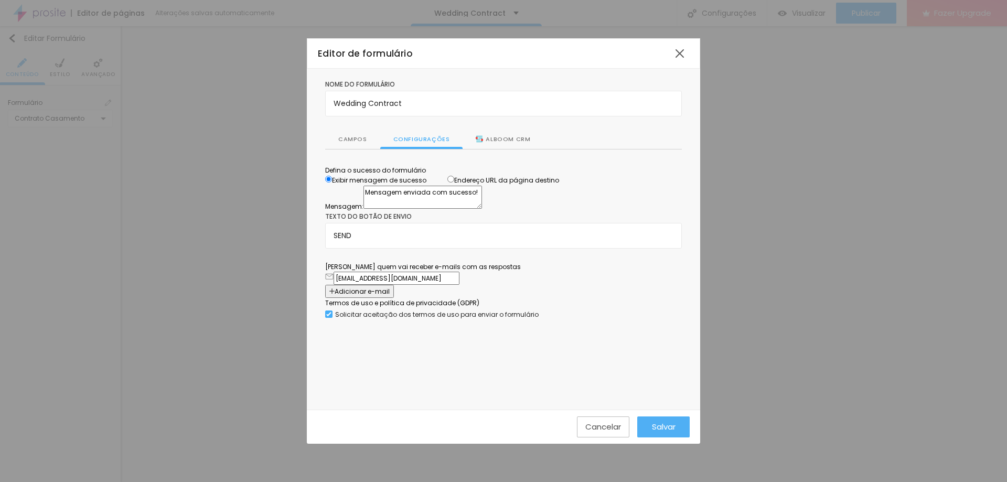
click at [303, 237] on div "Editor de formulário Nome do formulário Wedding Contract Campos Configurações A…" at bounding box center [503, 241] width 1007 height 482
paste textarea "ssage sent successfully"
click at [482, 209] on textarea "Message sent successfully!" at bounding box center [423, 197] width 119 height 23
type textarea "Message sent successfully!"
click at [495, 138] on div "Alboom CRM" at bounding box center [503, 139] width 55 height 9
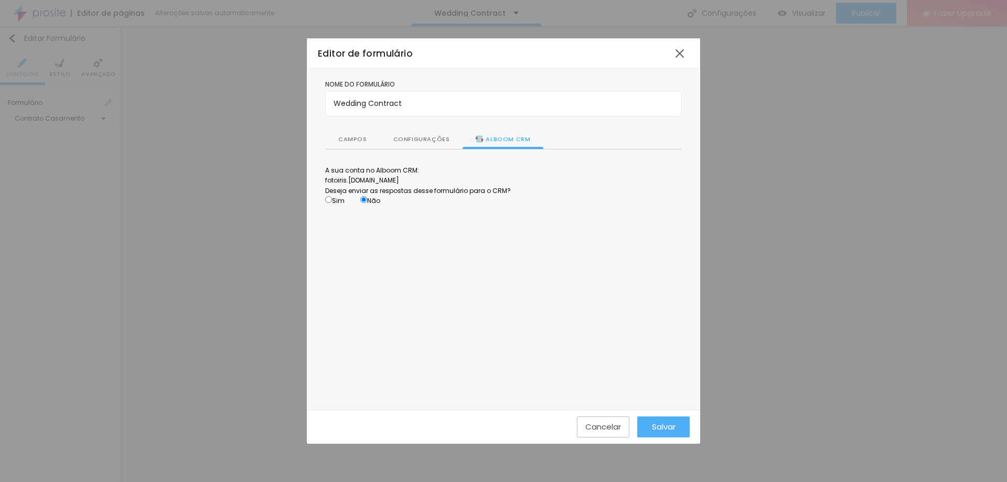
click at [365, 143] on div "Campos" at bounding box center [352, 140] width 55 height 20
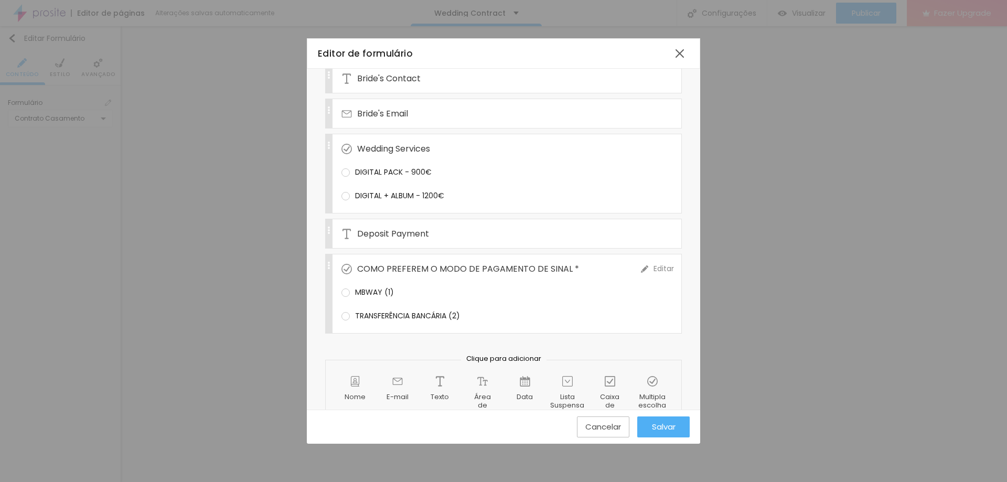
scroll to position [472, 0]
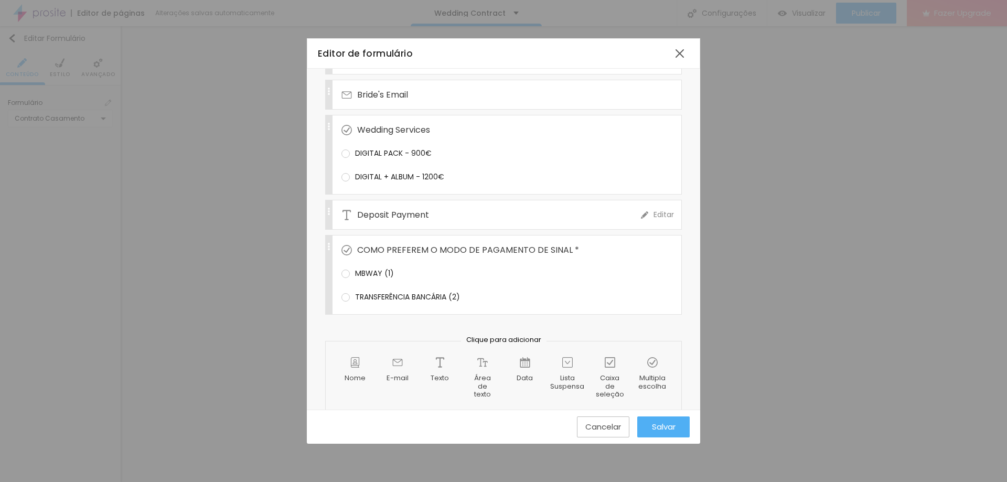
click at [450, 214] on div "Deposit Payment" at bounding box center [492, 214] width 300 height 29
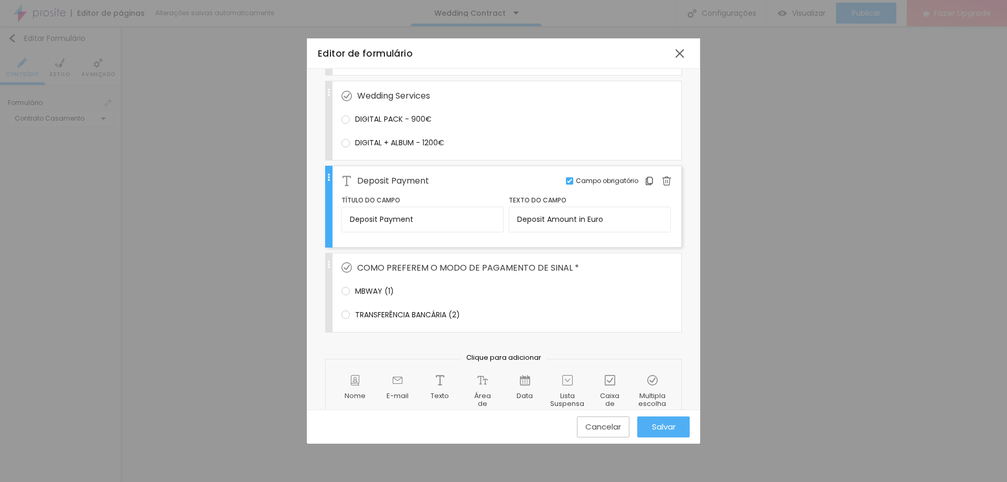
scroll to position [525, 0]
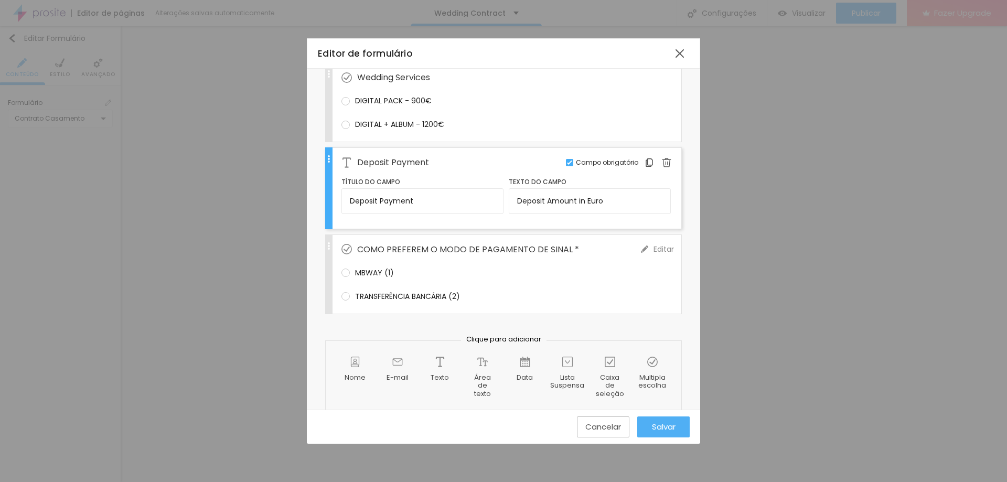
click at [549, 256] on div "COMO PREFEREM O MODO DE PAGAMENTO DE SINAL *" at bounding box center [492, 249] width 300 height 29
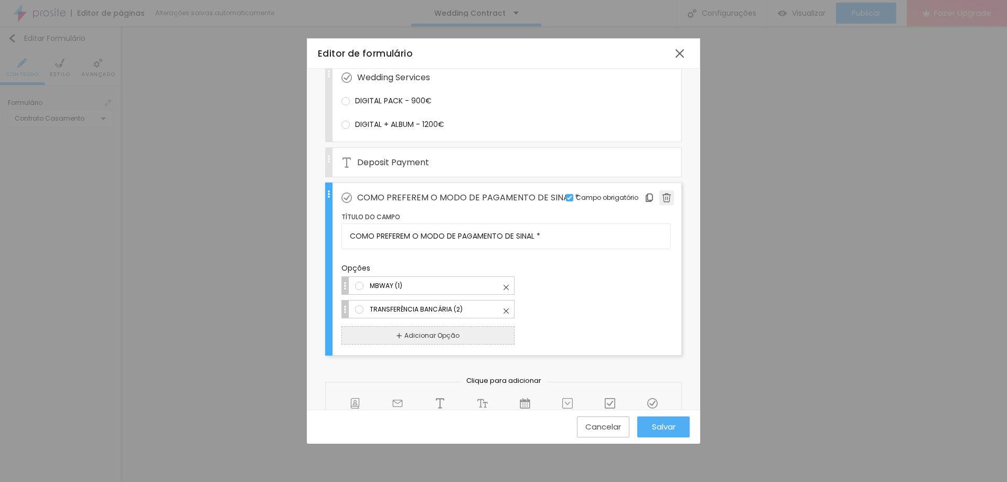
click at [662, 201] on img at bounding box center [666, 197] width 9 height 9
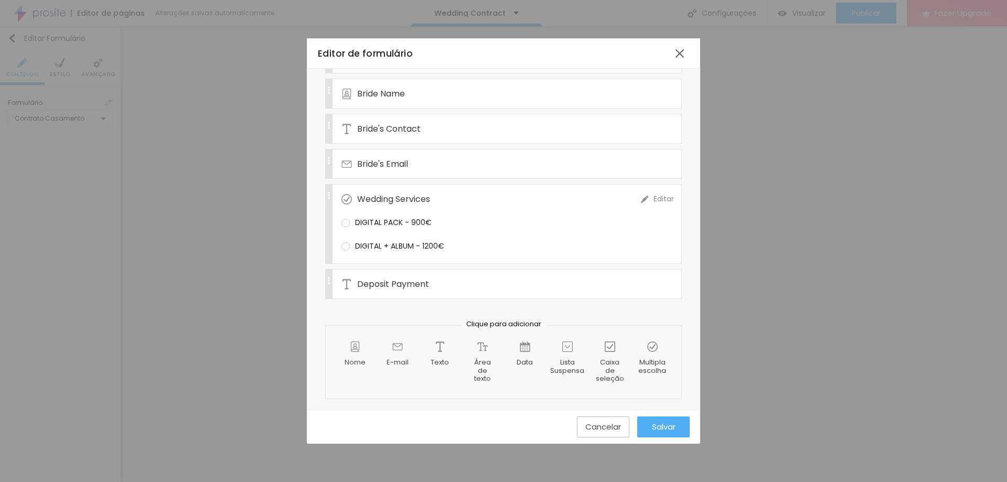
scroll to position [403, 0]
click at [454, 307] on div "Wedding Date Editar Campo obrigatório Ceremony Start Time Editar Campo obrigató…" at bounding box center [503, 80] width 357 height 637
click at [461, 286] on div "Deposit Payment" at bounding box center [492, 284] width 300 height 29
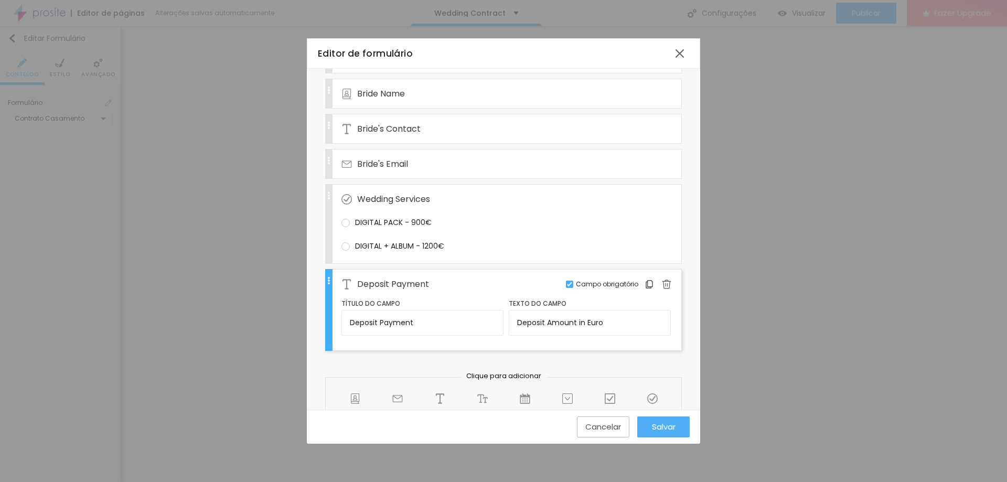
scroll to position [455, 0]
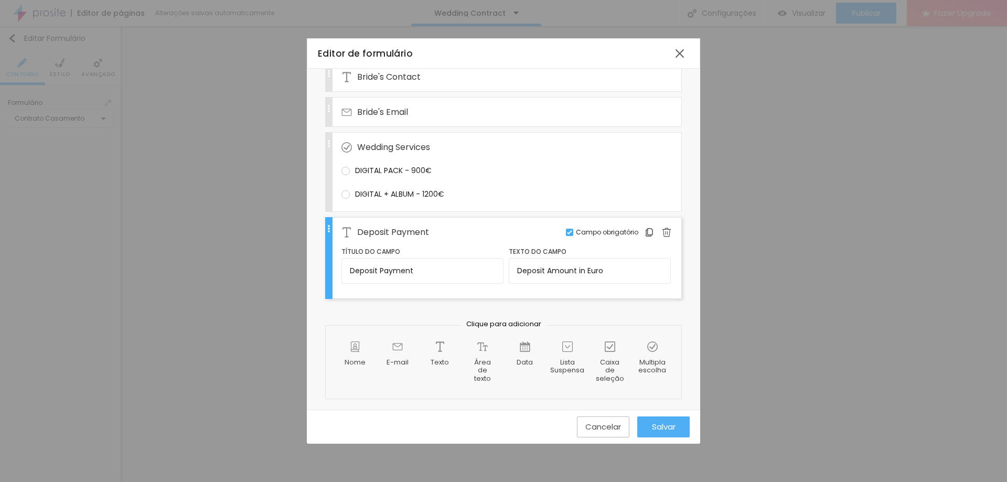
click at [489, 229] on div "Deposit Payment" at bounding box center [492, 232] width 300 height 29
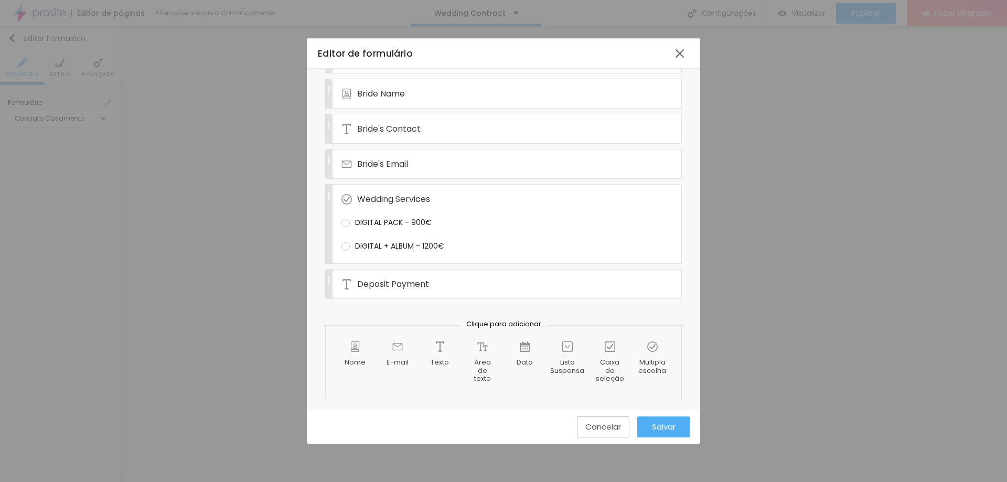
click at [661, 426] on span "Salvar" at bounding box center [664, 426] width 24 height 9
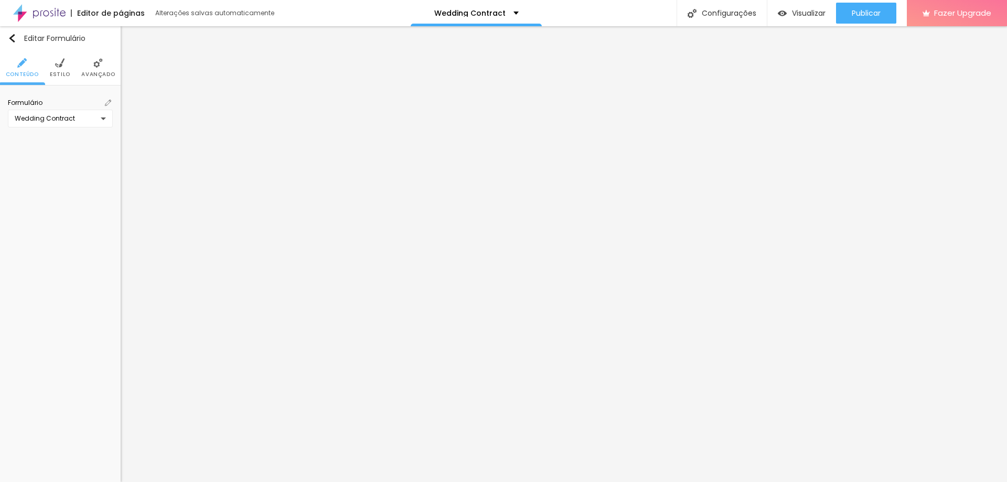
click at [102, 118] on div "Wedding Contract" at bounding box center [60, 119] width 105 height 18
click at [110, 104] on div "Contacto Grau de Satisfação Sessões [DATE] DADOS PARA BATIZADO DADOS PARA CONTR…" at bounding box center [503, 241] width 1007 height 482
click at [109, 103] on img at bounding box center [108, 103] width 6 height 6
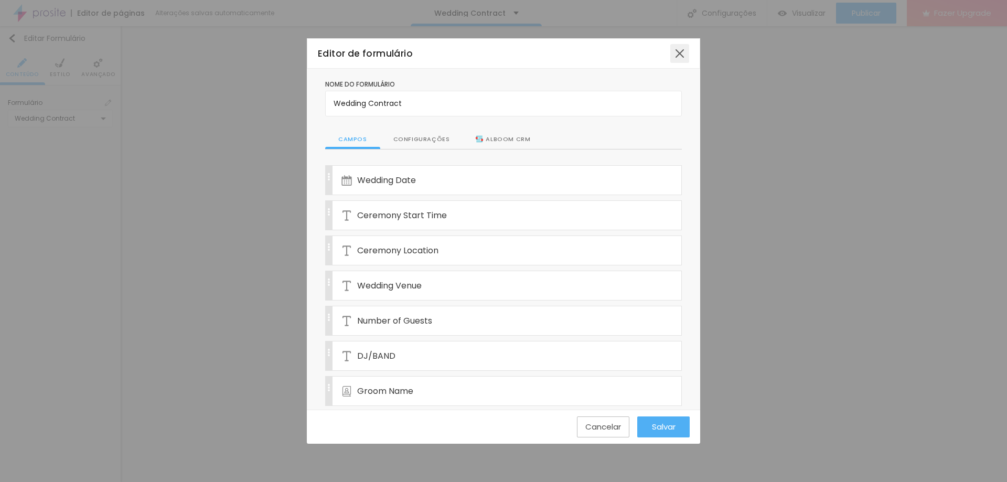
click at [687, 49] on div at bounding box center [679, 53] width 19 height 19
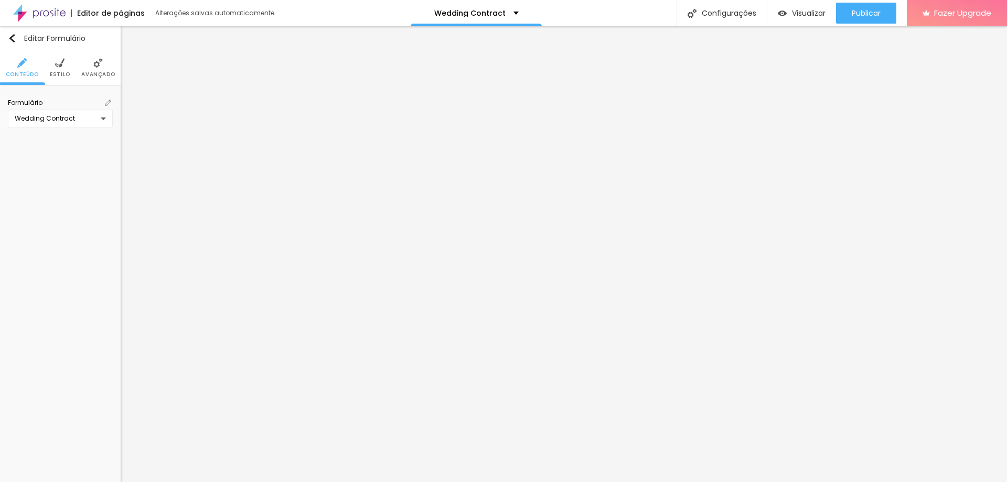
click at [110, 104] on img at bounding box center [108, 103] width 6 height 6
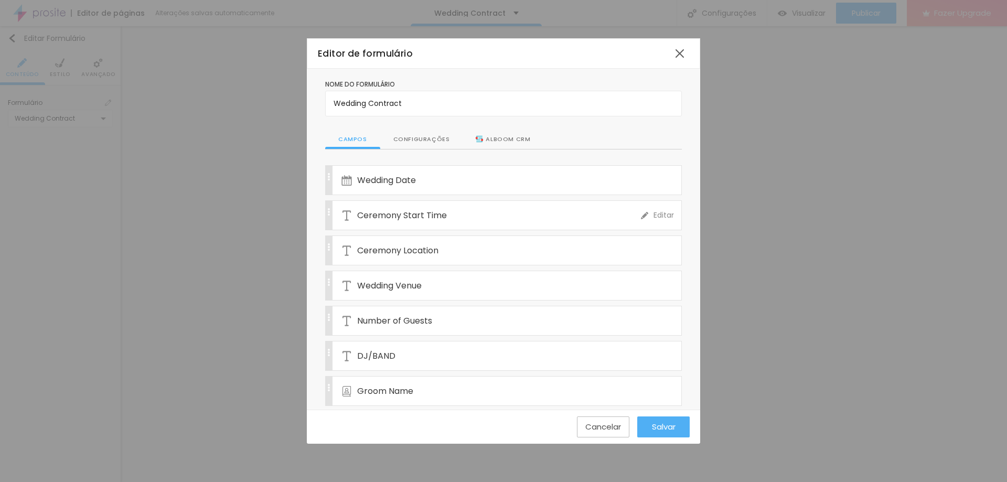
click at [422, 221] on span "Ceremony Start Time" at bounding box center [402, 215] width 90 height 13
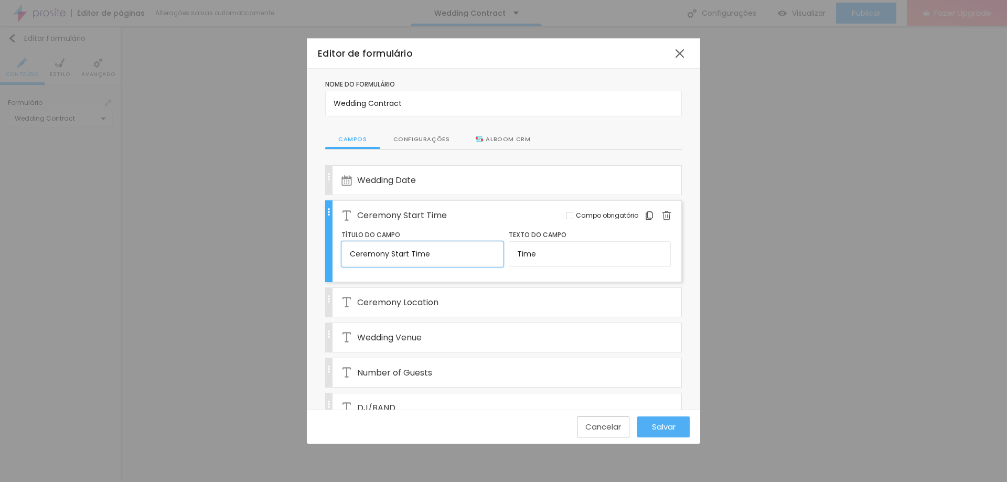
click at [406, 252] on input "Ceremony Start Time" at bounding box center [423, 253] width 162 height 25
type input "Ceremony Starting Time"
click at [673, 430] on span "Salvar" at bounding box center [664, 426] width 24 height 9
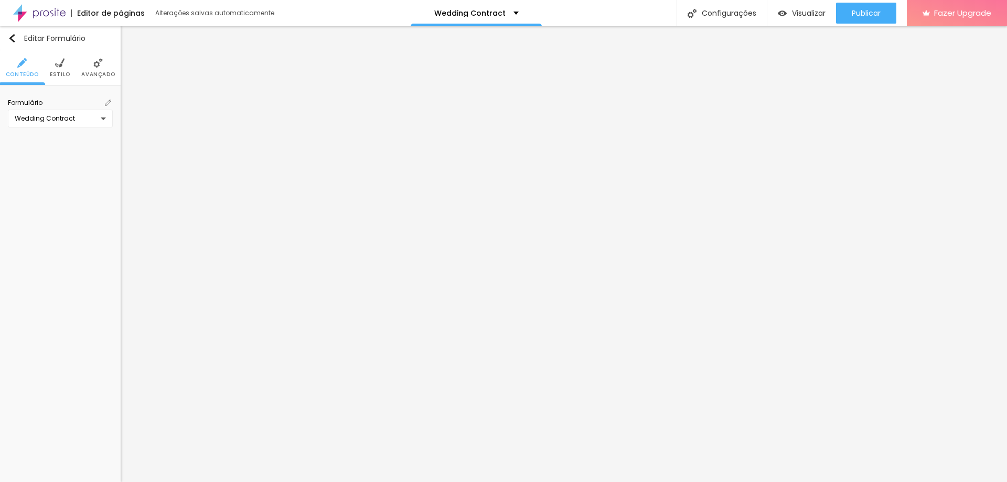
click at [110, 103] on img at bounding box center [108, 103] width 6 height 6
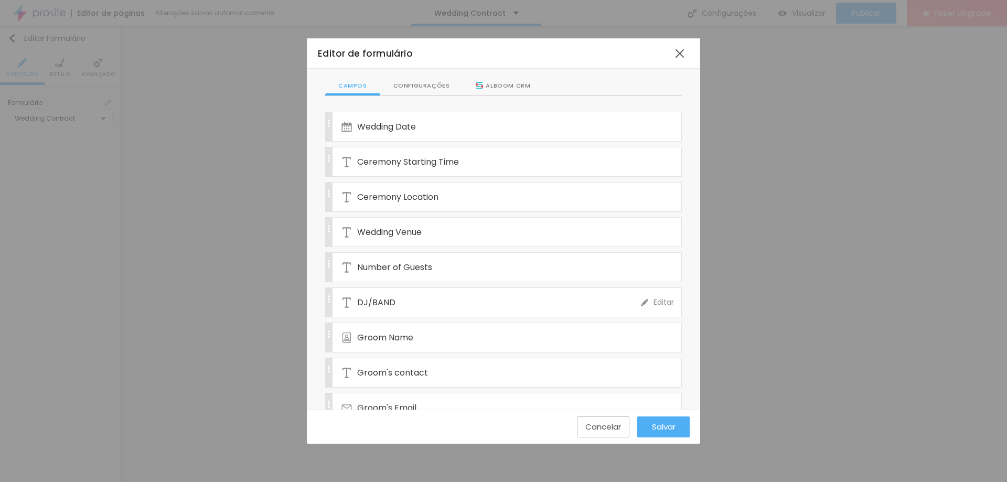
scroll to position [105, 0]
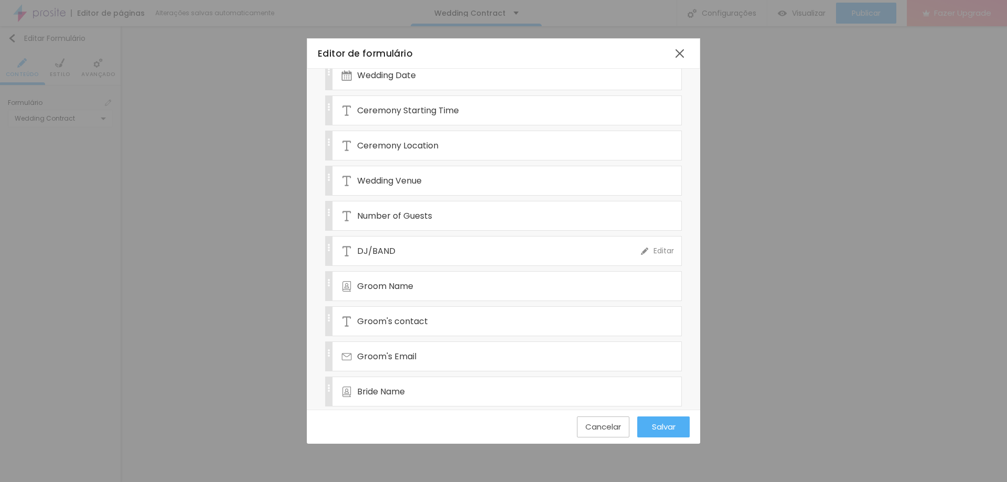
click at [399, 252] on div "DJ/BAND" at bounding box center [492, 251] width 300 height 29
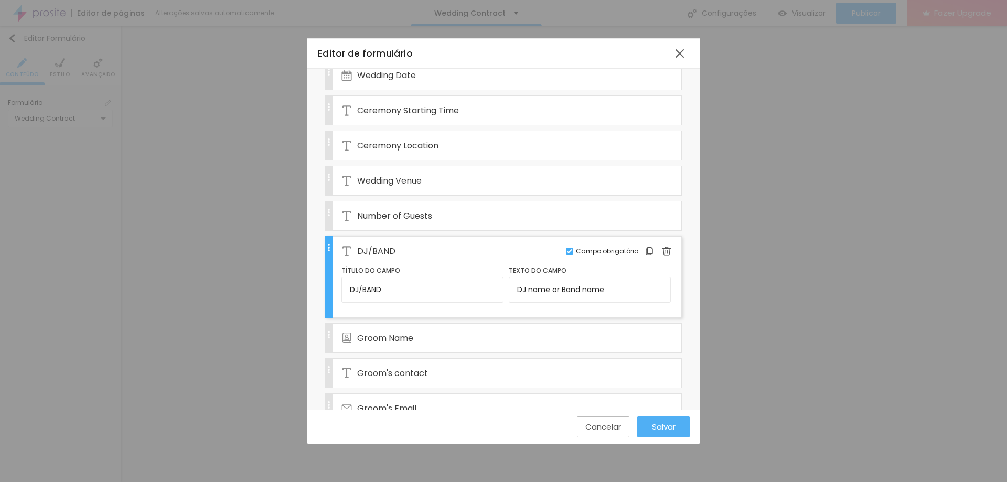
click at [578, 255] on span "Campo obrigatório" at bounding box center [607, 251] width 62 height 9
click at [657, 420] on div "Salvar" at bounding box center [663, 427] width 21 height 21
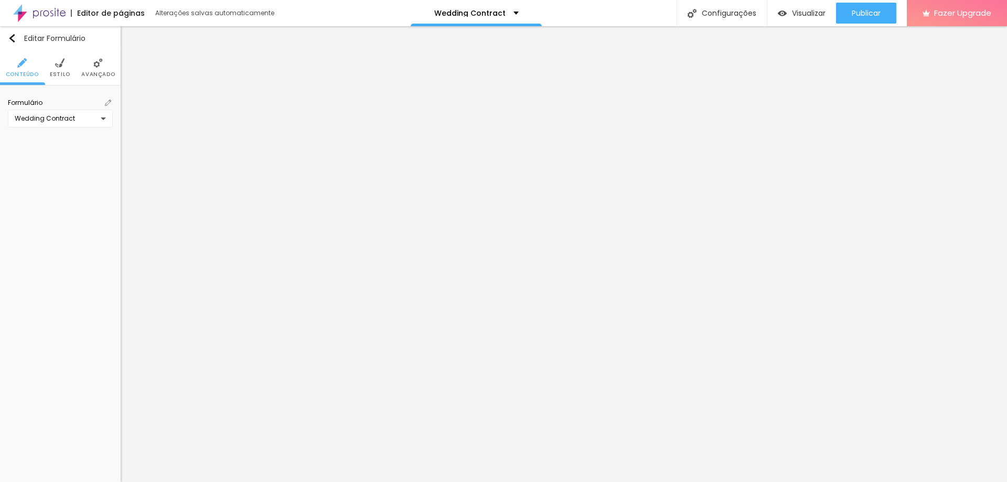
click at [109, 101] on img at bounding box center [108, 103] width 6 height 6
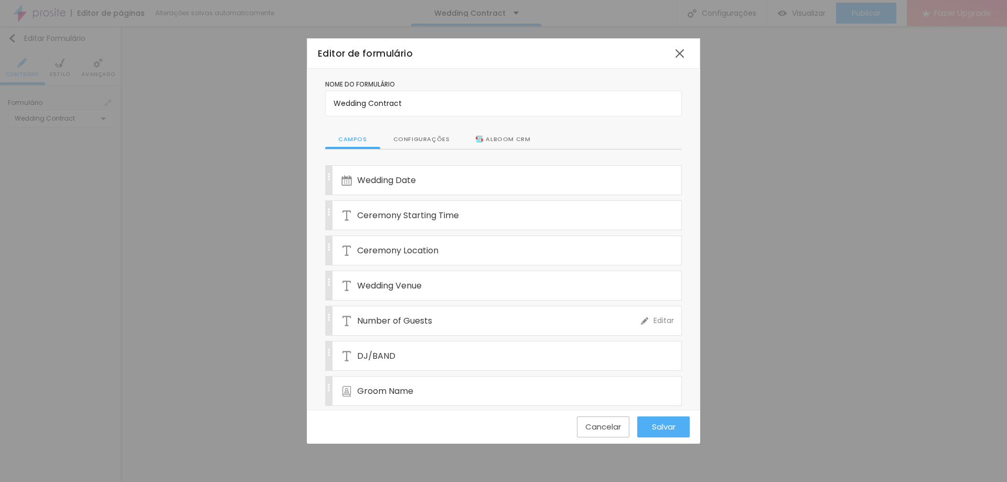
click at [430, 312] on div "Number of Guests" at bounding box center [492, 320] width 300 height 29
click at [444, 288] on div "Wedding Venue" at bounding box center [492, 285] width 300 height 29
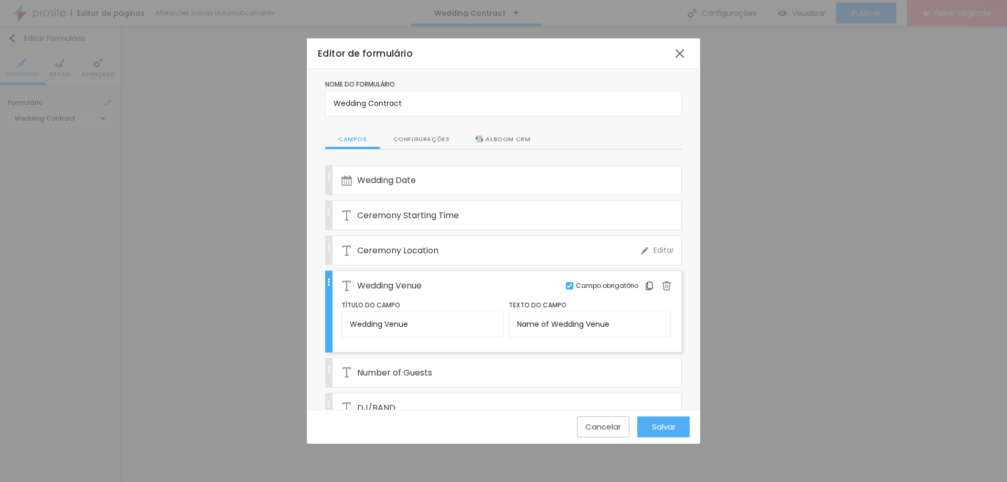
click at [444, 261] on div "Ceremony Location" at bounding box center [492, 250] width 300 height 29
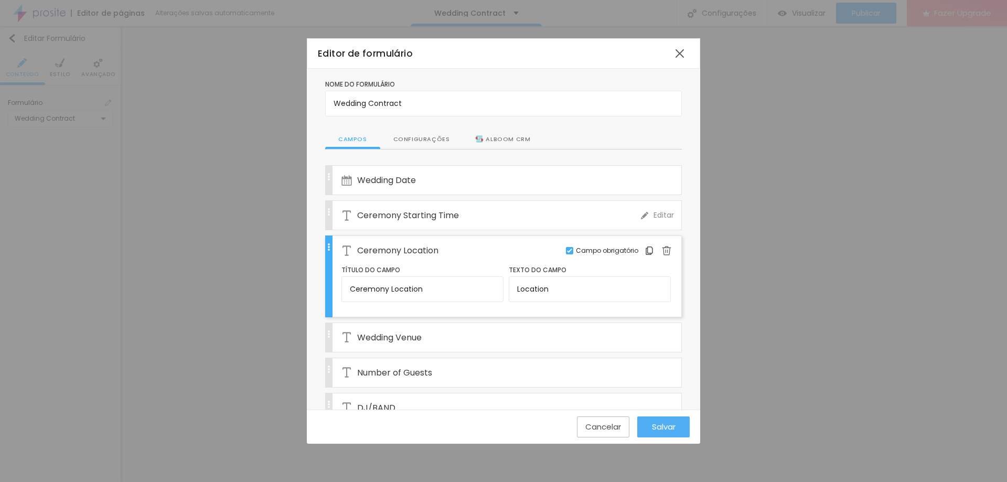
click at [440, 216] on span "Ceremony Starting Time" at bounding box center [408, 215] width 102 height 13
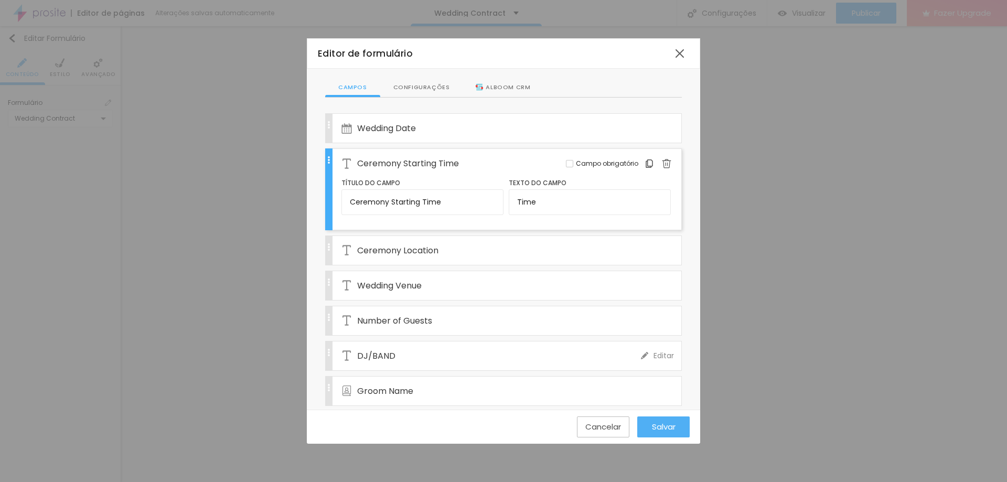
scroll to position [52, 0]
click at [442, 348] on div "DJ/BAND" at bounding box center [492, 355] width 300 height 29
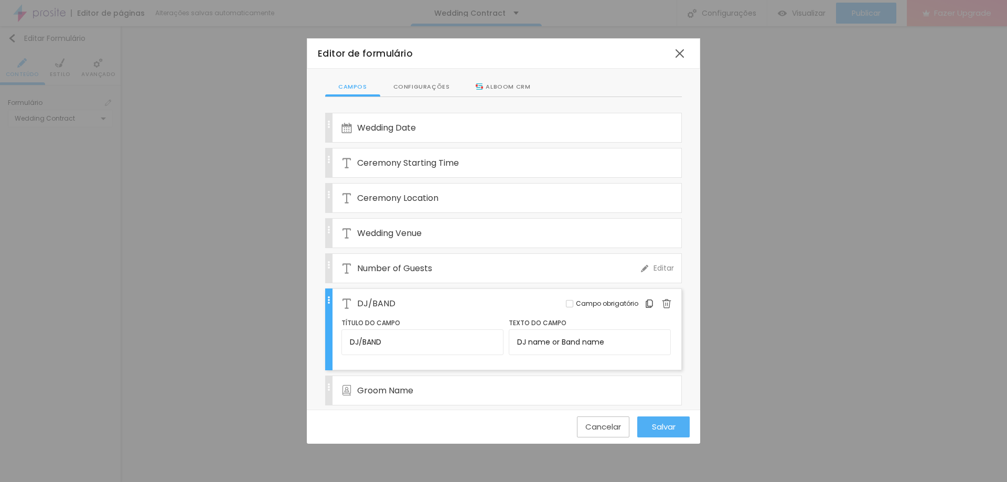
click at [430, 258] on div "Number of Guests" at bounding box center [492, 268] width 300 height 29
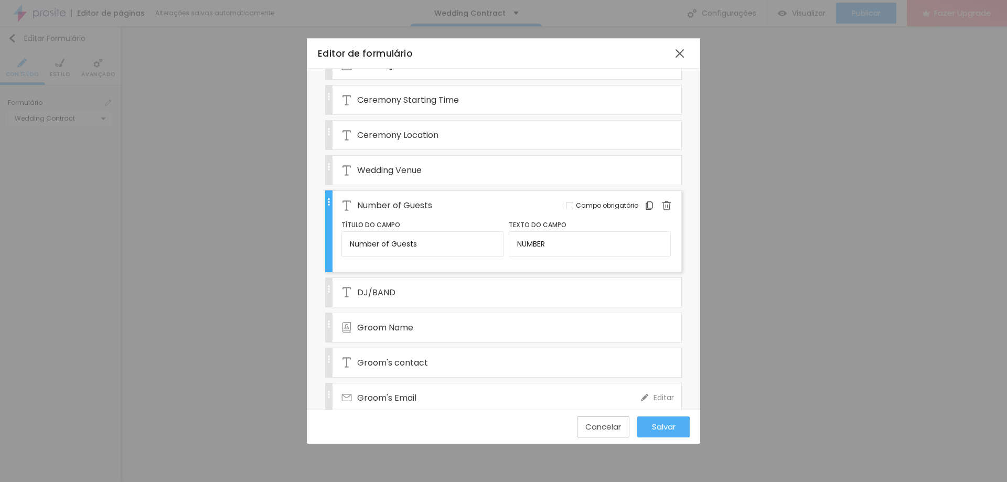
scroll to position [157, 0]
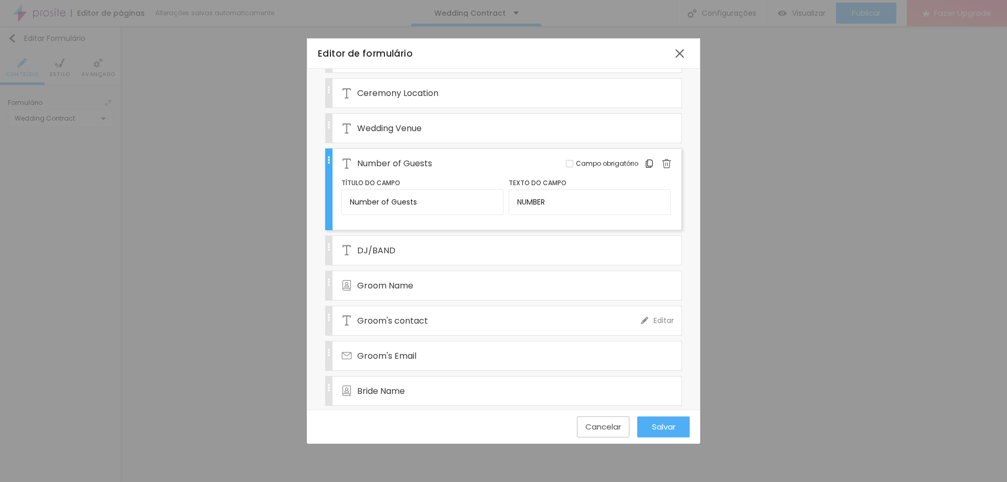
click at [422, 318] on span "Groom's contact" at bounding box center [392, 320] width 71 height 13
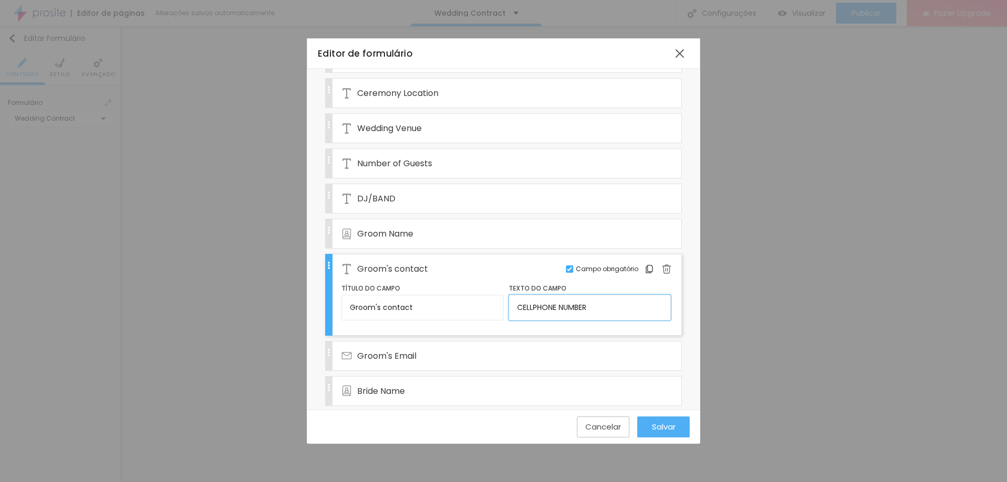
drag, startPoint x: 557, startPoint y: 306, endPoint x: 506, endPoint y: 307, distance: 51.4
click at [509, 307] on input "CELLPHONE NUMBER" at bounding box center [590, 307] width 162 height 25
type input "NUMBER"
click at [555, 305] on input "NUMBER" at bounding box center [590, 307] width 162 height 25
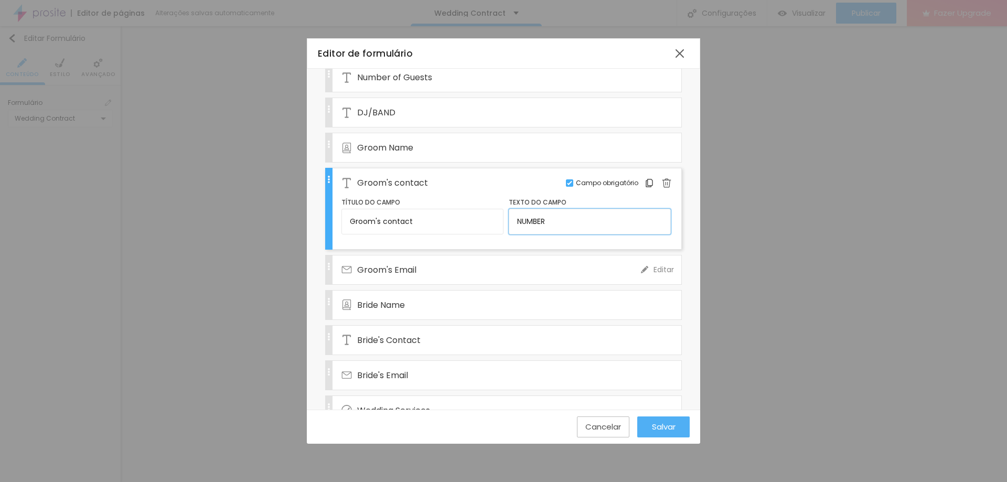
scroll to position [262, 0]
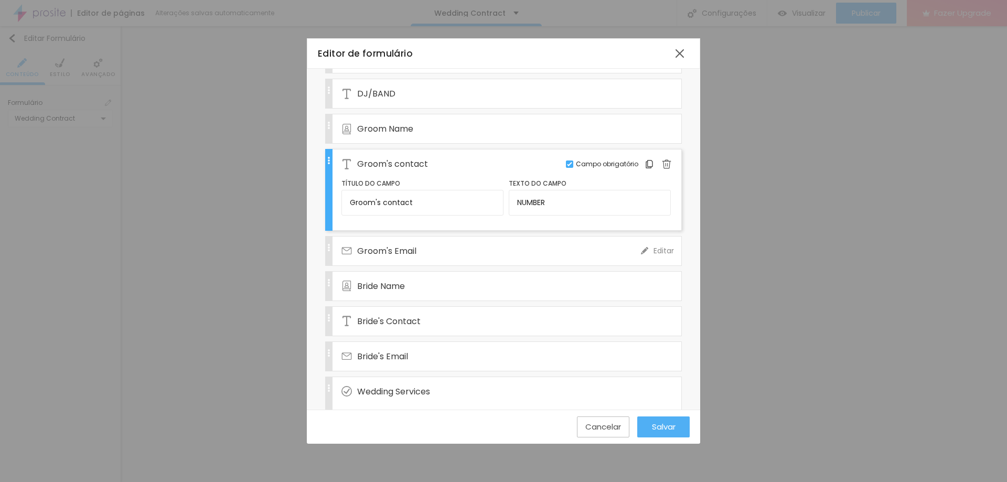
click at [472, 241] on div "Groom's Email" at bounding box center [492, 251] width 300 height 29
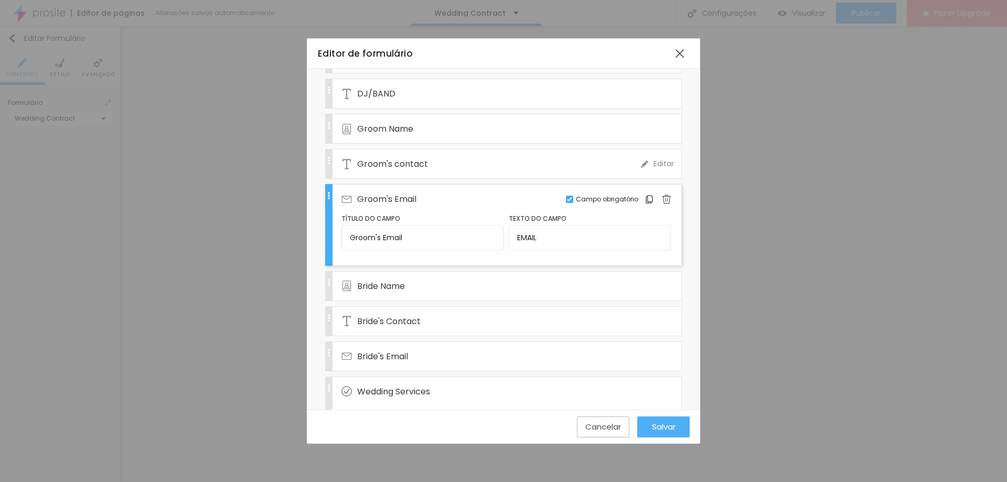
click at [482, 167] on div "Groom's contact" at bounding box center [492, 164] width 300 height 29
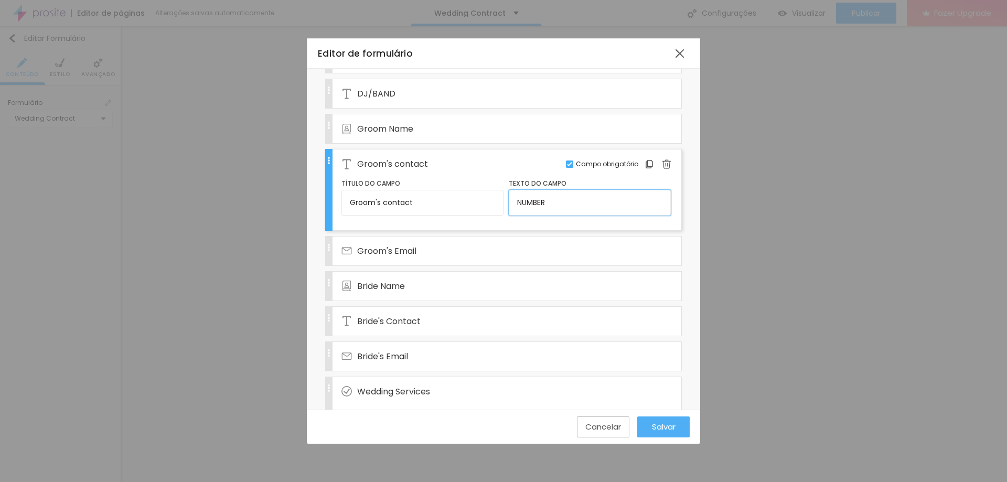
drag, startPoint x: 568, startPoint y: 209, endPoint x: 504, endPoint y: 205, distance: 63.6
click at [509, 205] on input "NUMBER" at bounding box center [590, 202] width 162 height 25
click at [415, 251] on span "Groom's Email" at bounding box center [386, 250] width 59 height 13
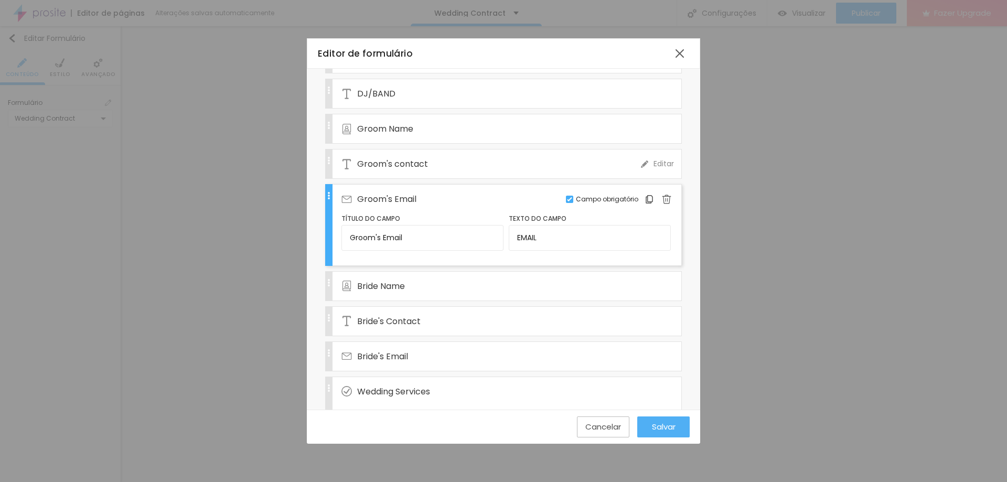
click at [432, 169] on div "Groom's contact" at bounding box center [492, 164] width 300 height 29
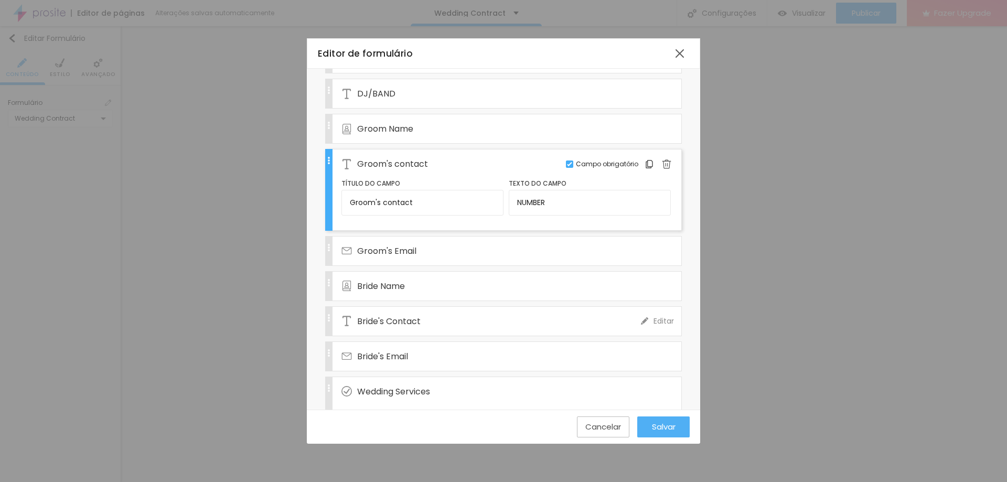
click at [470, 325] on div "Bride's Contact" at bounding box center [492, 321] width 300 height 29
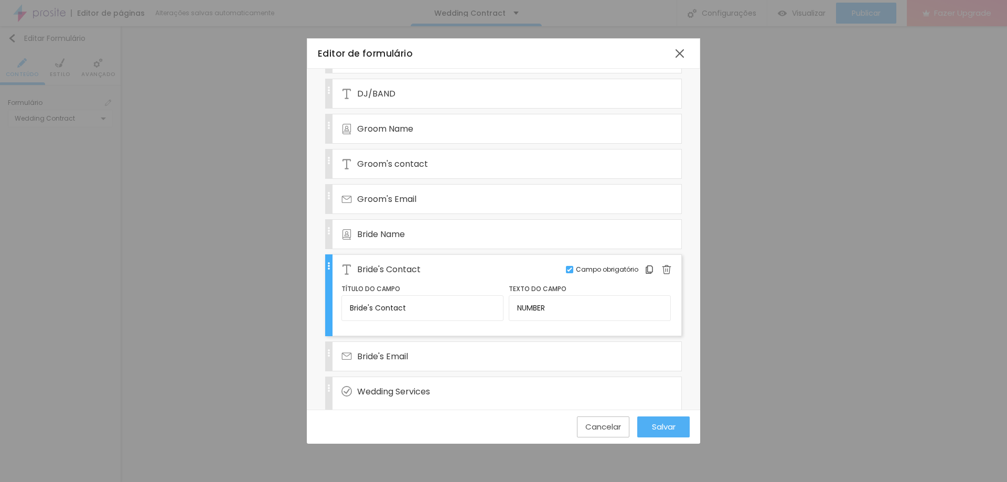
click at [660, 428] on span "Salvar" at bounding box center [664, 426] width 24 height 9
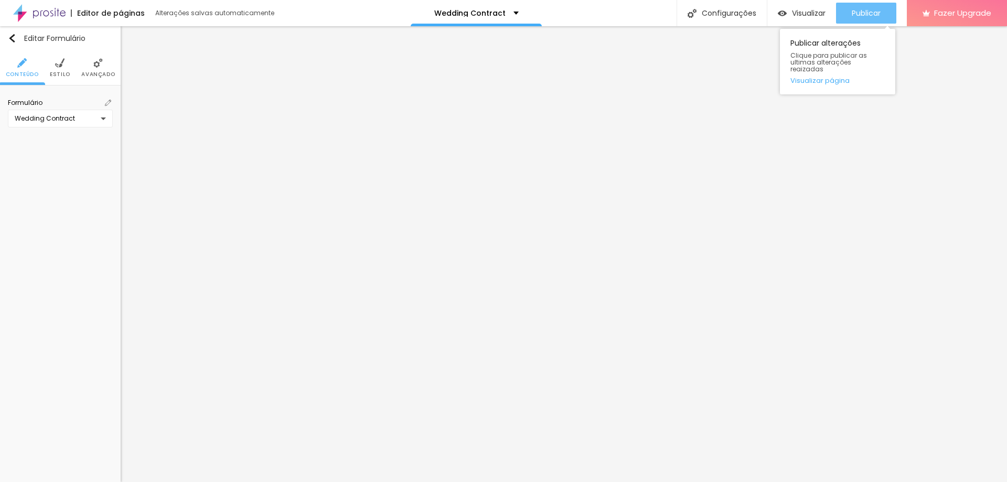
click at [864, 19] on div "Publicar" at bounding box center [866, 13] width 29 height 21
click at [34, 44] on button "Editar Formulário" at bounding box center [60, 38] width 121 height 24
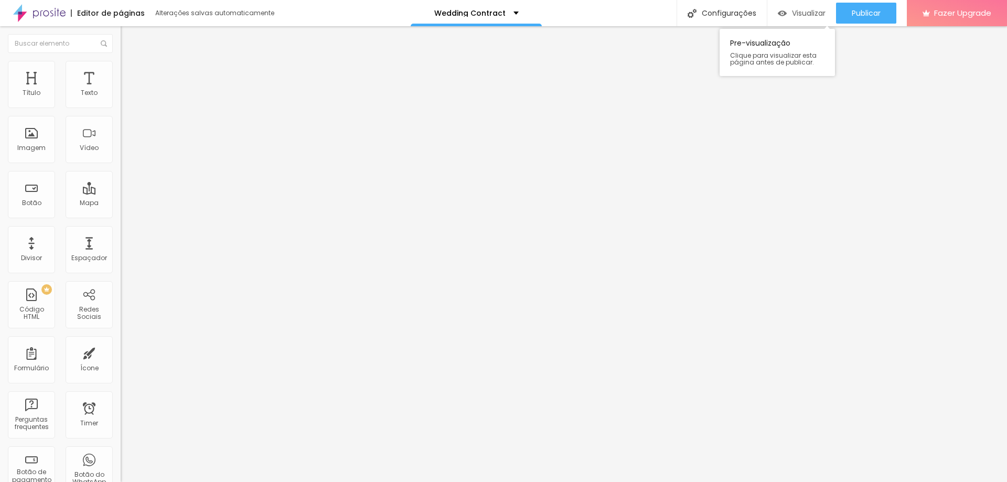
click at [788, 10] on div "Visualizar" at bounding box center [802, 13] width 48 height 9
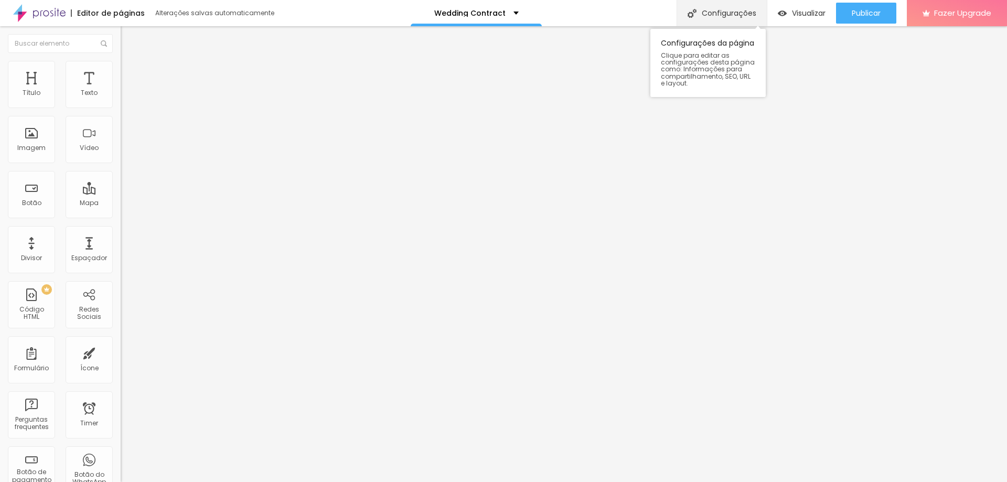
click at [720, 14] on div "Configurações" at bounding box center [722, 13] width 90 height 26
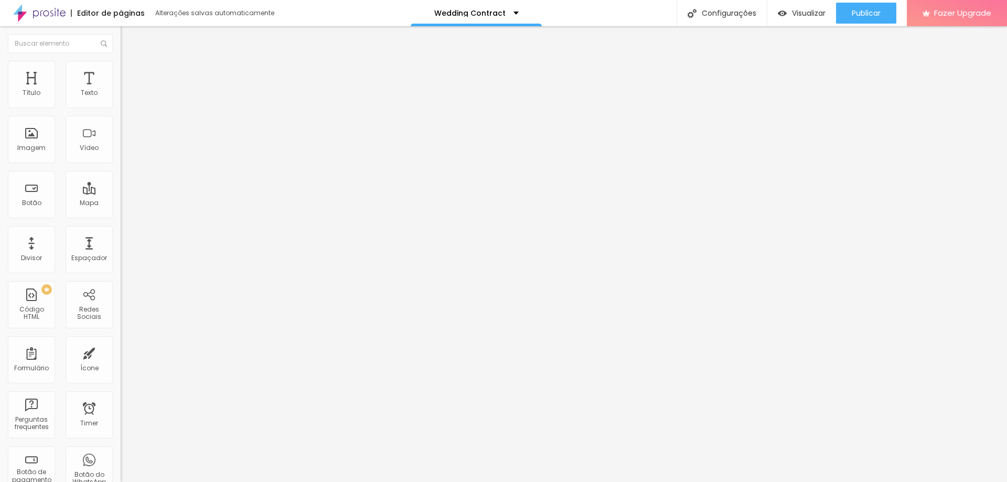
drag, startPoint x: 495, startPoint y: 241, endPoint x: 530, endPoint y: 246, distance: 35.4
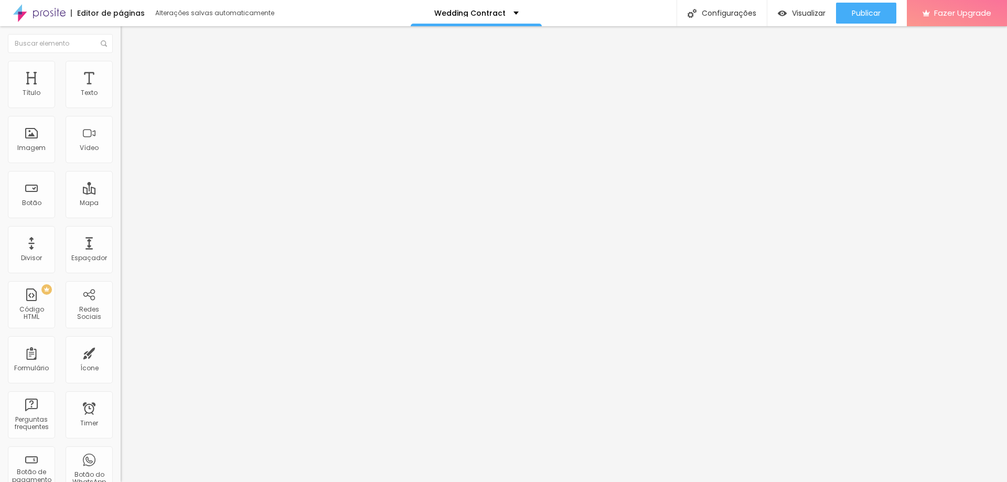
drag, startPoint x: 684, startPoint y: 242, endPoint x: 709, endPoint y: 249, distance: 26.0
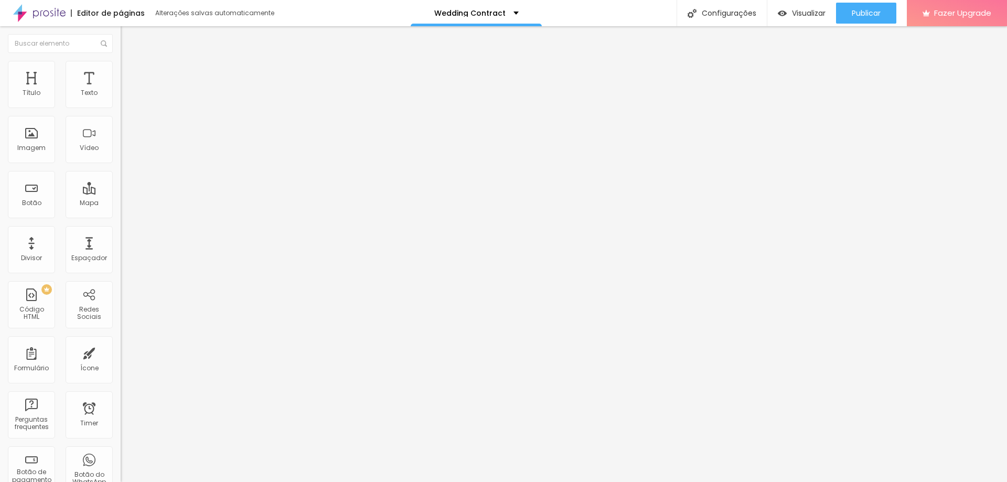
scroll to position [0, 0]
drag, startPoint x: 684, startPoint y: 244, endPoint x: 216, endPoint y: 242, distance: 468.0
type input "FOTO IRIS | [PERSON_NAME] Wedding Photographer in North of [GEOGRAPHIC_DATA] - …"
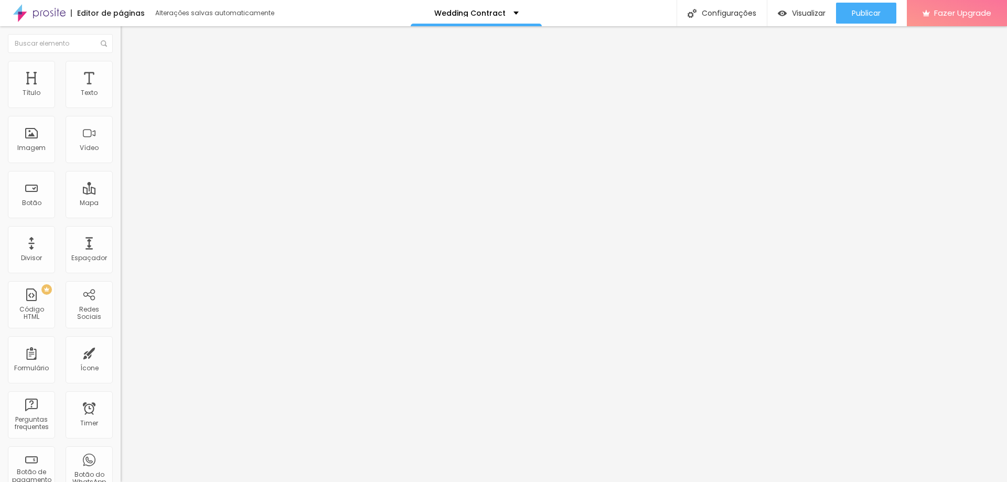
drag, startPoint x: 406, startPoint y: 308, endPoint x: 894, endPoint y: 319, distance: 488.5
paste input "Wedding Photographer in North of"
type input "FOTO IRIS | [PERSON_NAME] Wedding Photographer in North of [GEOGRAPHIC_DATA] - …"
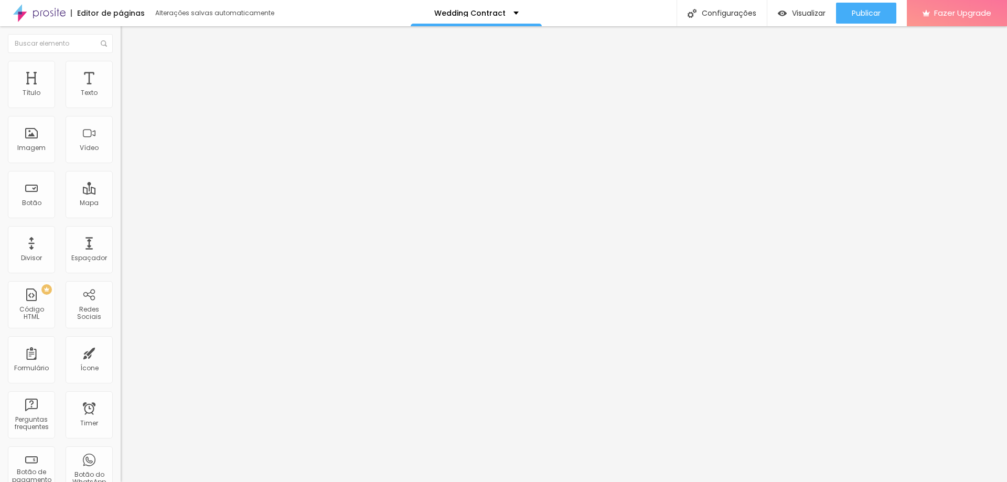
click at [33, 17] on img at bounding box center [39, 13] width 52 height 26
